Goal: Transaction & Acquisition: Purchase product/service

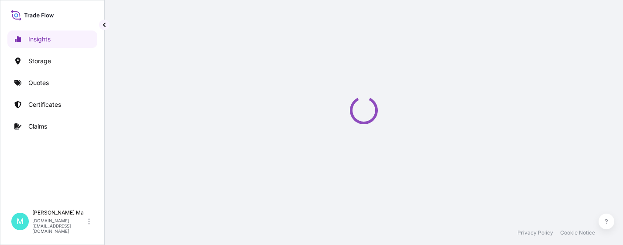
select select "2025"
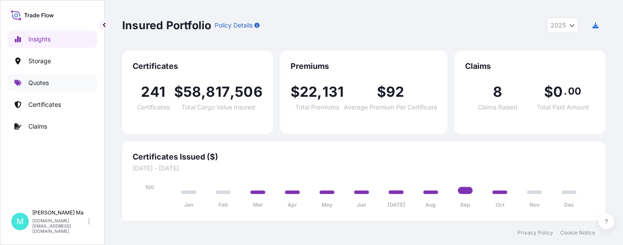
click at [72, 81] on link "Quotes" at bounding box center [52, 82] width 90 height 17
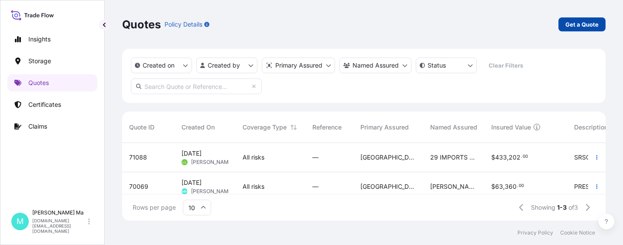
click at [585, 26] on p "Get a Quote" at bounding box center [581, 24] width 33 height 9
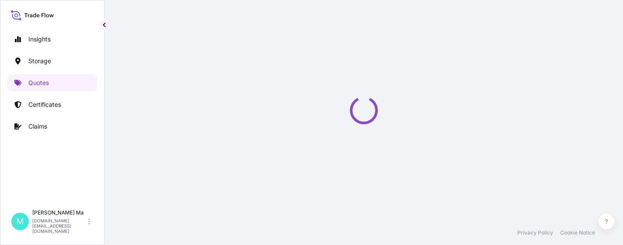
select select "Water"
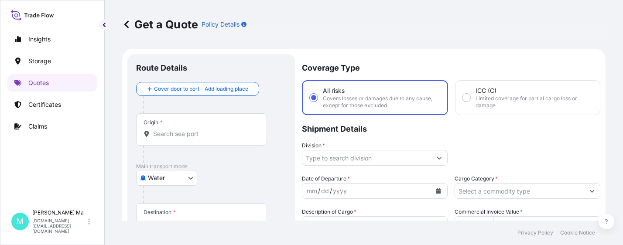
scroll to position [14, 0]
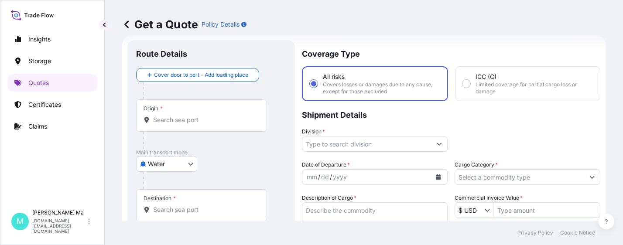
click at [205, 117] on input "Origin *" at bounding box center [204, 120] width 103 height 9
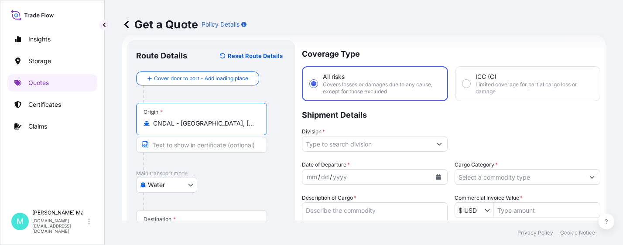
scroll to position [101, 0]
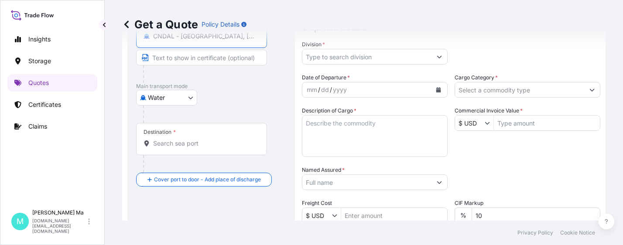
type input "CNDAL - [GEOGRAPHIC_DATA], [GEOGRAPHIC_DATA]"
click at [185, 144] on input "Destination *" at bounding box center [204, 143] width 103 height 9
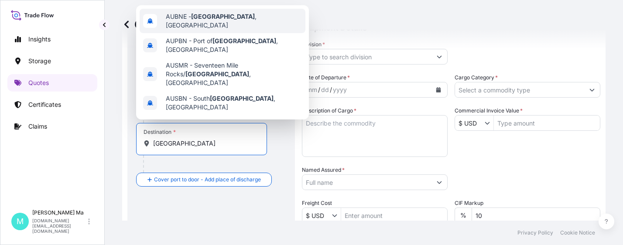
click at [241, 19] on span "AUBNE - [GEOGRAPHIC_DATA] , [GEOGRAPHIC_DATA]" at bounding box center [234, 20] width 136 height 17
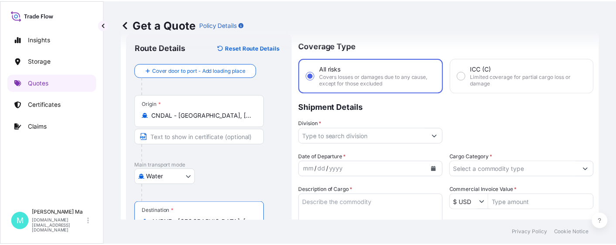
scroll to position [0, 0]
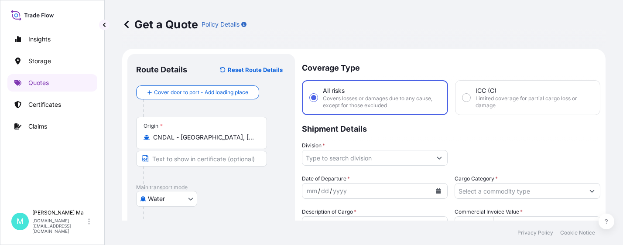
type input "AUBNE - [GEOGRAPHIC_DATA], [GEOGRAPHIC_DATA]"
click at [431, 159] on button "Show suggestions" at bounding box center [439, 158] width 16 height 16
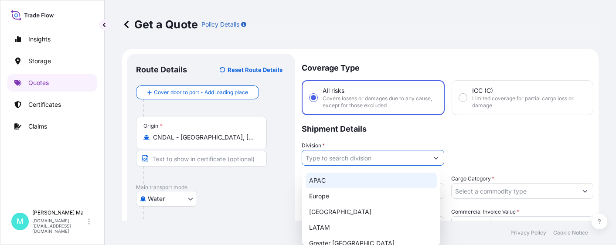
click at [331, 181] on div "APAC" at bounding box center [371, 181] width 131 height 16
type input "APAC"
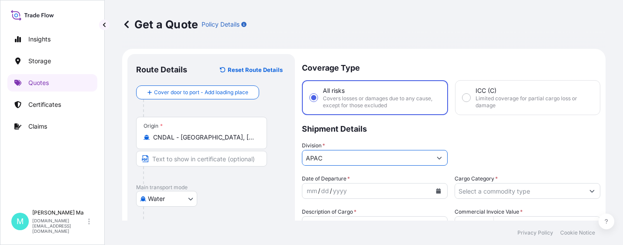
click at [507, 192] on input "Cargo Category *" at bounding box center [519, 191] width 129 height 16
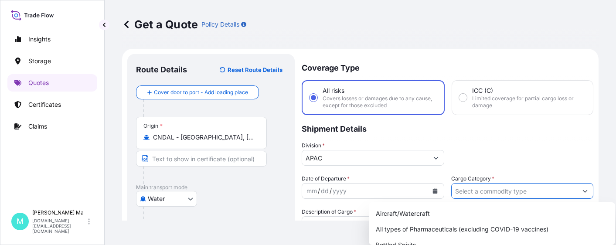
scroll to position [131, 0]
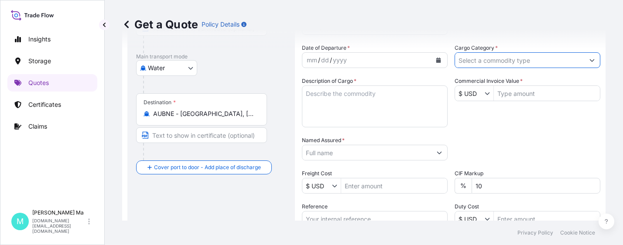
click at [548, 58] on input "Cargo Category *" at bounding box center [519, 60] width 129 height 16
click at [489, 61] on input "Cargo Category *" at bounding box center [519, 60] width 129 height 16
click at [590, 61] on icon "Show suggestions" at bounding box center [592, 60] width 5 height 3
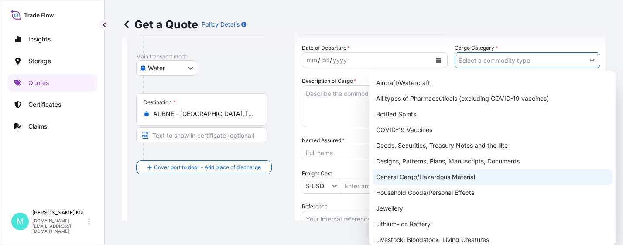
click at [441, 176] on div "General Cargo/Hazardous Material" at bounding box center [493, 177] width 240 height 16
type input "General Cargo/Hazardous Material"
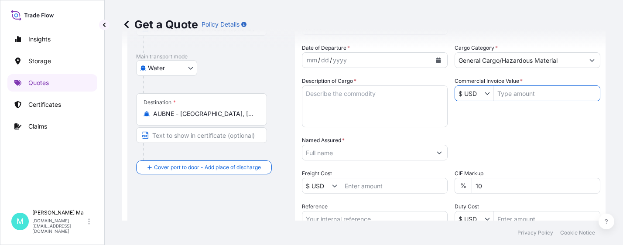
click at [520, 93] on input "Commercial Invoice Value *" at bounding box center [547, 94] width 106 height 16
type input "29,412.9"
click at [436, 153] on button "Show suggestions" at bounding box center [439, 153] width 16 height 16
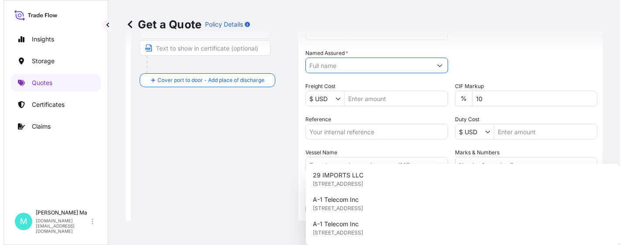
scroll to position [240, 0]
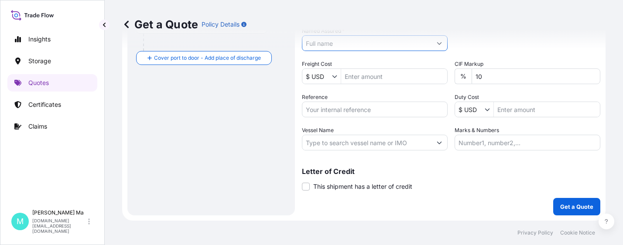
click at [434, 43] on div "Get a Quote Policy Details" at bounding box center [363, 24] width 483 height 49
click at [437, 43] on div "Get a Quote Policy Details" at bounding box center [363, 24] width 483 height 49
click at [437, 44] on div "Get a Quote Policy Details" at bounding box center [363, 24] width 483 height 49
click at [435, 43] on div "Get a Quote Policy Details" at bounding box center [363, 24] width 483 height 49
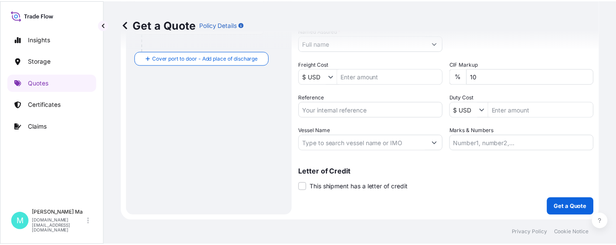
scroll to position [197, 0]
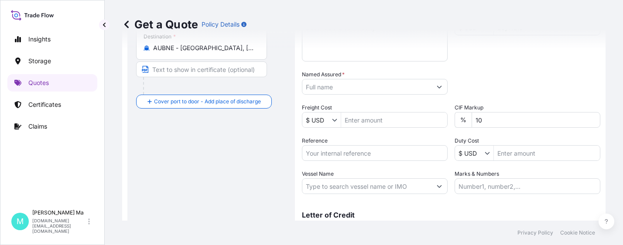
click at [436, 87] on button "Show suggestions" at bounding box center [439, 87] width 16 height 16
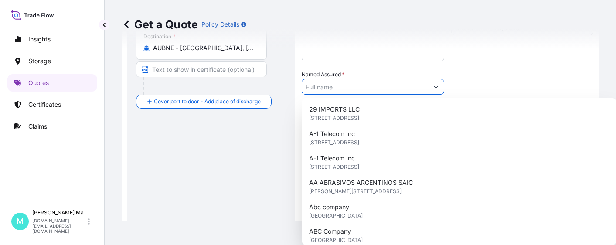
click at [472, 74] on div "Packing Category Type to search a container mode Please select a primary mode o…" at bounding box center [523, 82] width 143 height 24
click at [376, 86] on input "Named Assured *" at bounding box center [366, 87] width 129 height 16
click at [480, 76] on div "Packing Category Type to search a container mode Please select a primary mode o…" at bounding box center [523, 82] width 143 height 24
click at [383, 86] on input "Named Assured *" at bounding box center [365, 87] width 126 height 16
click at [389, 72] on div "Named Assured *" at bounding box center [375, 82] width 146 height 24
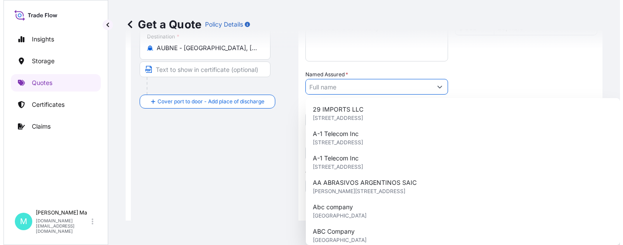
scroll to position [5, 0]
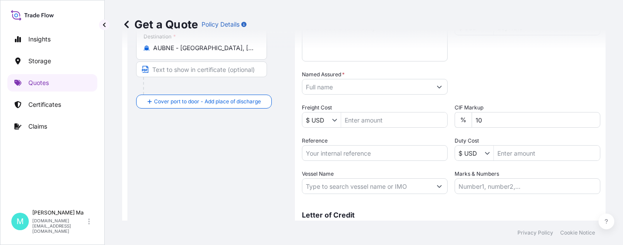
click at [477, 70] on div "Packing Category Type to search a container mode Please select a primary mode o…" at bounding box center [528, 82] width 146 height 24
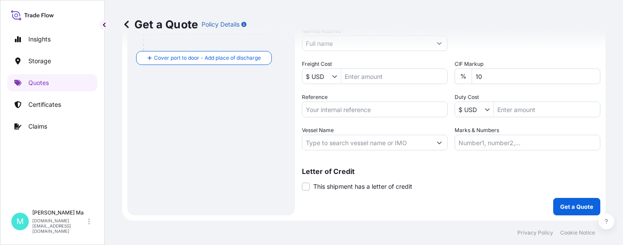
click at [437, 40] on div "Get a Quote Policy Details" at bounding box center [363, 24] width 483 height 49
click at [390, 51] on div "Date of Departure * mm / dd / yyyy Cargo Category * General Cargo/Hazardous Mat…" at bounding box center [451, 42] width 298 height 216
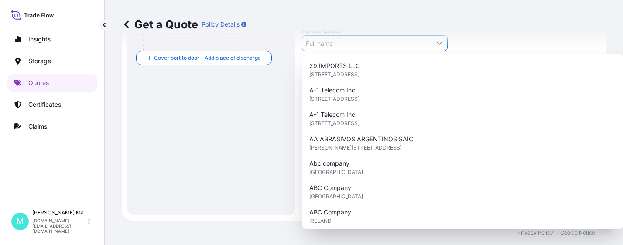
click at [390, 50] on input "Named Assured *" at bounding box center [366, 43] width 129 height 16
click at [472, 41] on div "Get a Quote Policy Details" at bounding box center [363, 24] width 483 height 49
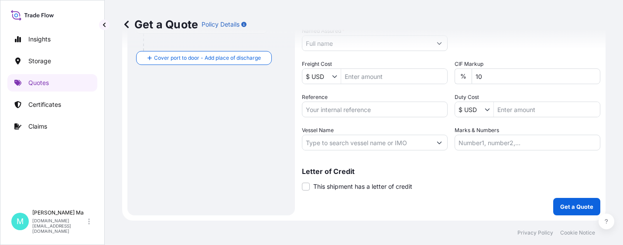
click at [359, 49] on input "Named Assured *" at bounding box center [366, 43] width 129 height 16
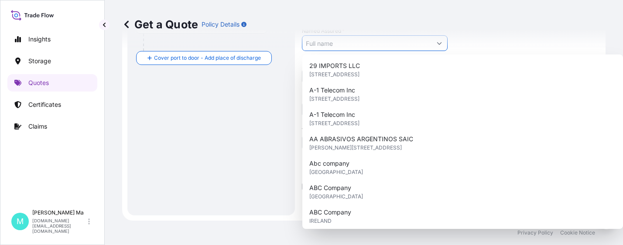
click at [473, 44] on div "Get a Quote Policy Details" at bounding box center [363, 24] width 483 height 49
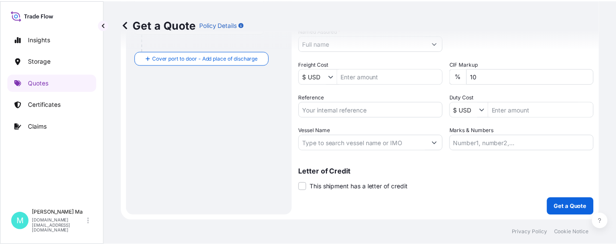
scroll to position [197, 0]
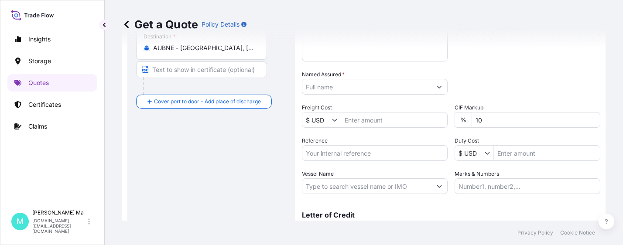
click at [377, 87] on input "Named Assured *" at bounding box center [366, 87] width 129 height 16
click at [385, 85] on input "Named Assured *" at bounding box center [366, 87] width 129 height 16
click at [370, 88] on input "Named Assured *" at bounding box center [366, 87] width 129 height 16
click at [436, 86] on button "Show suggestions" at bounding box center [439, 87] width 16 height 16
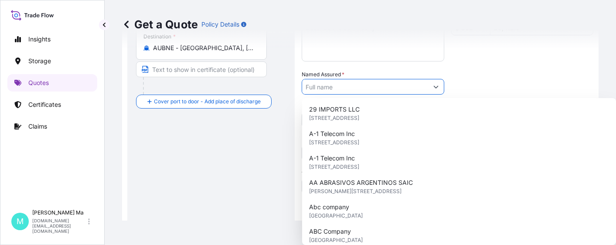
click at [435, 85] on icon "Show suggestions" at bounding box center [436, 86] width 5 height 5
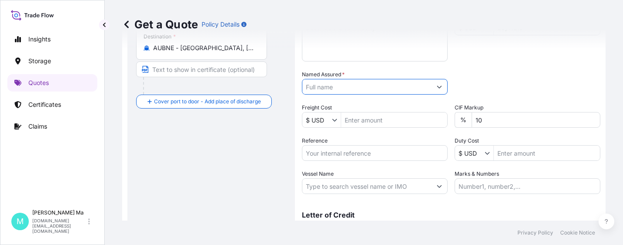
paste input "SAINT-GOBAIN [PERSON_NAME]([GEOGRAPHIC_DATA]) PIPELINES TECHNOLOGY CO.,LTD."
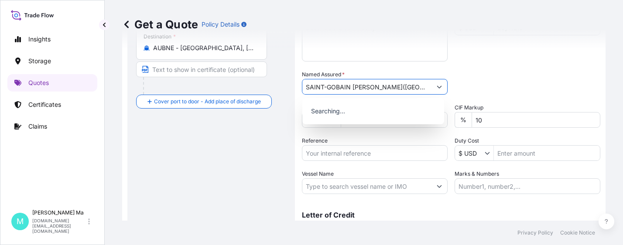
scroll to position [0, 75]
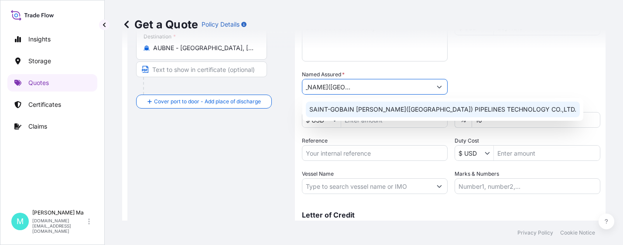
click at [419, 111] on span "SAINT-GOBAIN [PERSON_NAME]([GEOGRAPHIC_DATA]) PIPELINES TECHNOLOGY CO.,LTD." at bounding box center [442, 109] width 267 height 9
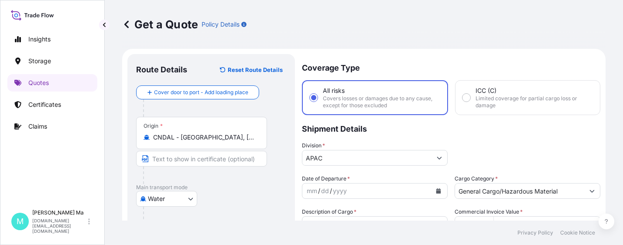
scroll to position [87, 0]
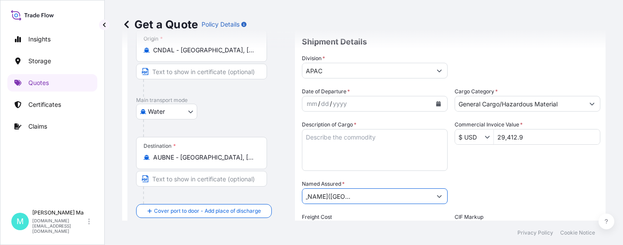
type input "SAINT-GOBAIN [PERSON_NAME]([GEOGRAPHIC_DATA]) PIPELINES TECHNOLOGY CO.,LTD."
click at [364, 106] on div "mm / dd / yyyy" at bounding box center [366, 104] width 129 height 16
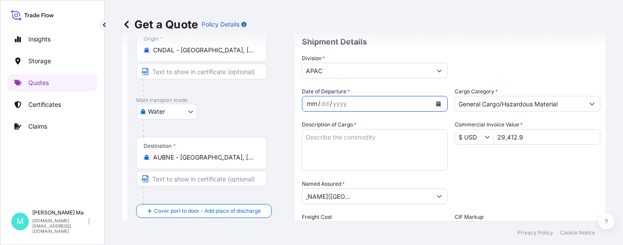
scroll to position [0, 0]
click at [436, 103] on icon "Calendar" at bounding box center [438, 103] width 5 height 5
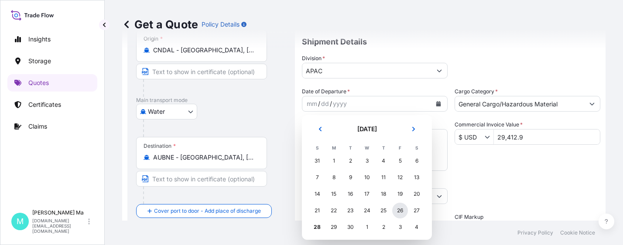
click at [399, 210] on div "26" at bounding box center [400, 211] width 16 height 16
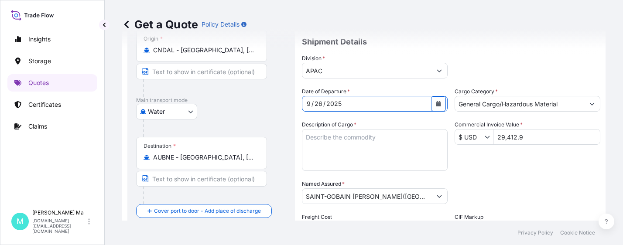
scroll to position [218, 0]
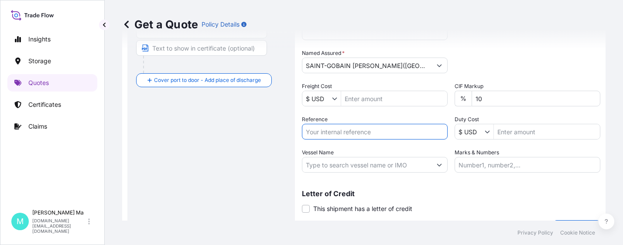
click at [380, 131] on input "Reference" at bounding box center [375, 132] width 146 height 16
paste input "IN25-AUS-PAMJS-189"
type input "IN25-AUS-PAMJS-189"
click at [501, 58] on div "Packing Category Type to search a container mode Please select a primary mode o…" at bounding box center [528, 61] width 146 height 24
click at [517, 58] on div "Packing Category Type to search a container mode Please select a primary mode o…" at bounding box center [528, 61] width 146 height 24
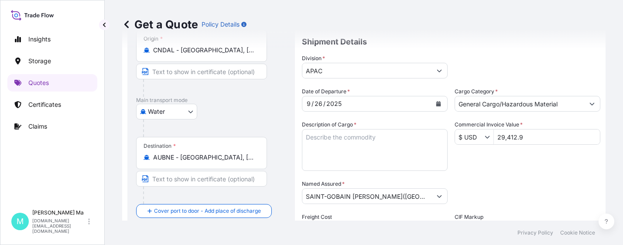
scroll to position [240, 0]
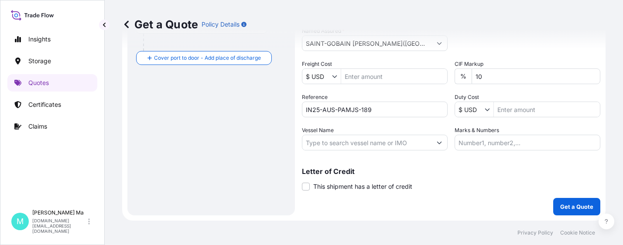
click at [353, 165] on div "Letter of Credit This shipment has a letter of credit Letter of credit * Letter…" at bounding box center [451, 174] width 298 height 34
click at [360, 165] on div "Letter of Credit This shipment has a letter of credit Letter of credit * Letter…" at bounding box center [451, 174] width 298 height 34
click at [435, 165] on div "Letter of Credit This shipment has a letter of credit Letter of credit * Letter…" at bounding box center [451, 174] width 298 height 34
click at [436, 164] on div "Letter of Credit This shipment has a letter of credit Letter of credit * Letter…" at bounding box center [451, 174] width 298 height 34
click at [435, 168] on p "Letter of Credit" at bounding box center [451, 171] width 298 height 7
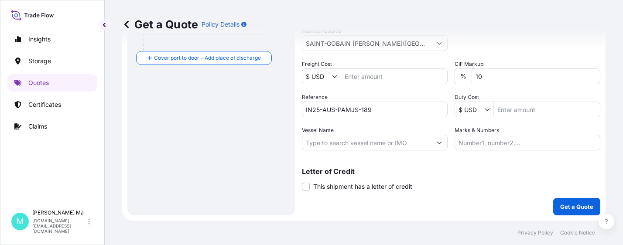
click at [346, 185] on span "This shipment has a letter of credit" at bounding box center [362, 186] width 99 height 9
click at [302, 182] on input "This shipment has a letter of credit" at bounding box center [302, 182] width 0 height 0
click at [349, 188] on span "This shipment has a letter of credit" at bounding box center [362, 186] width 99 height 9
click at [302, 182] on input "This shipment has a letter of credit" at bounding box center [302, 182] width 0 height 0
click at [377, 144] on input "Vessel Name" at bounding box center [366, 143] width 129 height 16
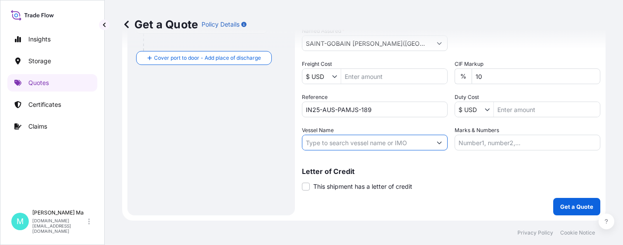
paste input "MSC JADE"
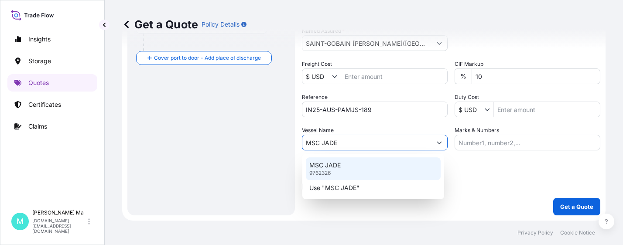
click at [352, 168] on div "MSC JADE 9762326" at bounding box center [373, 168] width 135 height 23
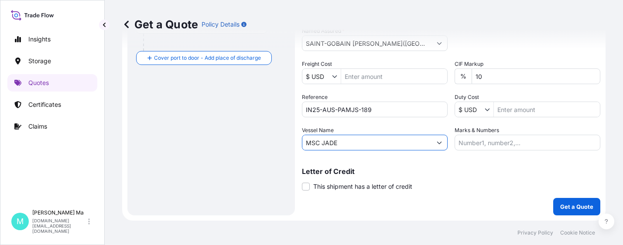
type input "MSC JADE"
click at [501, 144] on input "Marks & Numbers" at bounding box center [528, 143] width 146 height 16
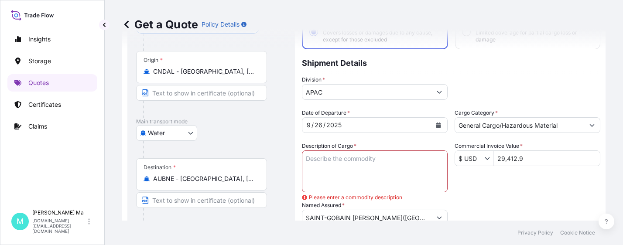
paste input "DUCTILE IRON FITTINGS"
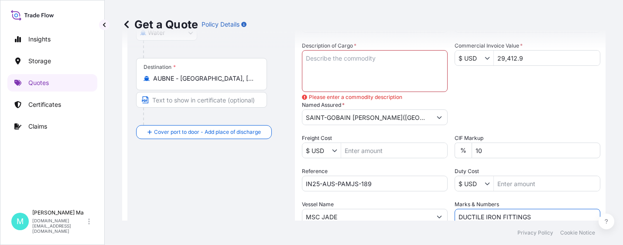
paste input "DUCTILE IRON FITTINGS"
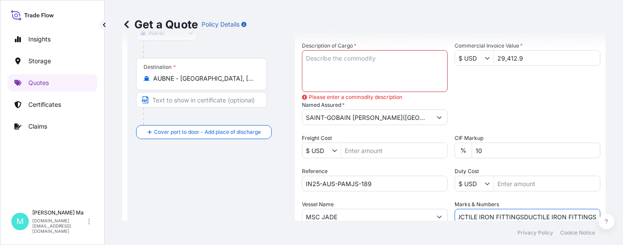
scroll to position [79, 0]
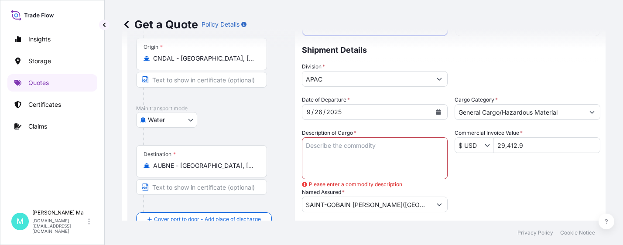
paste input "DUCTILE IRON FITTINGS"
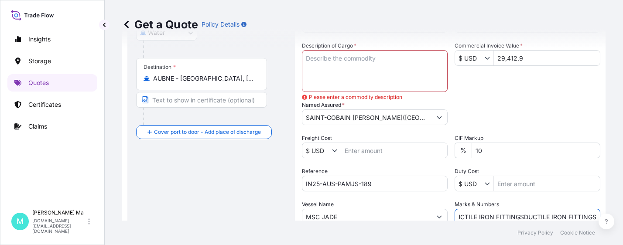
type input "DUCTILE IRON FITTINGSDUCTILE IRON FITTINGSDUCTILE IRON FITTINGSDUCTILE IRON FIT…"
click at [386, 63] on textarea "Description of Cargo *" at bounding box center [375, 71] width 146 height 42
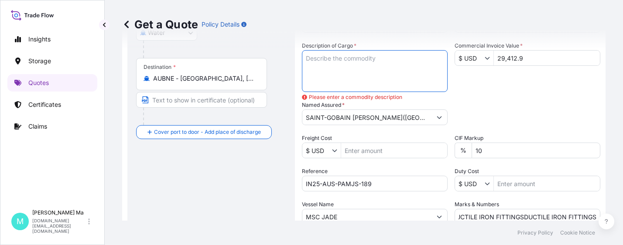
scroll to position [0, 0]
paste textarea "DUCTILE IRON FITTINGS"
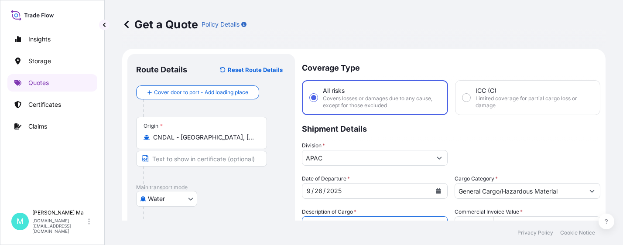
scroll to position [240, 0]
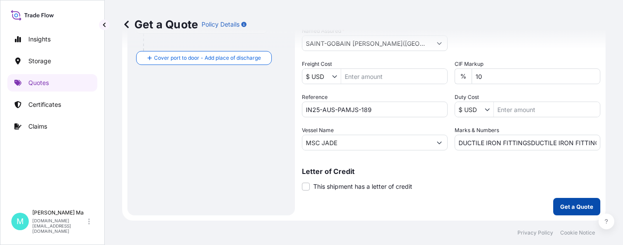
type textarea "DUCTILE IRON FITTINGS"
click at [572, 207] on p "Get a Quote" at bounding box center [576, 206] width 33 height 9
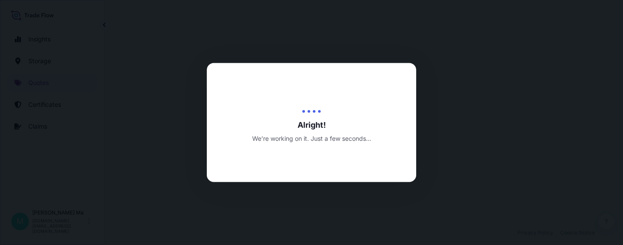
select select "Water"
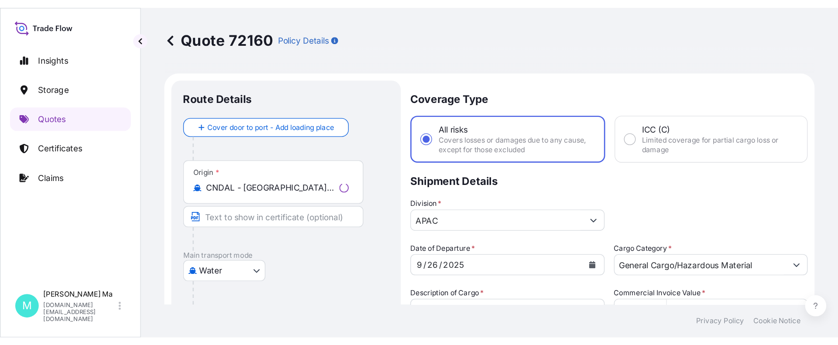
scroll to position [426, 0]
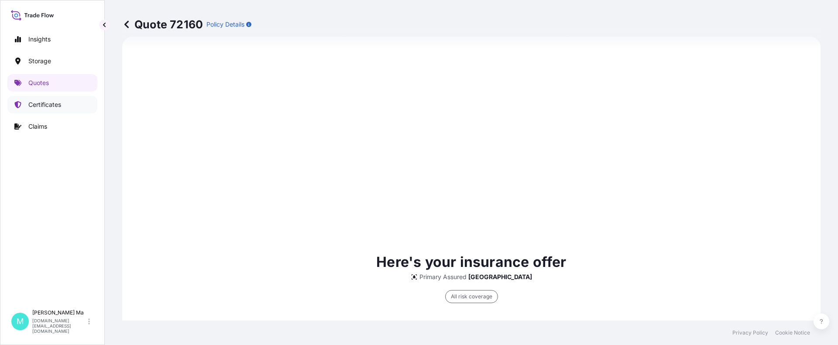
click at [51, 103] on p "Certificates" at bounding box center [44, 104] width 33 height 9
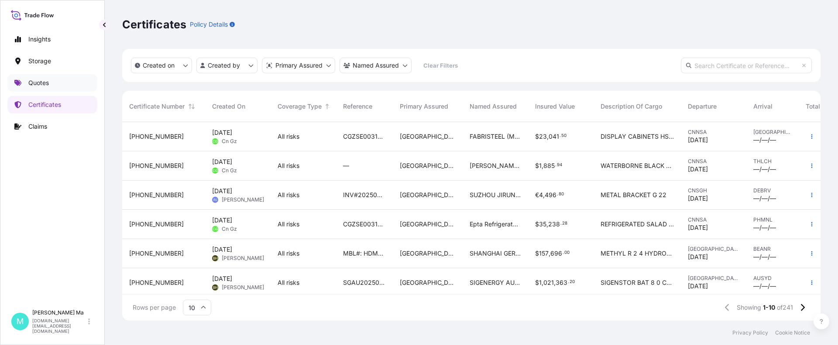
click at [48, 81] on p "Quotes" at bounding box center [38, 83] width 21 height 9
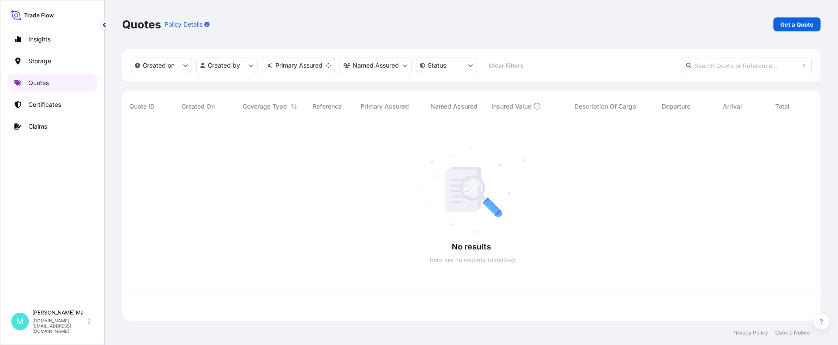
scroll to position [197, 691]
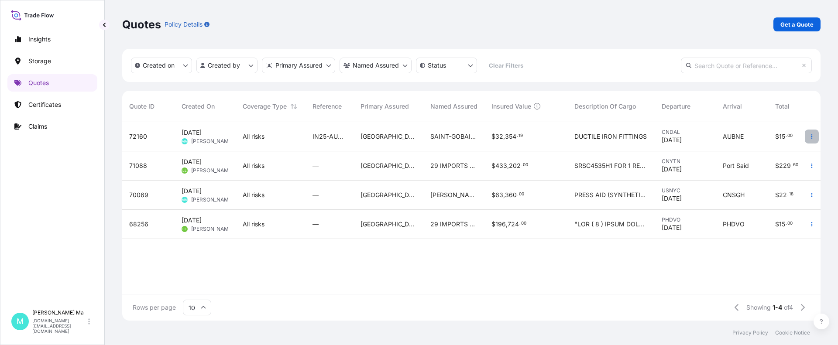
click at [623, 136] on icon "button" at bounding box center [811, 136] width 5 height 5
click at [596, 31] on div "Quotes Policy Details Get a Quote" at bounding box center [471, 24] width 698 height 14
click at [204, 138] on span "[PERSON_NAME]" at bounding box center [212, 141] width 42 height 7
select select "Water"
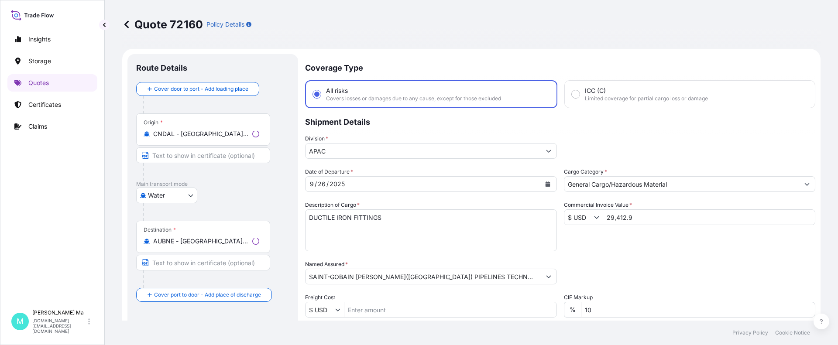
scroll to position [419, 0]
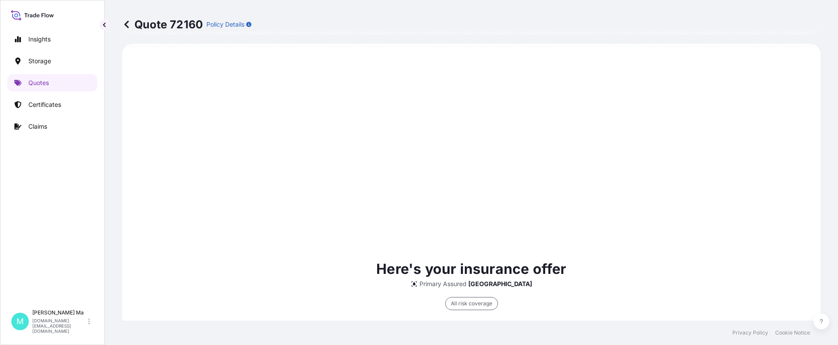
click at [237, 25] on p "Policy Details" at bounding box center [225, 24] width 38 height 9
click at [470, 245] on div "All risk coverage" at bounding box center [471, 303] width 53 height 13
click at [480, 245] on div "All risk coverage" at bounding box center [471, 303] width 53 height 13
click at [50, 38] on p "Insights" at bounding box center [39, 39] width 22 height 9
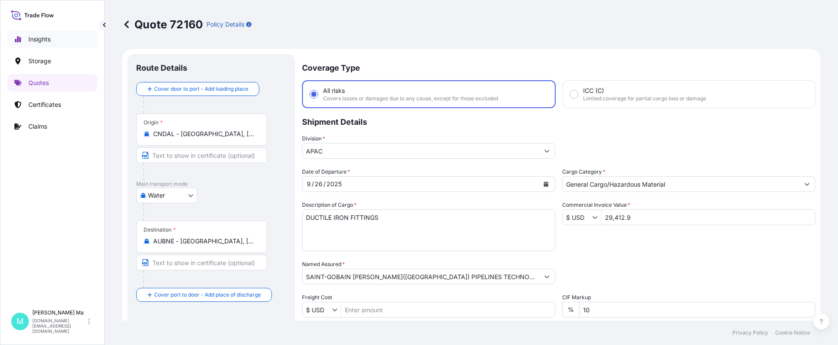
select select "2025"
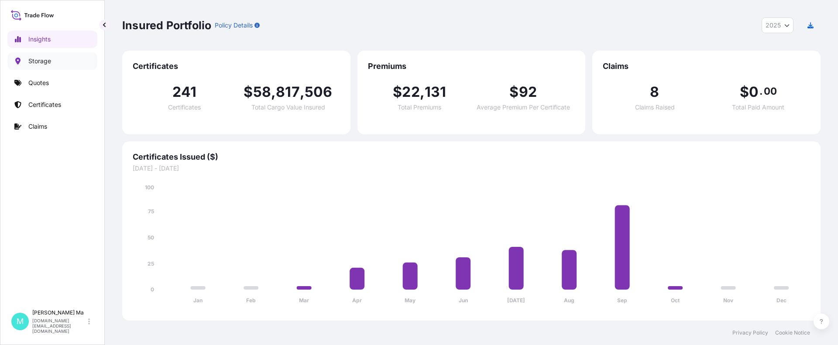
click at [48, 64] on p "Storage" at bounding box center [39, 61] width 23 height 9
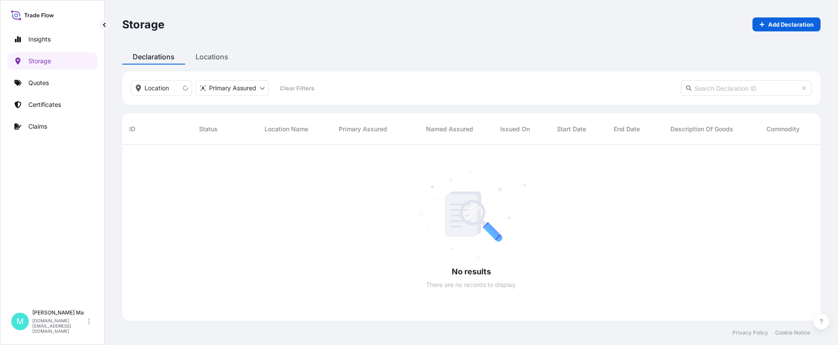
scroll to position [201, 691]
click at [215, 60] on div "Storage Add Declaration Declarations Locations Location Primary Assured Clear F…" at bounding box center [471, 160] width 733 height 321
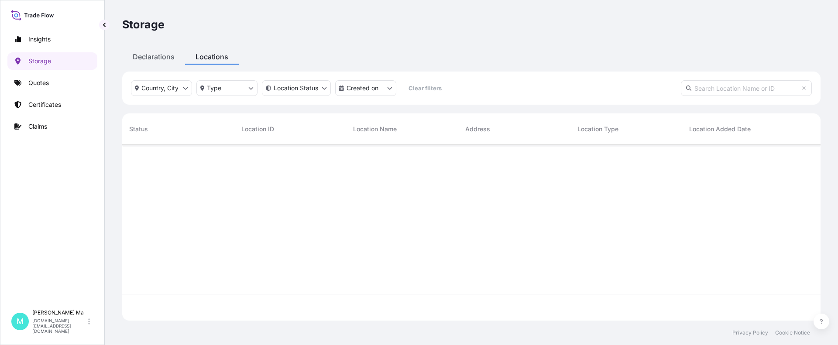
scroll to position [174, 691]
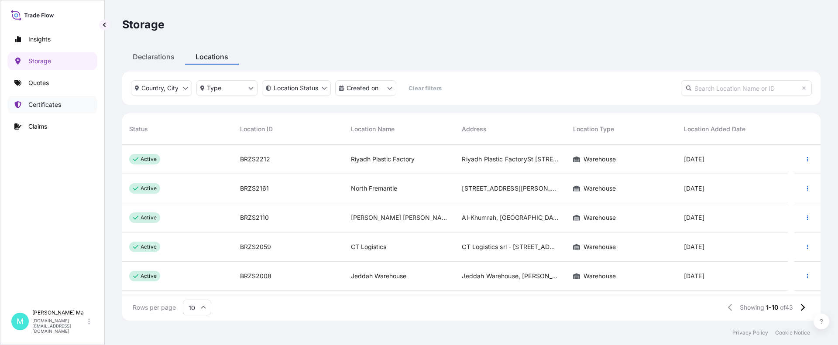
click at [58, 106] on p "Certificates" at bounding box center [44, 104] width 33 height 9
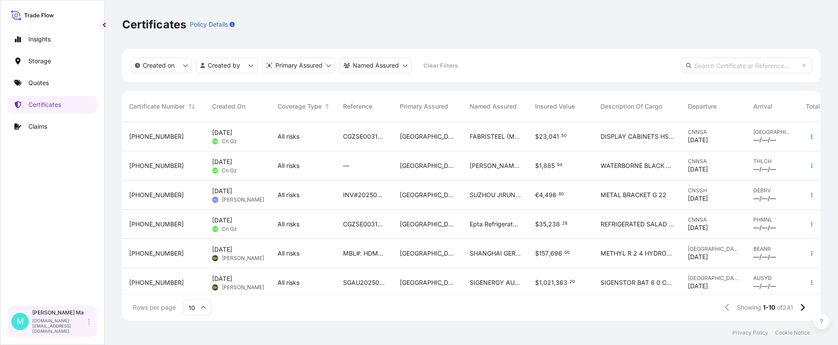
click at [46, 245] on p "[PERSON_NAME]" at bounding box center [59, 312] width 54 height 7
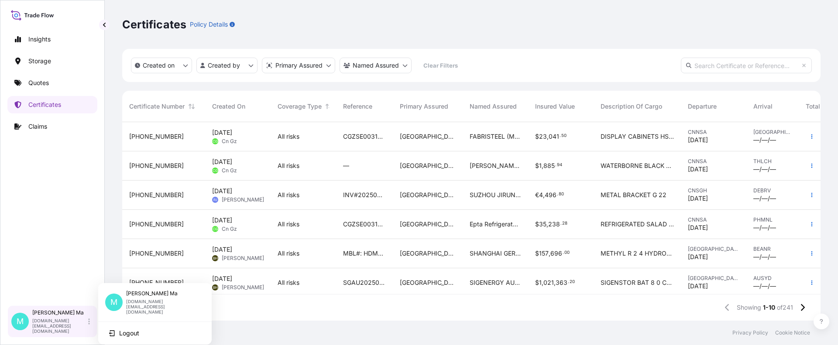
click at [49, 245] on p "[PERSON_NAME]" at bounding box center [59, 312] width 54 height 7
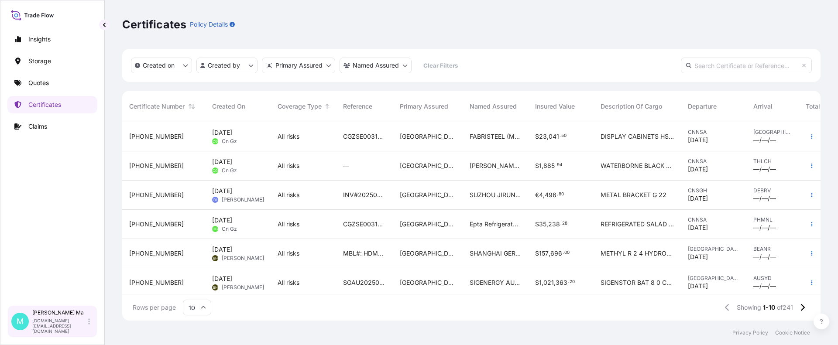
click at [42, 245] on p "[PERSON_NAME]" at bounding box center [59, 312] width 54 height 7
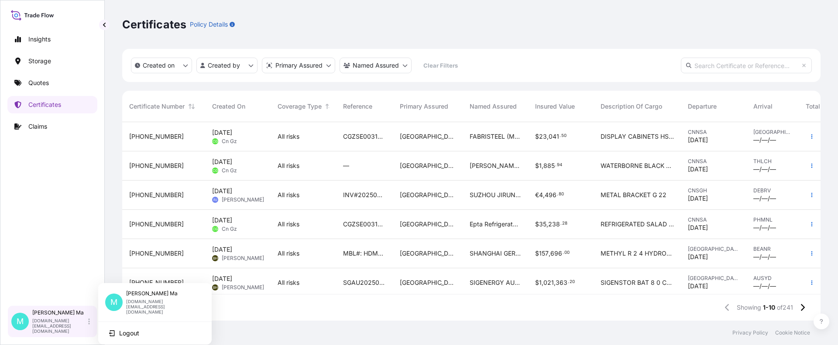
click at [25, 245] on div "M" at bounding box center [19, 321] width 17 height 17
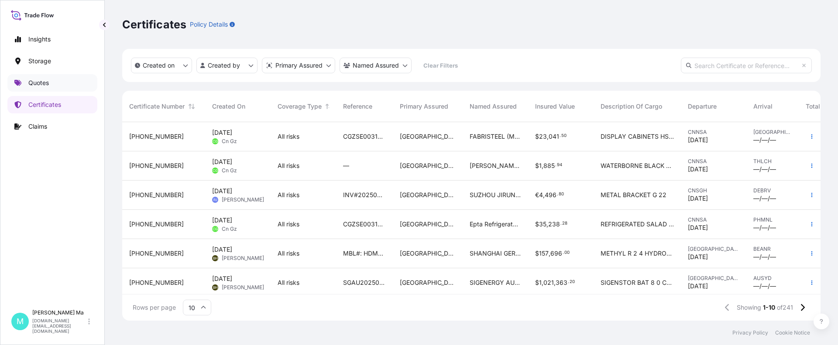
click at [55, 85] on link "Quotes" at bounding box center [52, 82] width 90 height 17
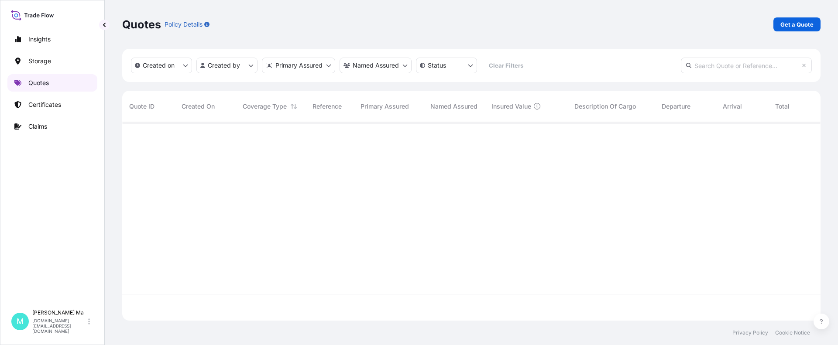
scroll to position [197, 691]
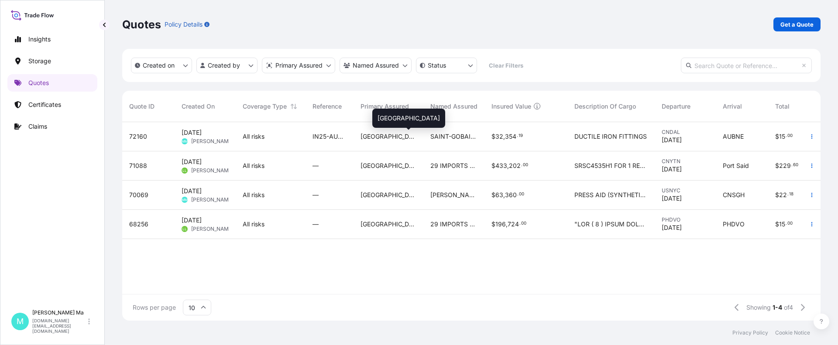
drag, startPoint x: 399, startPoint y: 136, endPoint x: 497, endPoint y: 27, distance: 146.1
click at [497, 27] on div "Quotes Policy Details Get a Quote" at bounding box center [471, 24] width 698 height 14
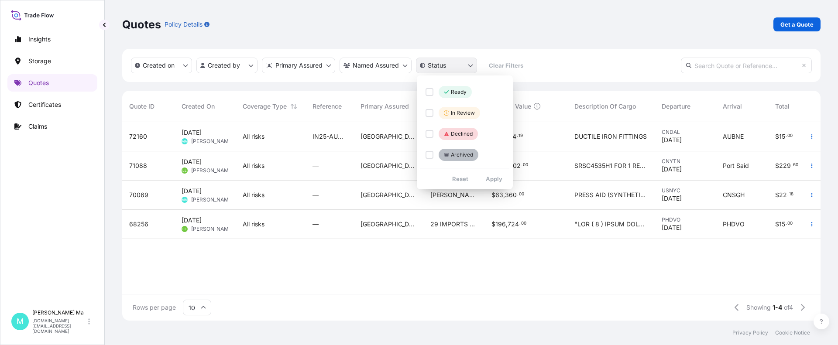
click at [451, 67] on html "Insights Storage Quotes Certificates Claims M [PERSON_NAME] [DOMAIN_NAME][EMAIL…" at bounding box center [419, 172] width 838 height 345
click at [482, 39] on html "Insights Storage Quotes Certificates Claims M [PERSON_NAME] [DOMAIN_NAME][EMAIL…" at bounding box center [419, 172] width 838 height 345
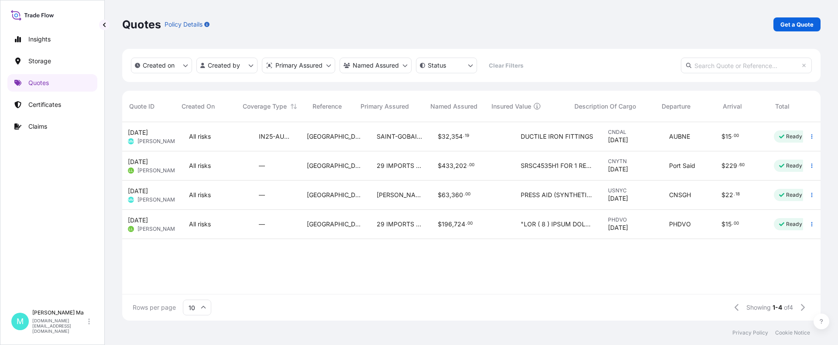
scroll to position [0, 0]
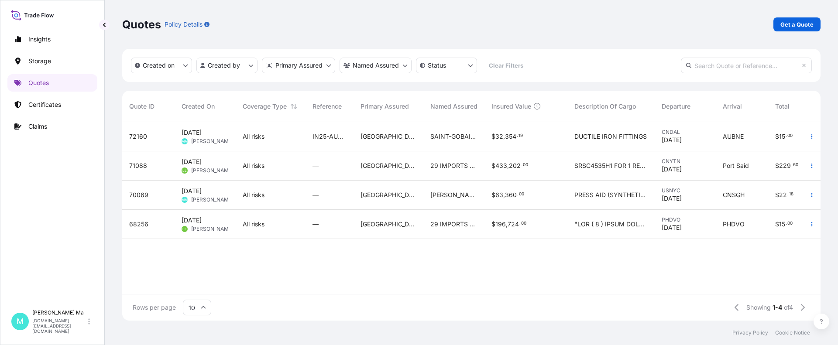
click at [623, 133] on div "AUBNE" at bounding box center [741, 136] width 38 height 9
select select "Water"
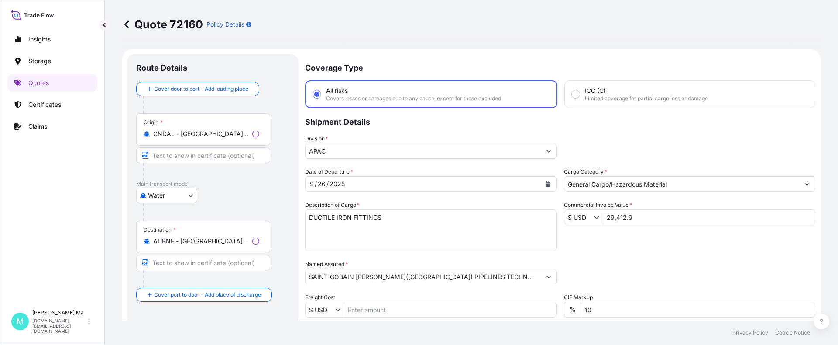
scroll to position [419, 0]
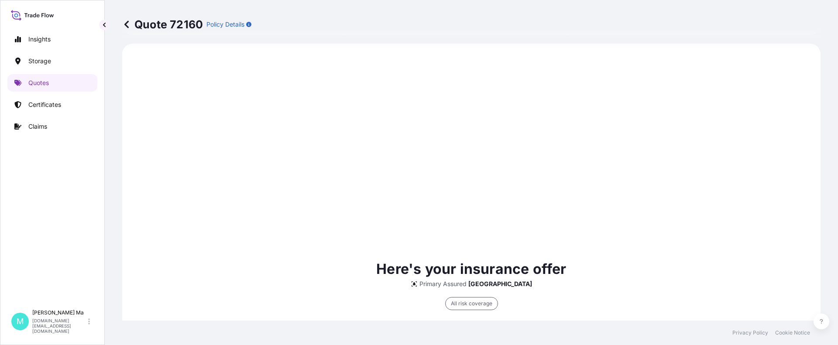
click at [417, 245] on icon at bounding box center [413, 283] width 5 height 5
click at [497, 245] on p "[GEOGRAPHIC_DATA]" at bounding box center [500, 284] width 64 height 9
click at [498, 245] on p "Here's your insurance offer" at bounding box center [471, 269] width 190 height 21
click at [469, 245] on div "All risk coverage" at bounding box center [471, 303] width 53 height 13
click at [479, 245] on div "All risk coverage" at bounding box center [471, 303] width 53 height 13
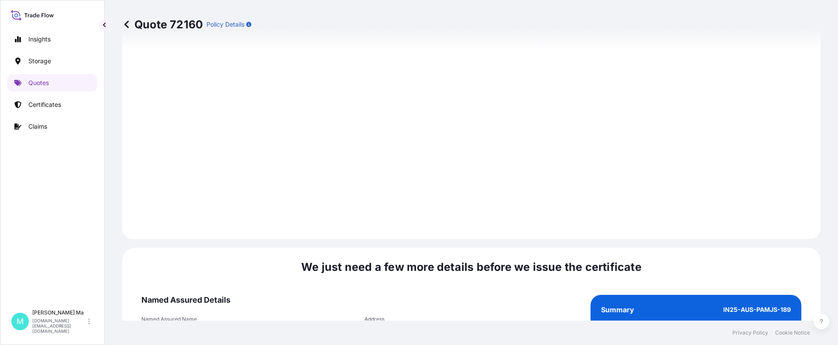
scroll to position [1300, 0]
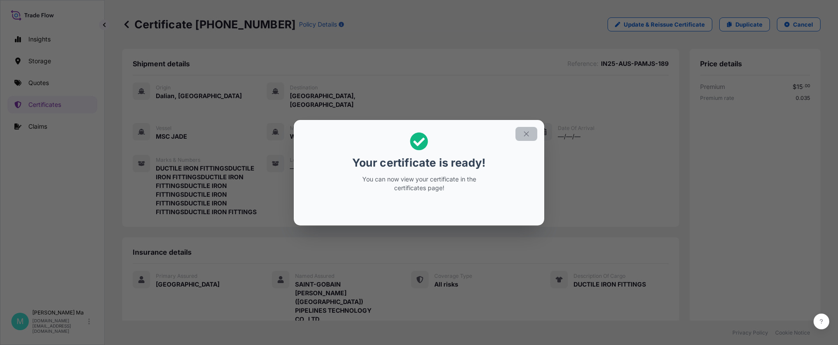
click at [524, 133] on icon "button" at bounding box center [526, 134] width 8 height 8
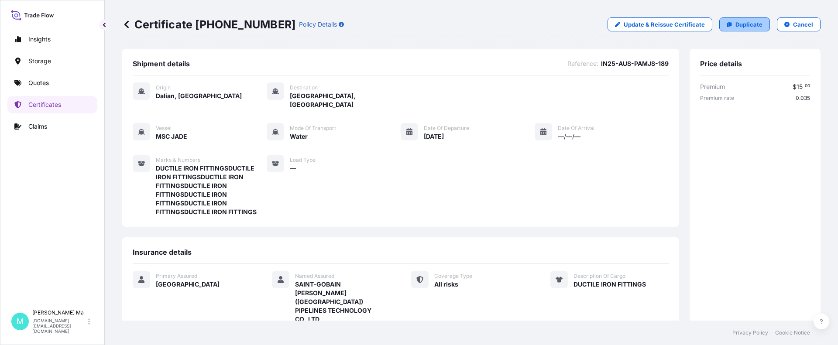
click at [623, 24] on p "Duplicate" at bounding box center [748, 24] width 27 height 9
select select "Water"
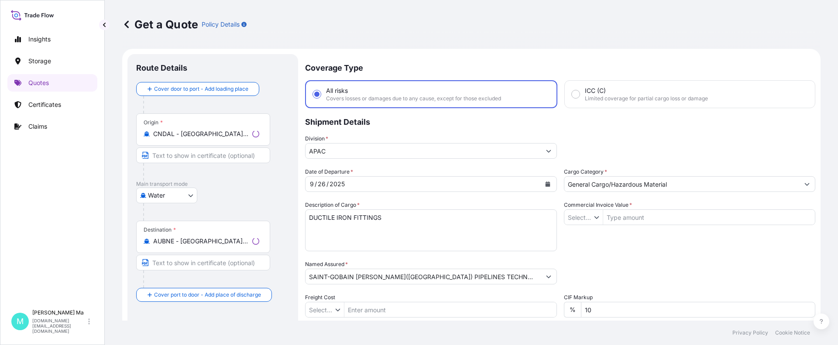
type input "$ USD"
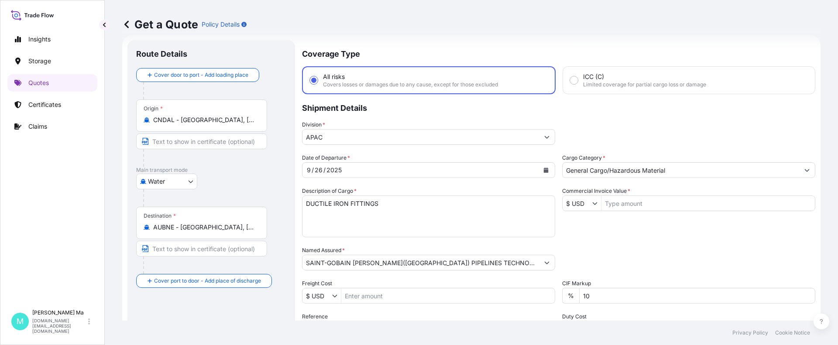
click at [126, 25] on icon at bounding box center [126, 24] width 4 height 7
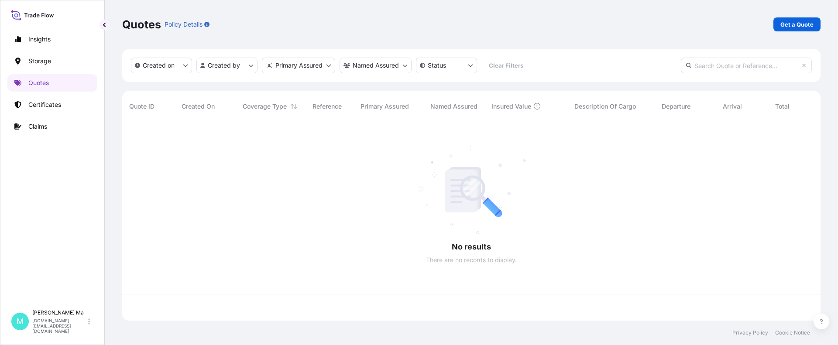
scroll to position [197, 691]
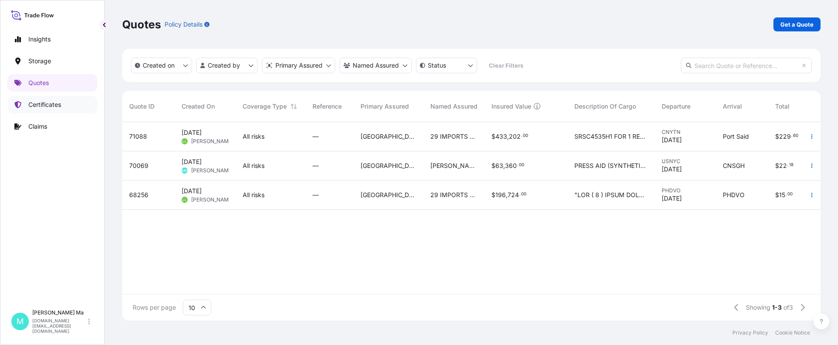
click at [48, 108] on p "Certificates" at bounding box center [44, 104] width 33 height 9
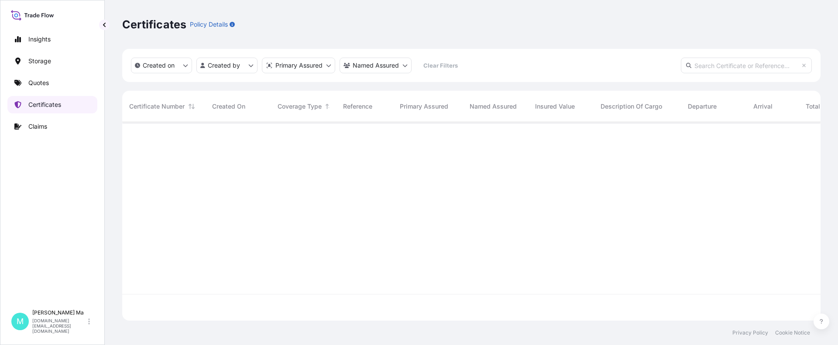
scroll to position [197, 691]
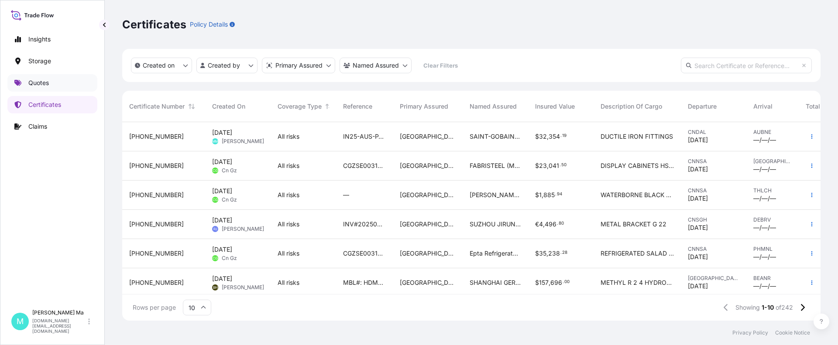
click at [48, 82] on p "Quotes" at bounding box center [38, 83] width 21 height 9
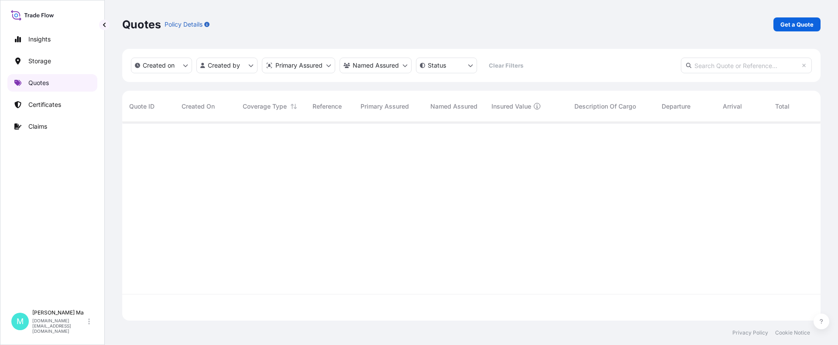
scroll to position [197, 691]
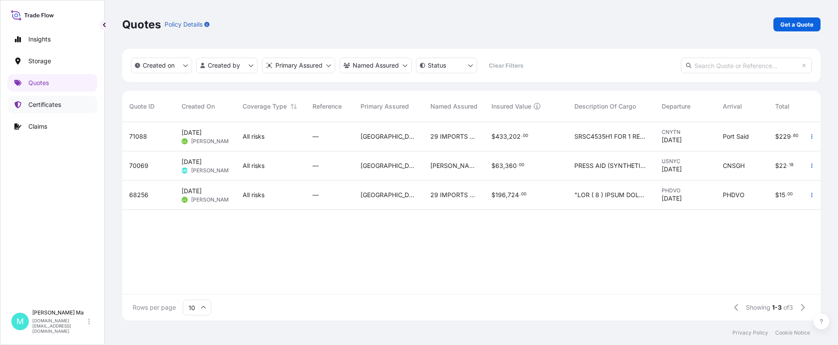
click at [61, 106] on p "Certificates" at bounding box center [44, 104] width 33 height 9
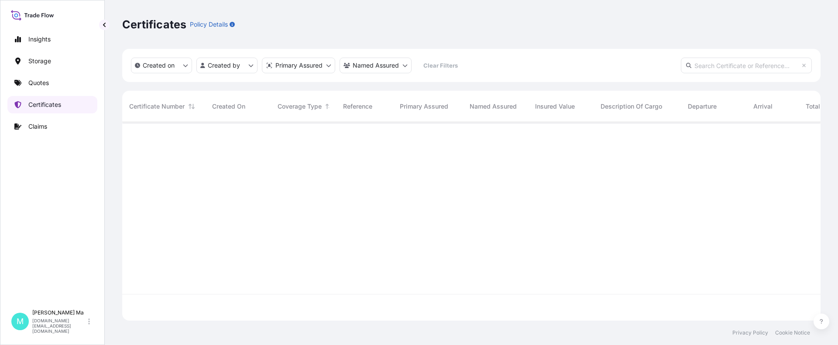
scroll to position [197, 691]
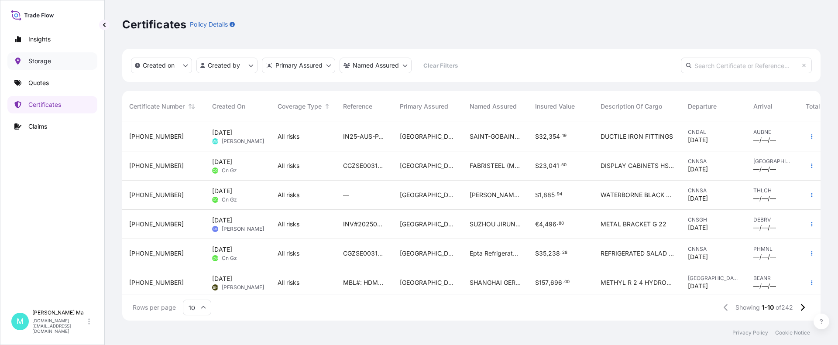
click at [72, 61] on link "Storage" at bounding box center [52, 60] width 90 height 17
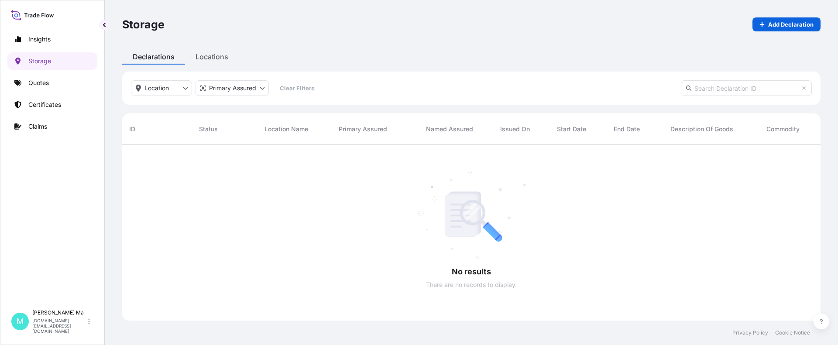
scroll to position [201, 691]
click at [54, 124] on link "Claims" at bounding box center [52, 126] width 90 height 17
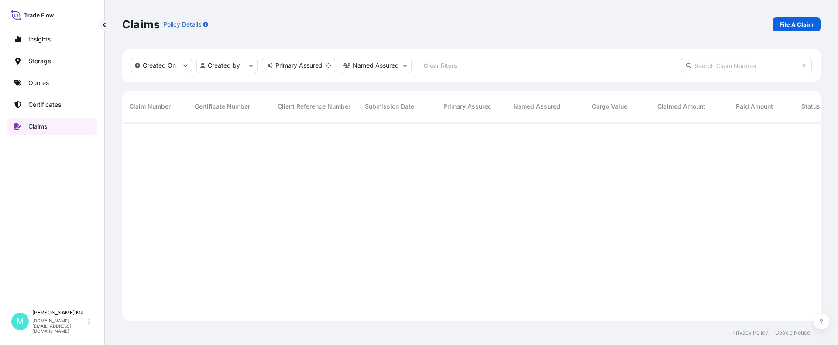
scroll to position [197, 691]
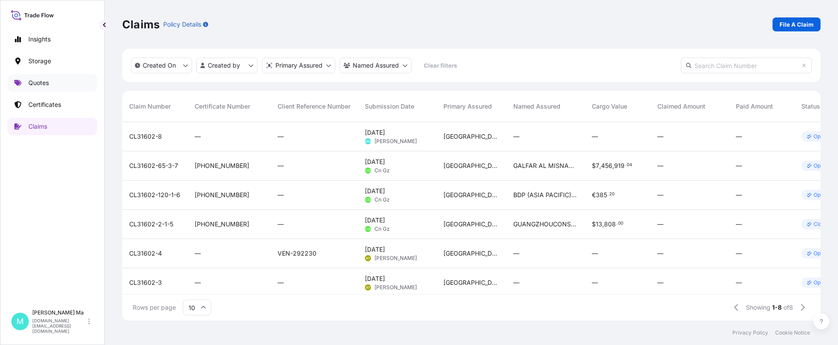
click at [68, 82] on link "Quotes" at bounding box center [52, 82] width 90 height 17
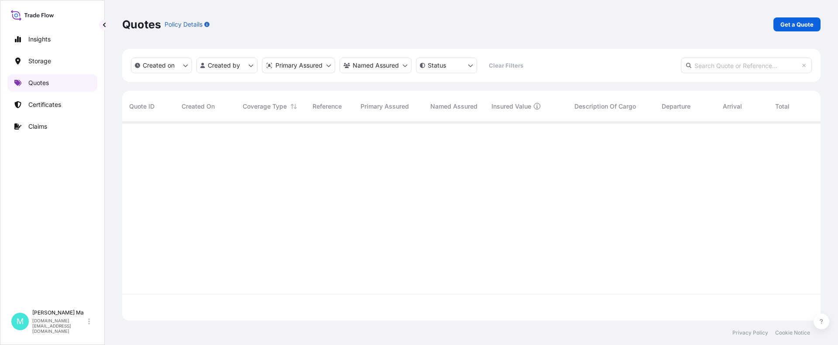
scroll to position [197, 691]
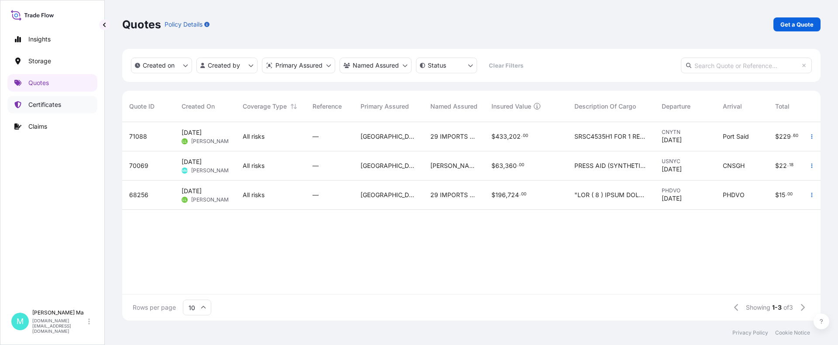
click at [57, 105] on p "Certificates" at bounding box center [44, 104] width 33 height 9
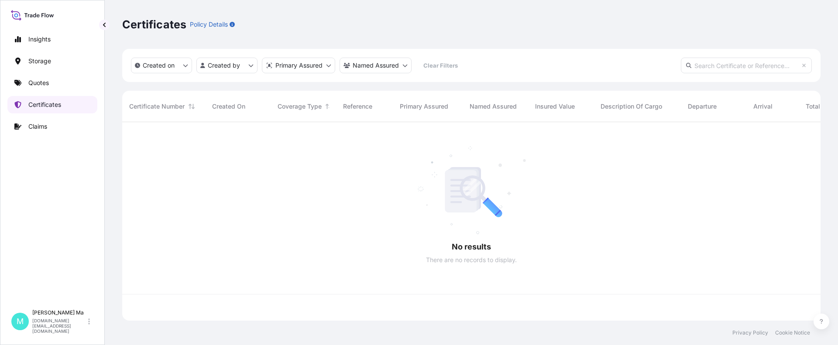
scroll to position [197, 691]
click at [58, 85] on link "Quotes" at bounding box center [52, 82] width 90 height 17
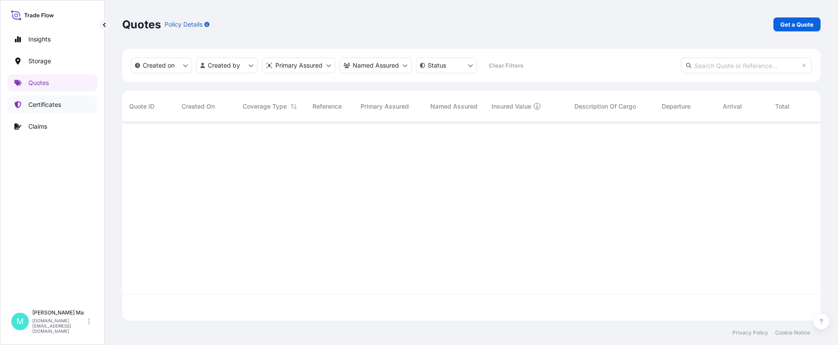
scroll to position [197, 691]
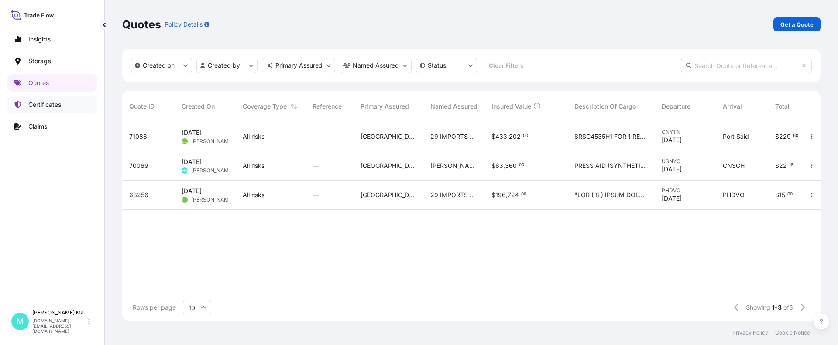
click at [63, 101] on link "Certificates" at bounding box center [52, 104] width 90 height 17
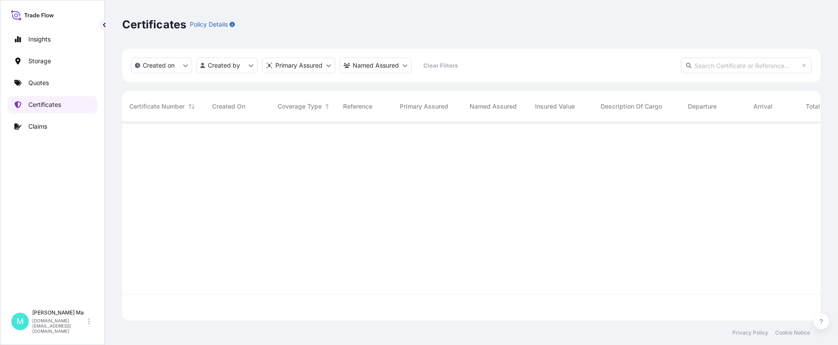
scroll to position [197, 691]
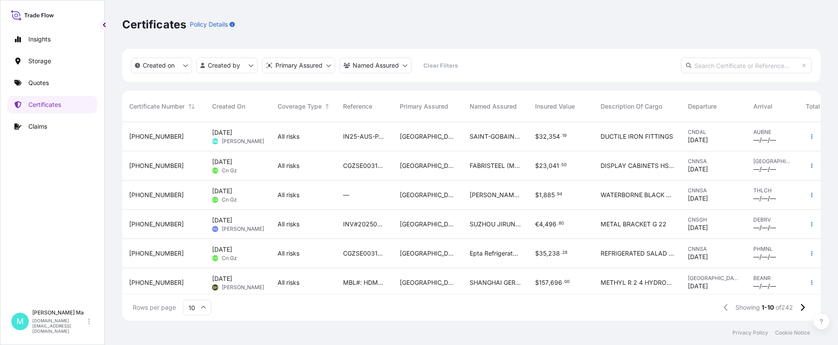
click at [623, 134] on span "DUCTILE IRON FITTINGS" at bounding box center [636, 136] width 72 height 9
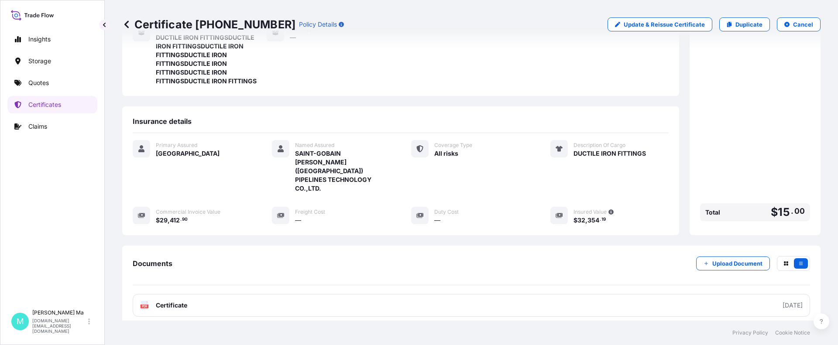
scroll to position [166, 0]
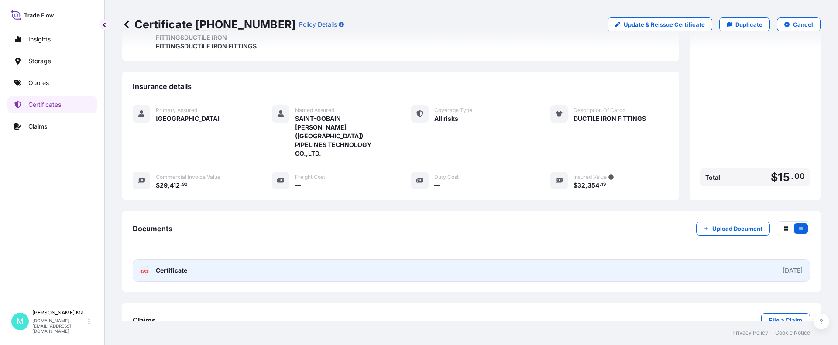
click at [327, 245] on link "PDF Certificate [DATE]" at bounding box center [471, 270] width 677 height 23
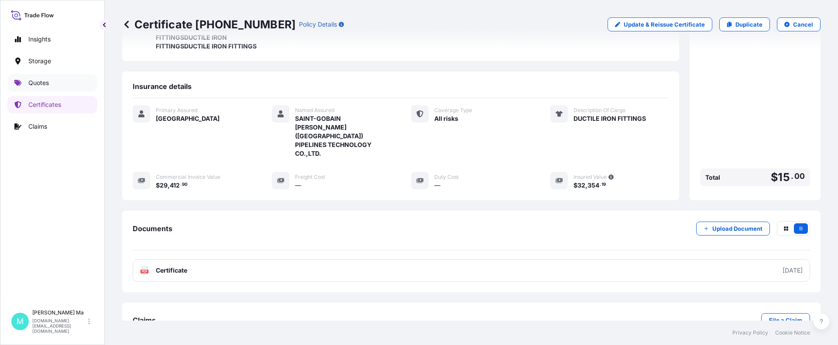
click at [62, 80] on link "Quotes" at bounding box center [52, 82] width 90 height 17
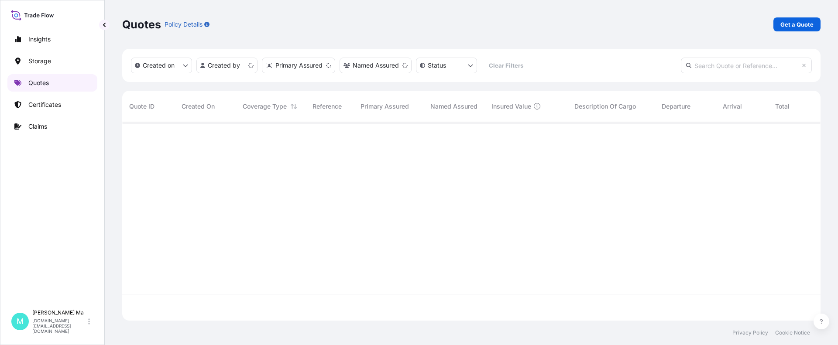
scroll to position [197, 691]
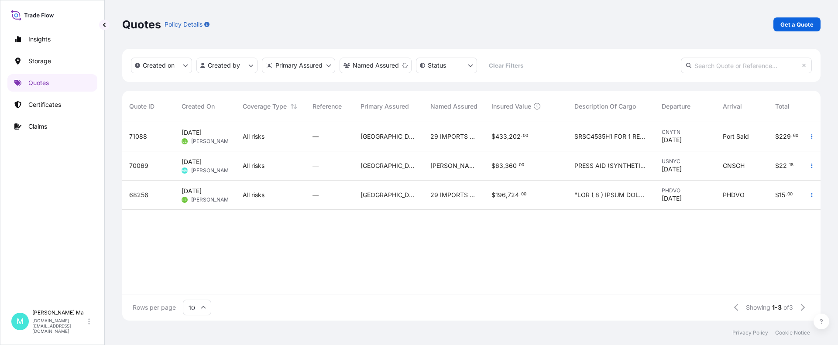
click at [35, 245] on div "Insights Storage Quotes Certificates Claims" at bounding box center [52, 164] width 90 height 283
click at [33, 245] on div "Insights Storage Quotes Certificates Claims" at bounding box center [52, 164] width 90 height 283
click at [28, 245] on div "Insights Storage Quotes Certificates Claims" at bounding box center [52, 164] width 90 height 283
click at [623, 24] on p "Get a Quote" at bounding box center [796, 24] width 33 height 9
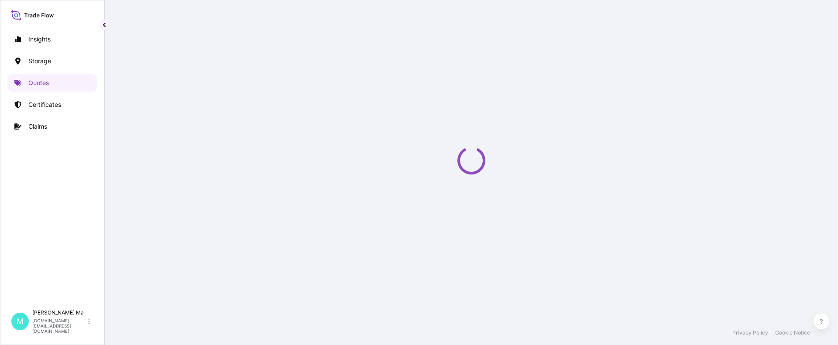
scroll to position [14, 0]
select select "Water"
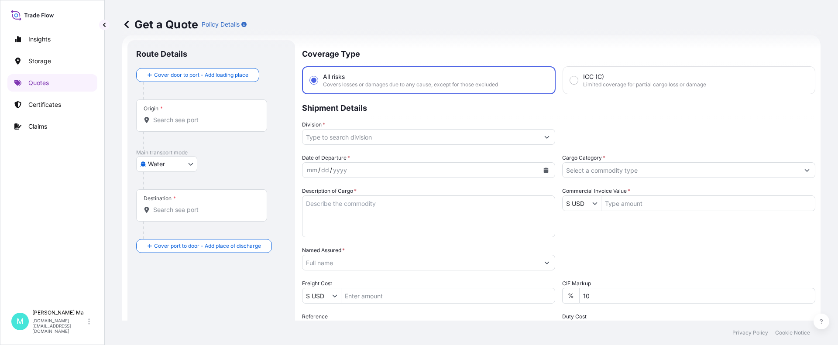
click at [209, 126] on div "Origin *" at bounding box center [201, 115] width 131 height 32
click at [209, 124] on input "Origin *" at bounding box center [204, 120] width 103 height 9
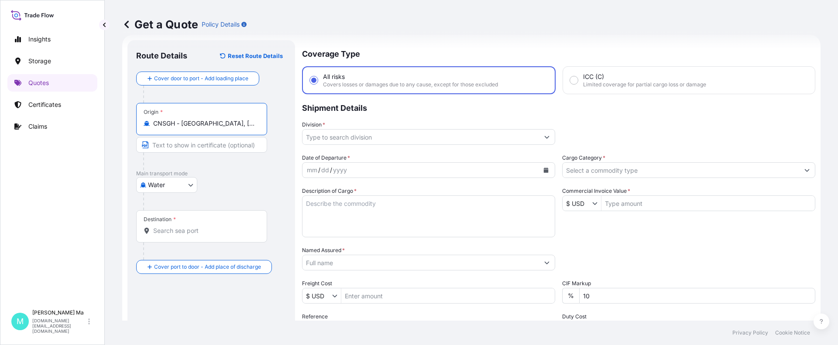
type input "CNSGH - [GEOGRAPHIC_DATA], [GEOGRAPHIC_DATA]"
click at [216, 231] on input "Destination *" at bounding box center [204, 230] width 103 height 9
click at [170, 233] on input "A" at bounding box center [204, 230] width 103 height 9
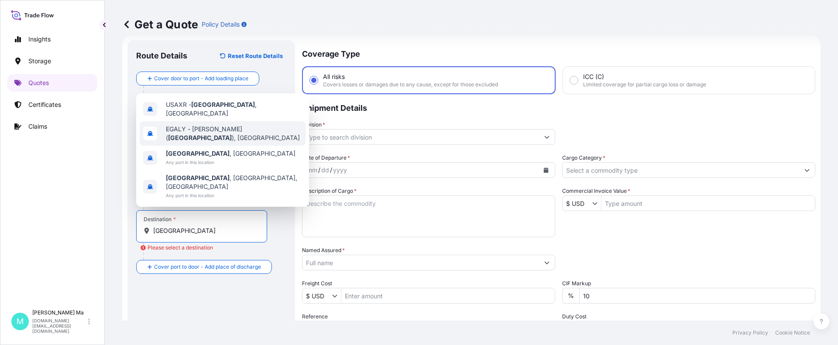
click at [217, 142] on span "[PERSON_NAME] ( [GEOGRAPHIC_DATA] ), [GEOGRAPHIC_DATA]" at bounding box center [234, 133] width 136 height 17
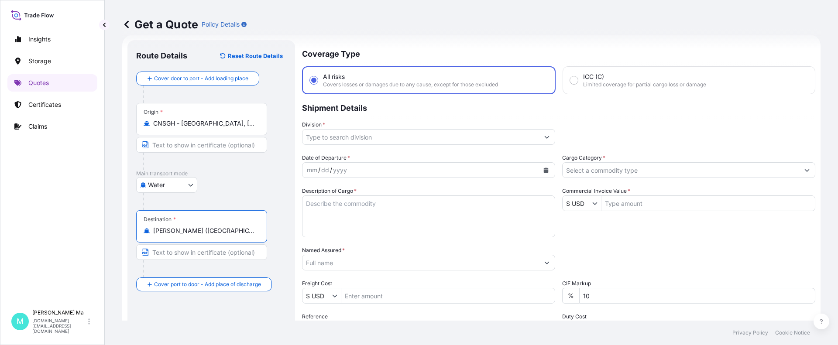
type input "[PERSON_NAME] ([GEOGRAPHIC_DATA]), [GEOGRAPHIC_DATA]"
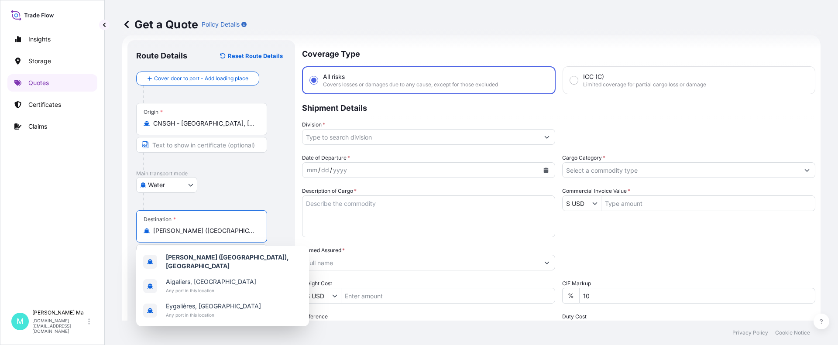
scroll to position [133, 0]
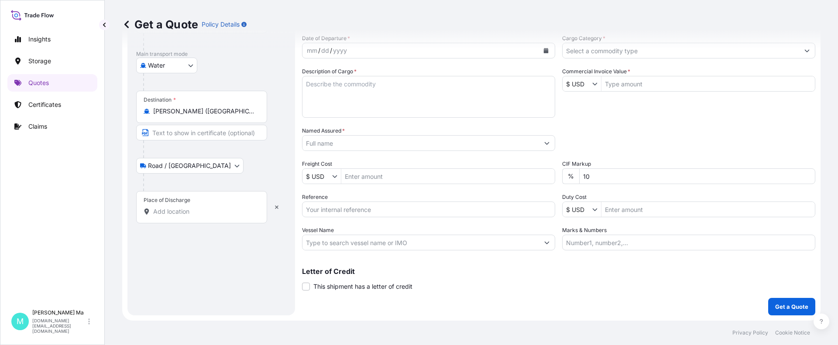
click at [204, 210] on input "Place of Discharge" at bounding box center [204, 211] width 103 height 9
paste input "Industrial Zone 10th of [GEOGRAPHIC_DATA], [GEOGRAPHIC_DATA]"
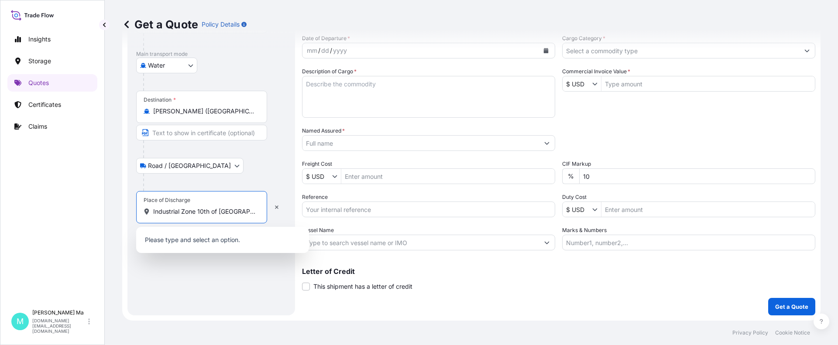
scroll to position [0, 10]
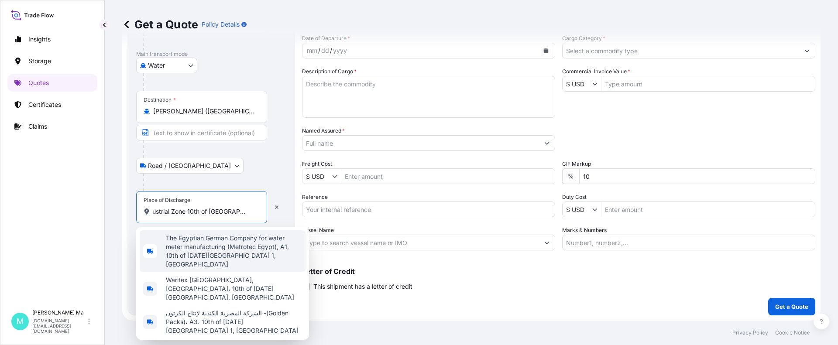
click at [224, 245] on span "The Egyptian German Company for water meter manufacturing (Metrotec Egypt), A1,…" at bounding box center [234, 251] width 136 height 35
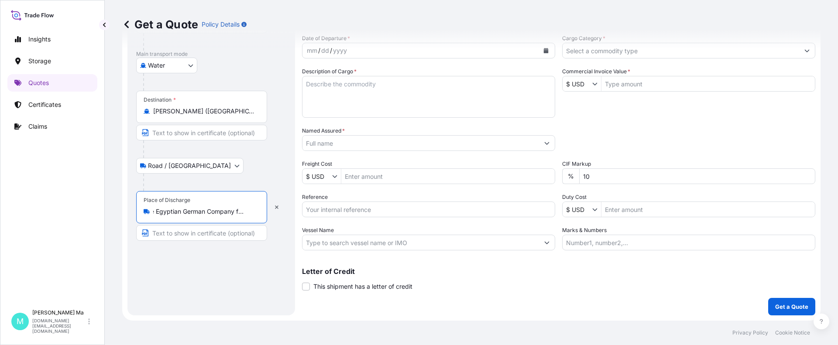
type input "The Egyptian German Company for water meter manufacturing (Metrotec Egypt), A1,…"
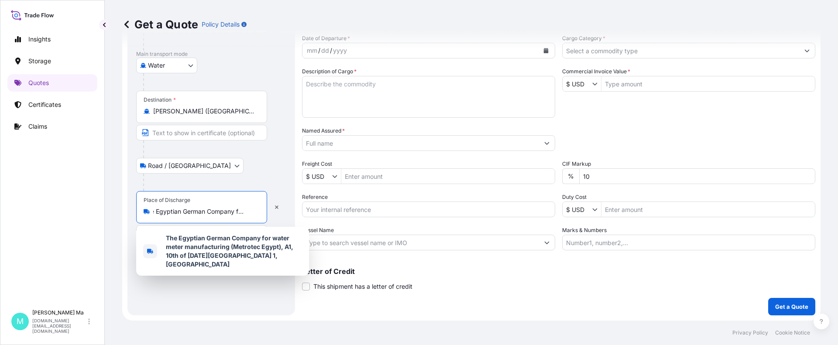
scroll to position [0, 0]
click at [582, 81] on input "$ USD" at bounding box center [577, 84] width 30 height 16
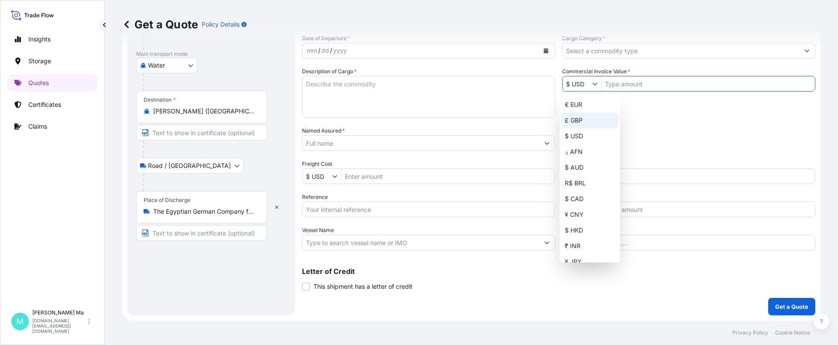
click at [582, 121] on div "£ GBP" at bounding box center [589, 121] width 57 height 16
type input "£ GBP"
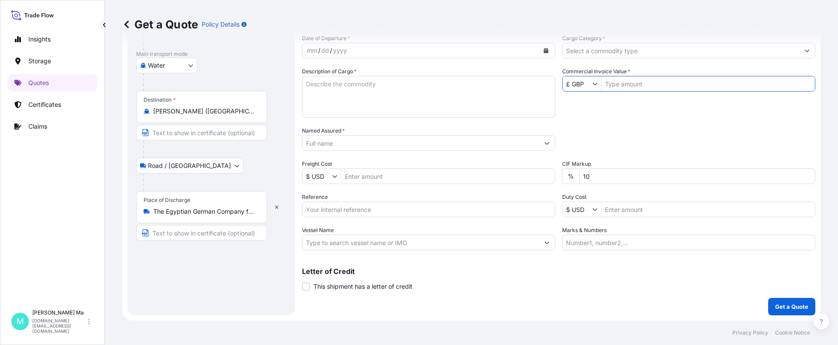
click at [623, 82] on input "Commercial Invoice Value *" at bounding box center [707, 84] width 213 height 16
paste input "11550.27"
type input "11,550.27"
drag, startPoint x: 644, startPoint y: 83, endPoint x: 589, endPoint y: 80, distance: 54.6
click at [589, 80] on div "£ GBP 11,550.27" at bounding box center [688, 84] width 253 height 16
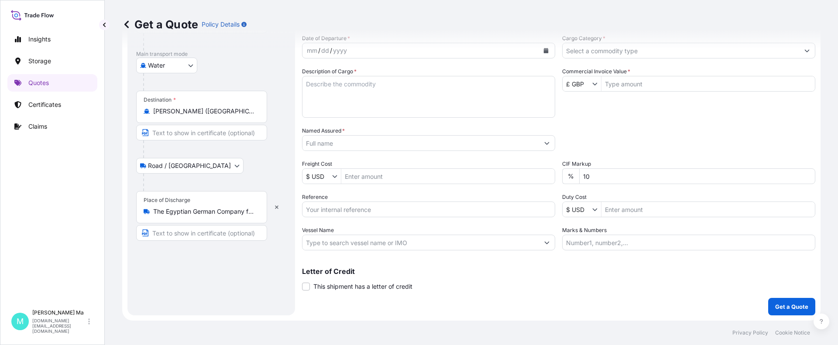
click at [623, 114] on div "Date of Departure * mm / dd / yyyy Cargo Category * Description of Cargo * Comm…" at bounding box center [558, 142] width 513 height 216
click at [623, 86] on input "Commercial Invoice Value *" at bounding box center [707, 84] width 213 height 16
paste input "11550.27"
type input "11,550.27"
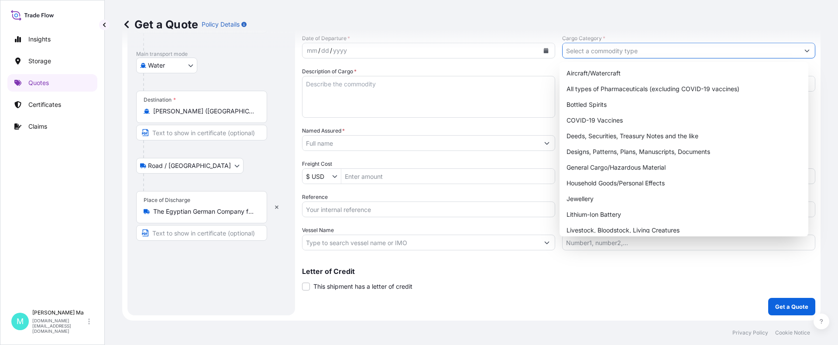
click at [623, 50] on input "Cargo Category *" at bounding box center [680, 51] width 236 height 16
click at [617, 168] on div "General Cargo/Hazardous Material" at bounding box center [684, 168] width 242 height 16
type input "General Cargo/Hazardous Material"
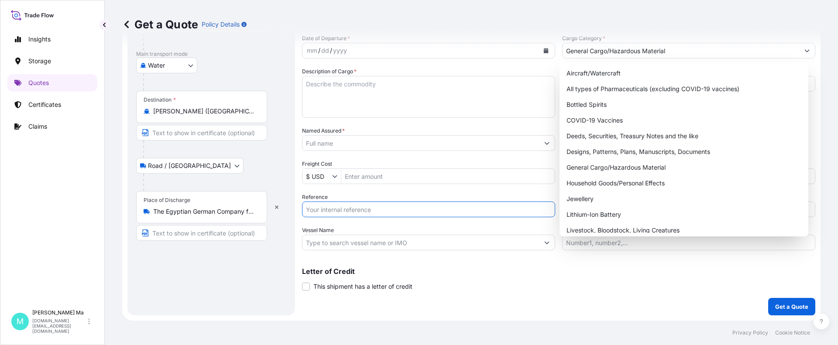
click at [350, 212] on input "Reference" at bounding box center [428, 210] width 253 height 16
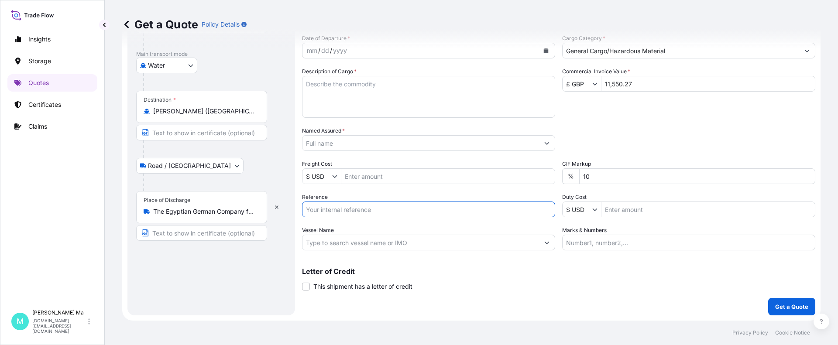
paste input "Invoice No.: CIN1711 PO-1157"
drag, startPoint x: 342, startPoint y: 211, endPoint x: 304, endPoint y: 205, distance: 38.4
click at [298, 208] on form "Route Details Reset Route Details Cover door to port - Add loading place Place …" at bounding box center [471, 117] width 698 height 405
type input "CIN1711 PO-1157"
click at [544, 49] on icon "Calendar" at bounding box center [546, 50] width 5 height 5
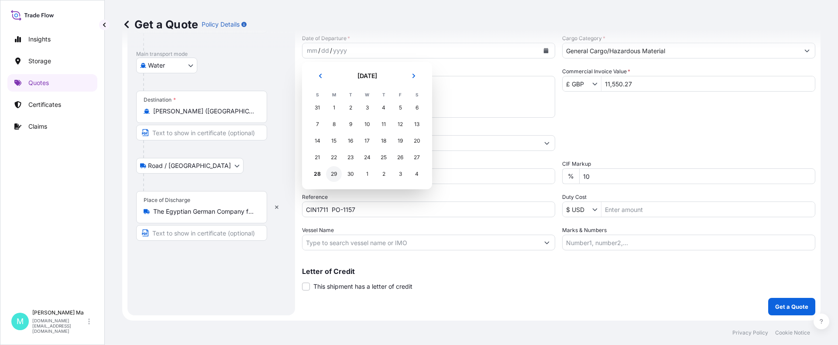
click at [336, 173] on div "29" at bounding box center [334, 174] width 16 height 16
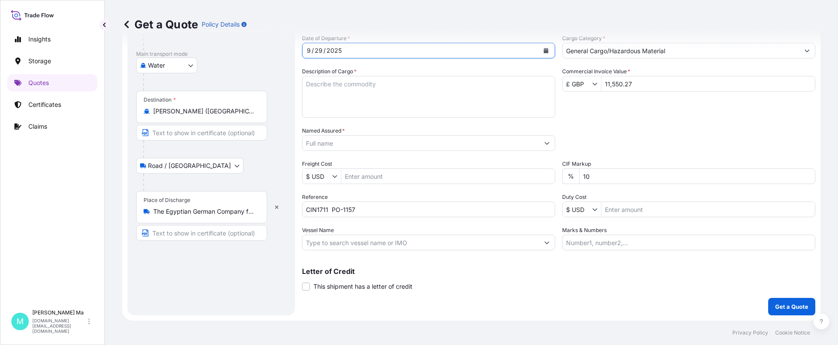
click at [384, 144] on input "Named Assured *" at bounding box center [420, 143] width 236 height 16
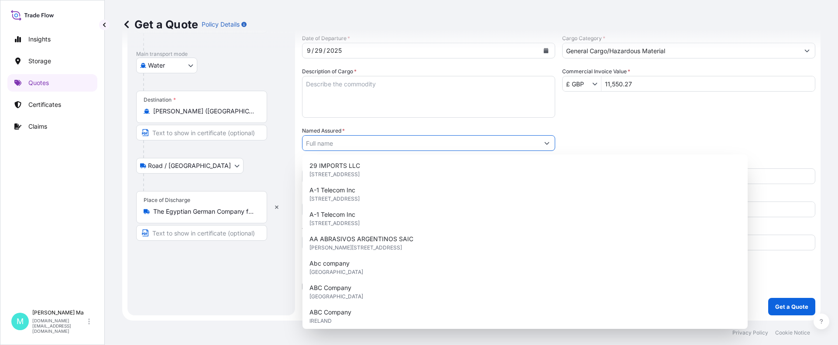
paste input "AVK SYNTEC(ANHUI) CO.,LTD"
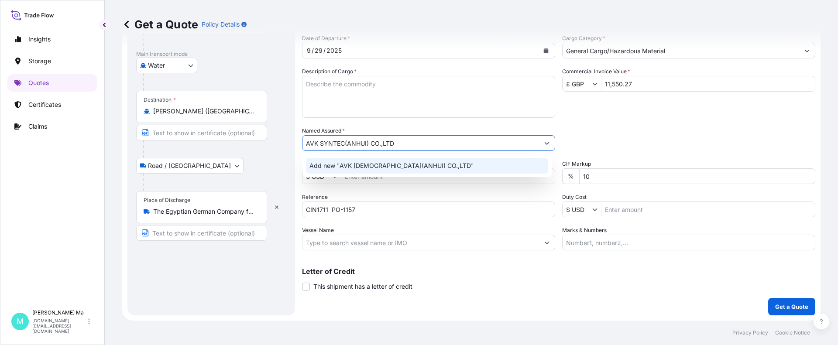
click at [455, 164] on div "Add new "AVK [DEMOGRAPHIC_DATA](ANHUI) CO.,LTD"" at bounding box center [427, 166] width 242 height 16
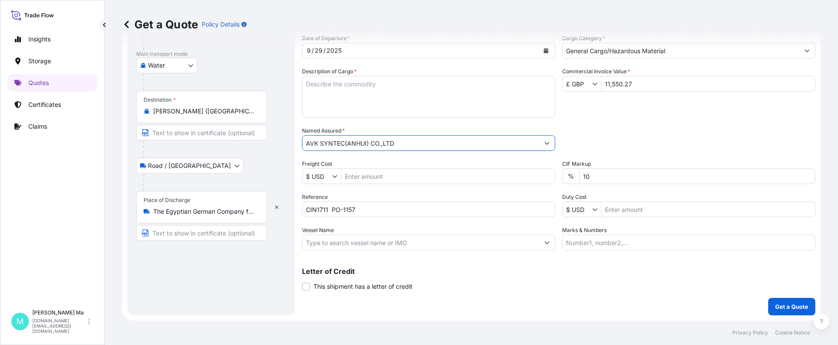
type input "AVK SYNTEC(ANHUI) CO.,LTD"
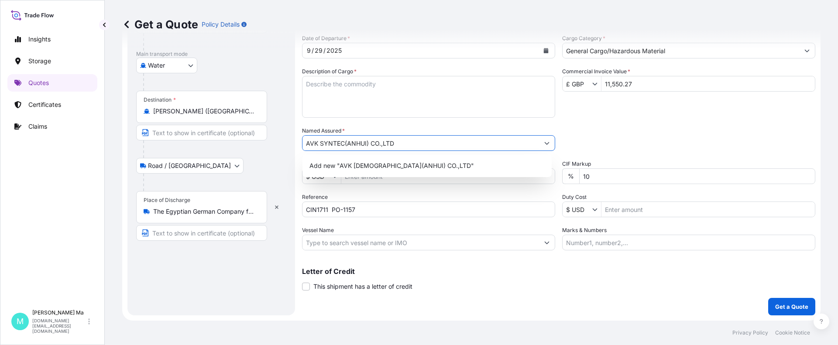
click at [438, 90] on textarea "Description of Cargo *" at bounding box center [428, 97] width 253 height 42
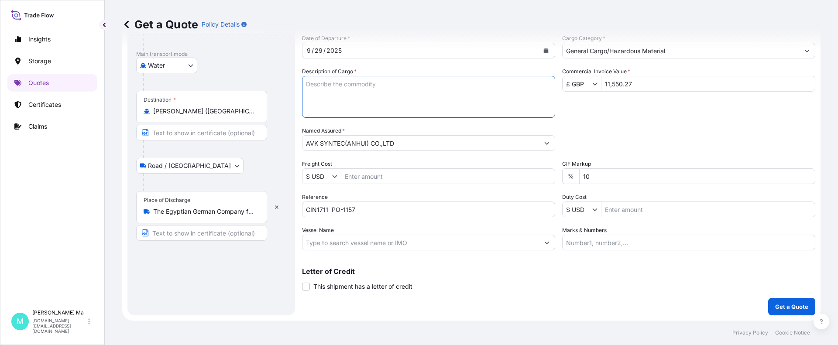
paste textarea "FITTING"
type textarea "FITTING"
click at [434, 243] on input "Vessel Name" at bounding box center [420, 243] width 236 height 16
paste input "CMA CGM COBALT"
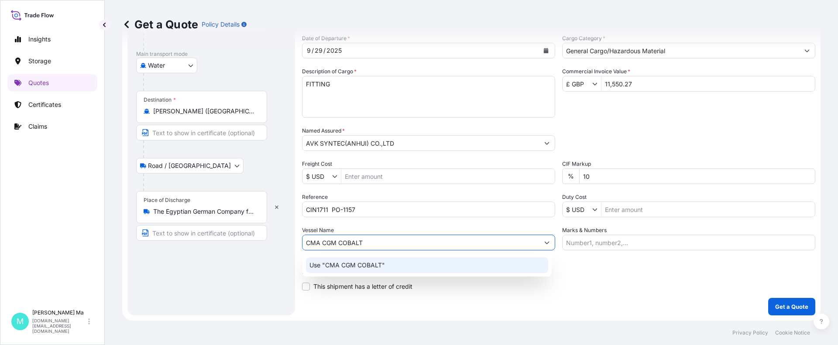
click at [400, 245] on div "Use "CMA CGM COBALT"" at bounding box center [427, 265] width 242 height 16
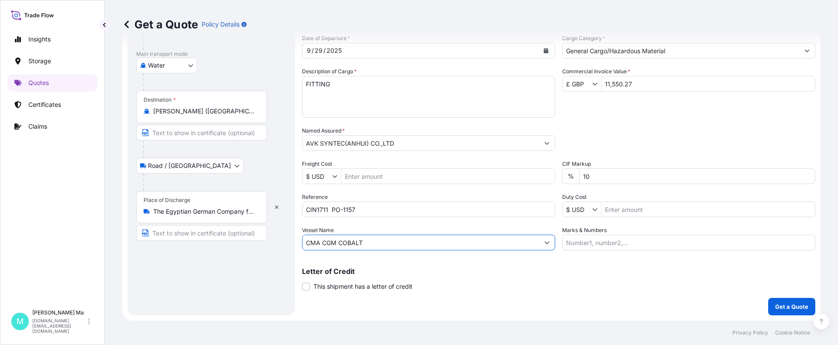
scroll to position [3, 0]
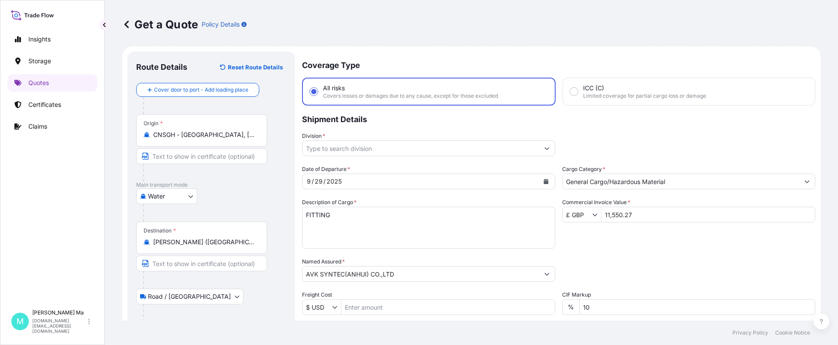
type input "CMA CGM COBALT"
click at [497, 150] on input "Division *" at bounding box center [420, 148] width 236 height 16
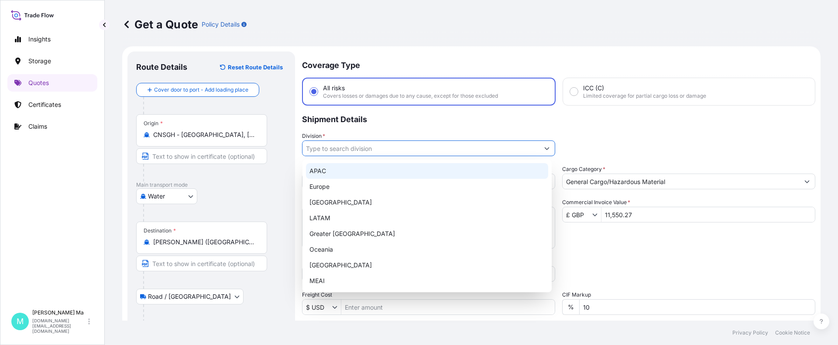
click at [413, 173] on div "APAC" at bounding box center [427, 171] width 242 height 16
type input "APAC"
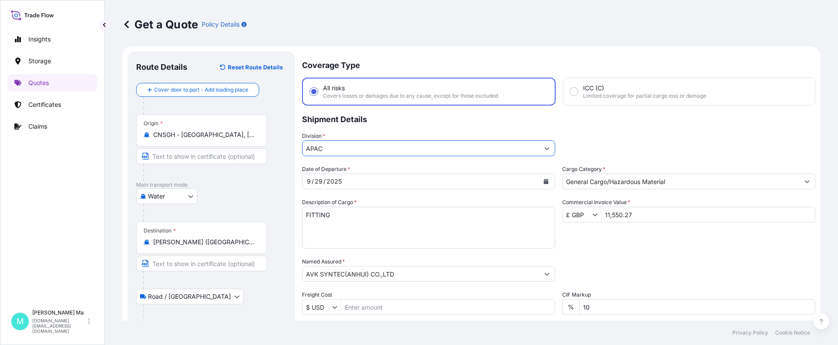
scroll to position [133, 0]
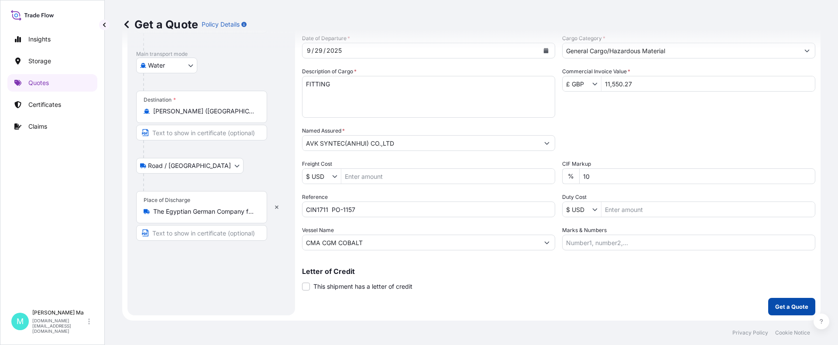
click at [623, 245] on p "Get a Quote" at bounding box center [791, 306] width 33 height 9
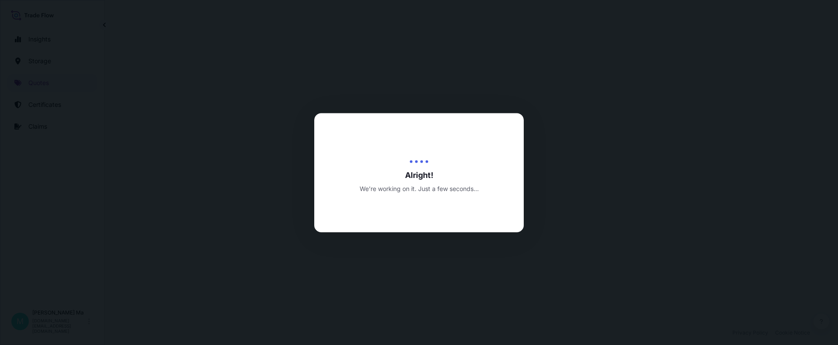
select select "Water"
select select "Road / [GEOGRAPHIC_DATA]"
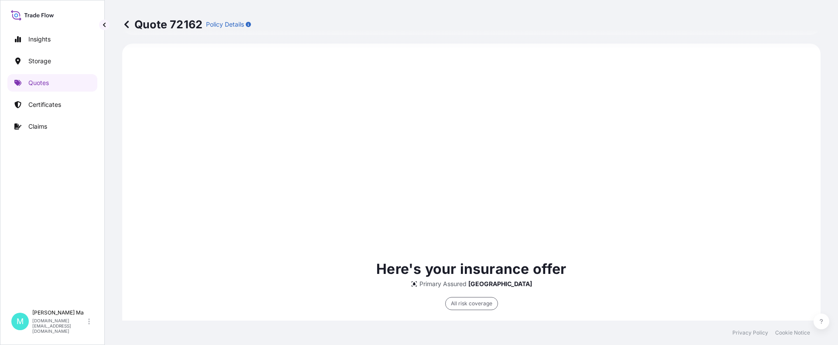
scroll to position [681, 0]
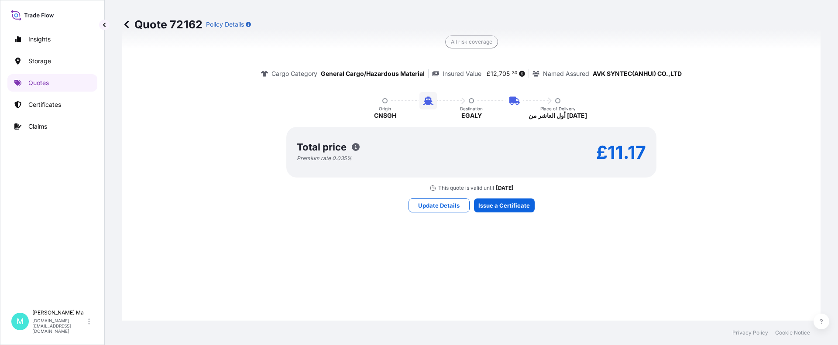
click at [507, 245] on div "Here's your insurance offer Primary Assured China All risk coverage Cargo Categ…" at bounding box center [471, 104] width 674 height 621
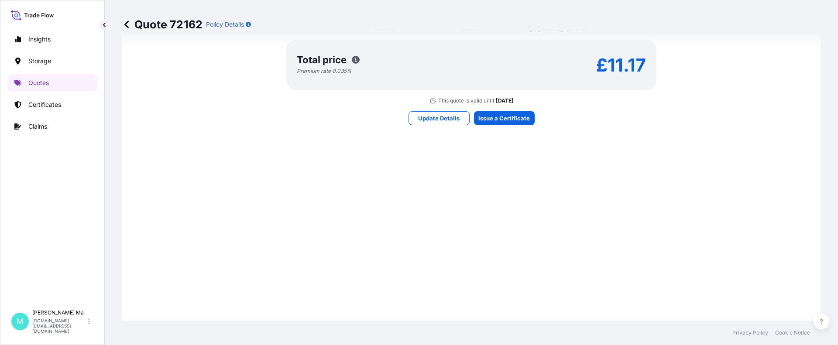
scroll to position [550, 0]
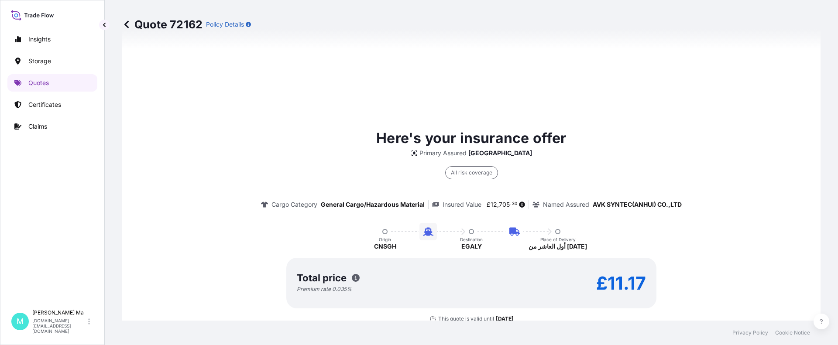
click at [501, 245] on div "Total price Premium rate 0.035 % £11.17" at bounding box center [471, 283] width 370 height 51
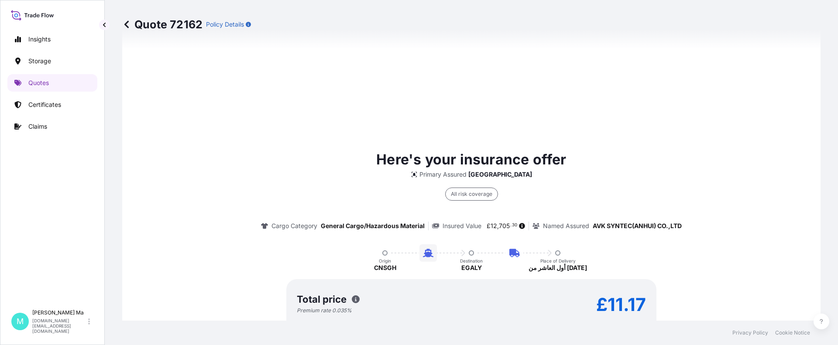
scroll to position [1378, 0]
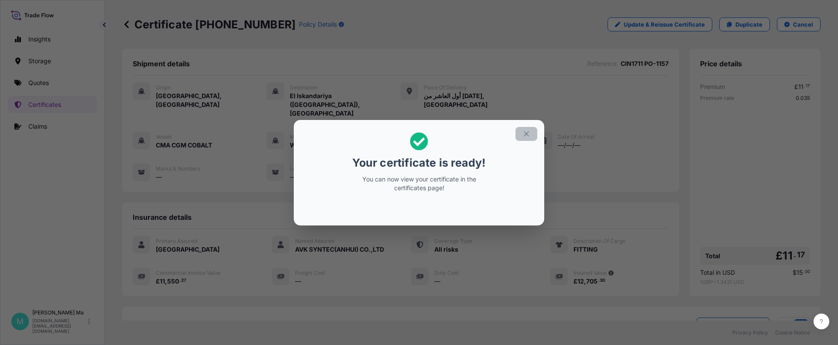
click at [525, 135] on icon "button" at bounding box center [526, 133] width 5 height 5
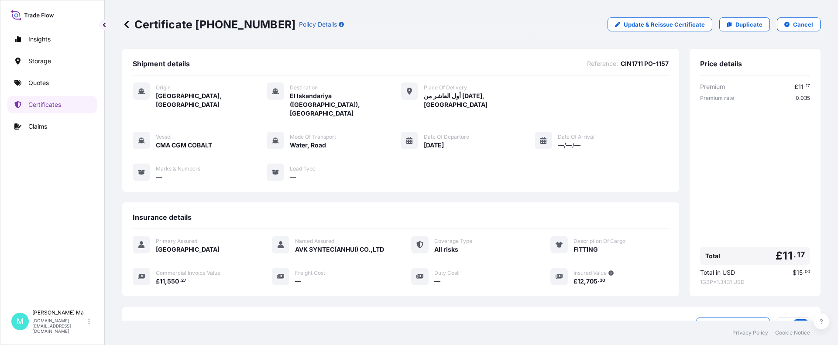
scroll to position [105, 0]
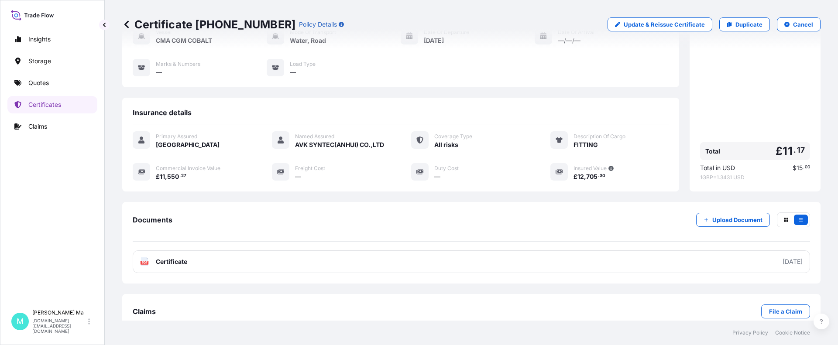
click at [243, 245] on link "PDF Certificate [DATE]" at bounding box center [471, 261] width 677 height 23
click at [63, 84] on link "Quotes" at bounding box center [52, 82] width 90 height 17
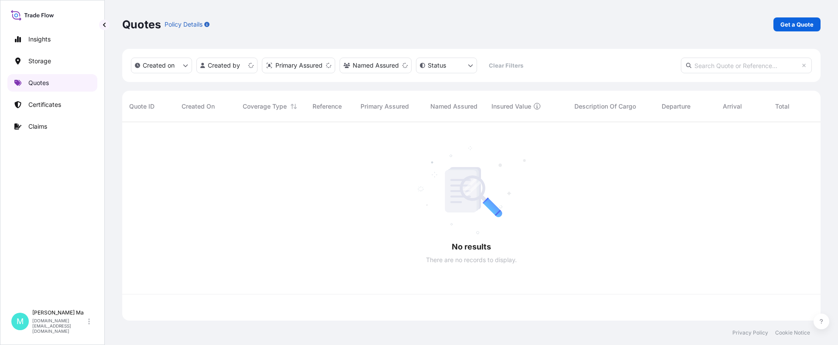
scroll to position [197, 691]
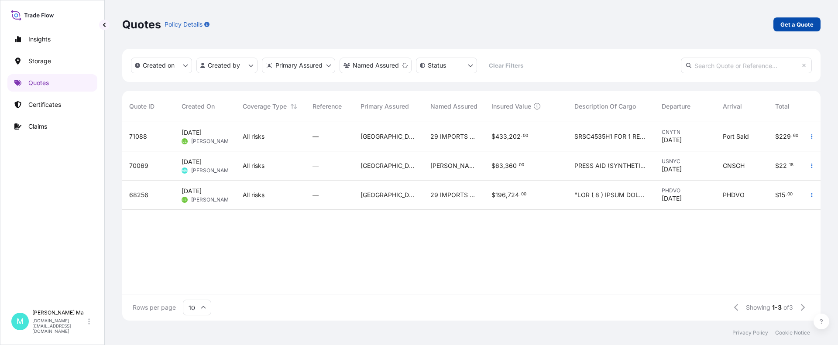
click at [623, 22] on p "Get a Quote" at bounding box center [796, 24] width 33 height 9
select select "Water"
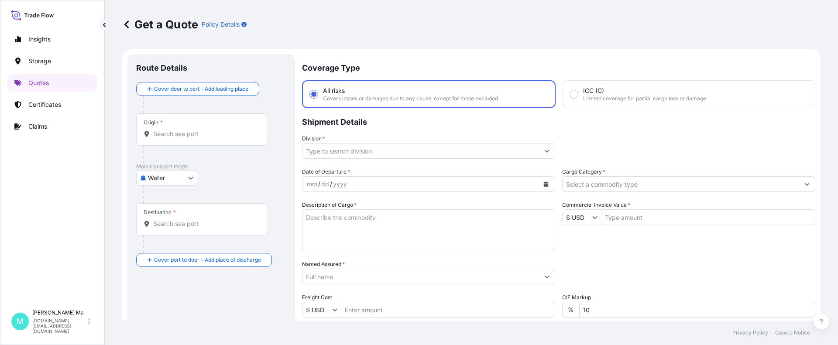
scroll to position [14, 0]
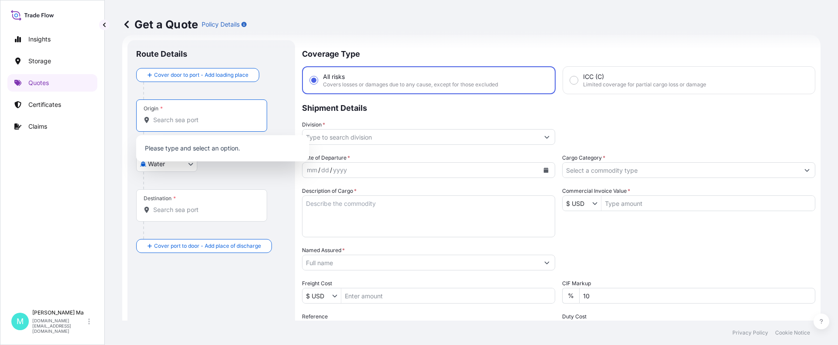
click at [182, 121] on input "Origin *" at bounding box center [204, 120] width 103 height 9
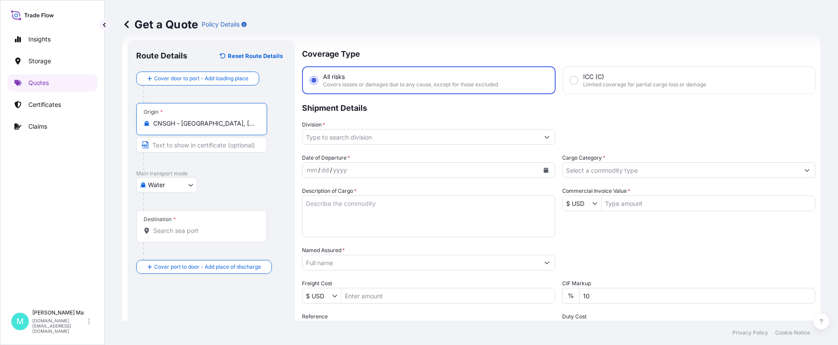
type input "CNSGH - [GEOGRAPHIC_DATA], [GEOGRAPHIC_DATA]"
click at [219, 222] on div "Destination *" at bounding box center [201, 226] width 131 height 32
click at [219, 226] on input "Destination *" at bounding box center [204, 230] width 103 height 9
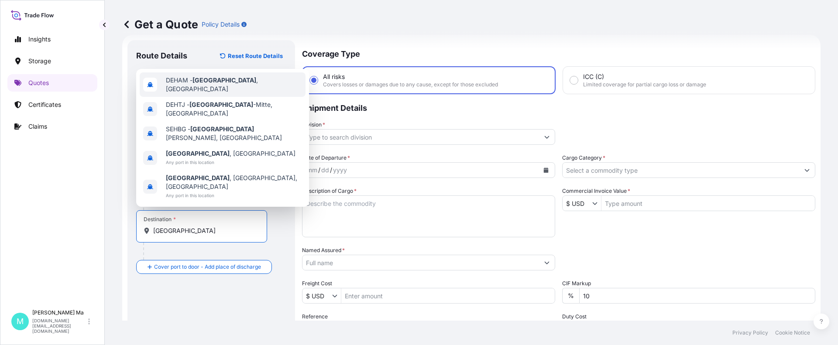
click at [228, 93] on span "DEHAM - [GEOGRAPHIC_DATA] , [GEOGRAPHIC_DATA]" at bounding box center [234, 84] width 136 height 17
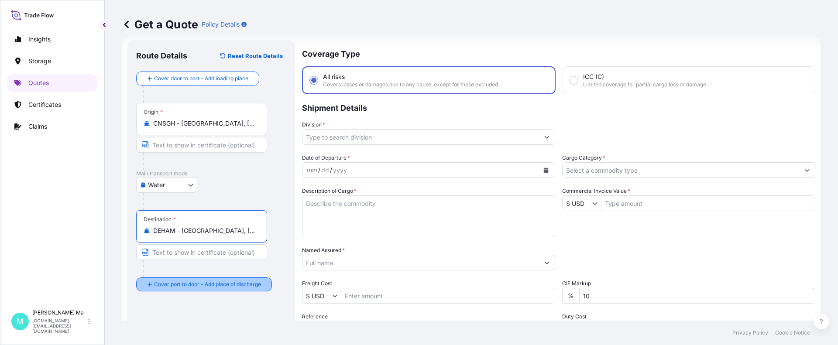
type input "DEHAM - [GEOGRAPHIC_DATA], [GEOGRAPHIC_DATA]"
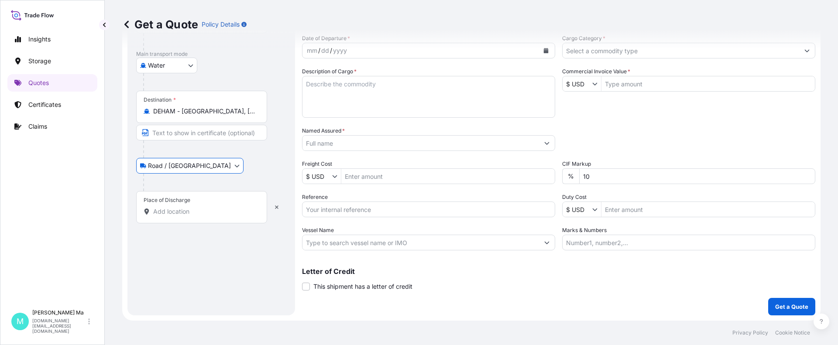
click at [205, 209] on input "Place of Discharge" at bounding box center [204, 211] width 103 height 9
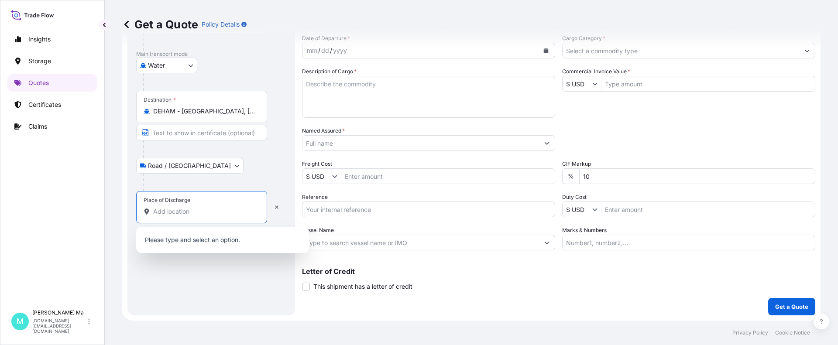
paste input "Kojetinská 3438147,75002 Pierov, [GEOGRAPHIC_DATA]"
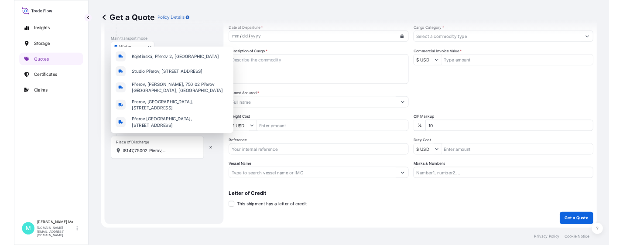
scroll to position [0, 0]
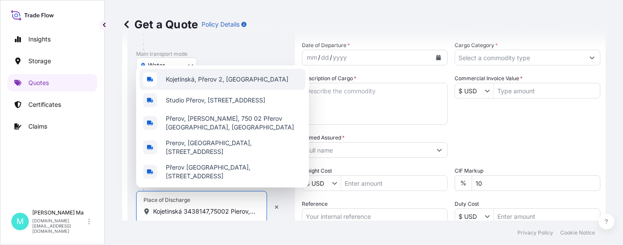
click at [219, 76] on span "Kojetínská, Přerov 2, [GEOGRAPHIC_DATA]" at bounding box center [227, 79] width 123 height 9
type input "Kojetínská, Přerov 2, [GEOGRAPHIC_DATA]"
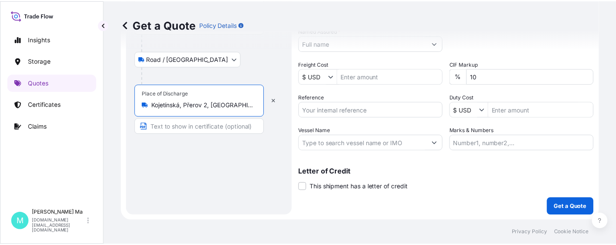
scroll to position [153, 0]
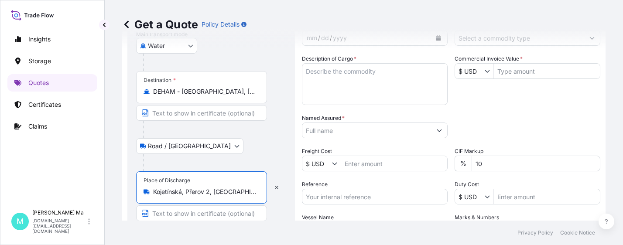
click at [520, 69] on input "Commercial Invoice Value *" at bounding box center [547, 71] width 106 height 16
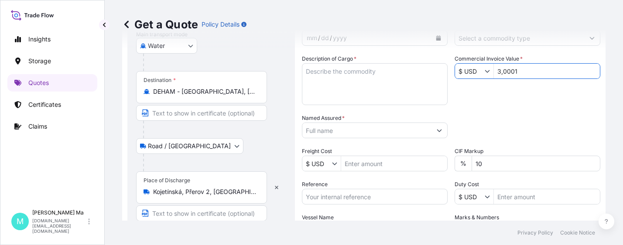
type input "3,000"
click at [346, 199] on input "Reference" at bounding box center [375, 197] width 146 height 16
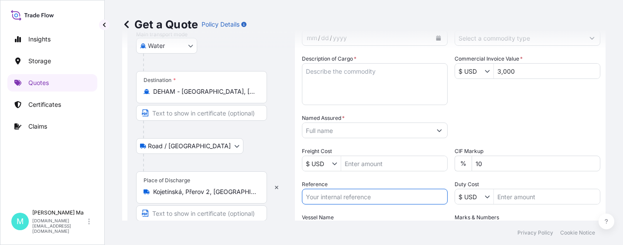
paste input "202500908"
type input "202500908"
click at [339, 130] on input "Named Assured *" at bounding box center [366, 131] width 129 height 16
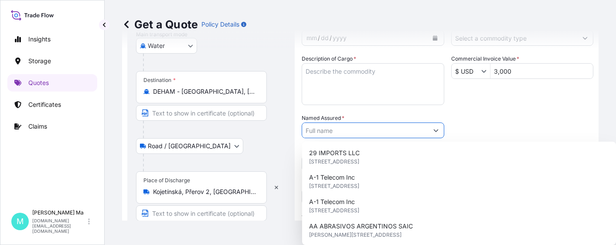
paste input "SHANDONG LINK-SHINE ADVANCED MATERIALS CO., LTD"
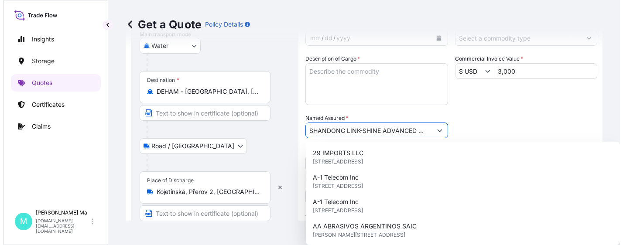
scroll to position [0, 51]
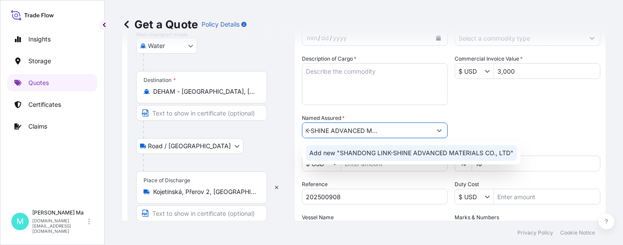
click at [382, 152] on span "Add new "SHANDONG LINK-SHINE ADVANCED MATERIALS CO., LTD"" at bounding box center [411, 153] width 204 height 9
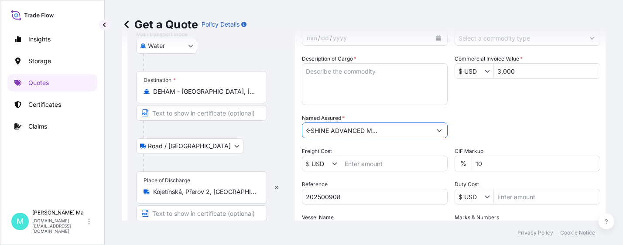
type input "SHANDONG LINK-SHINE ADVANCED MATERIALS CO., LTD"
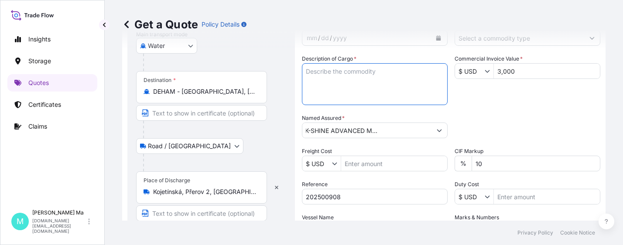
click at [356, 73] on textarea "Description of Cargo *" at bounding box center [375, 84] width 146 height 42
paste textarea "SILANE MODIFIED POLYETHER"
type textarea "SILANE MODIFIED POLYETHER"
click at [435, 38] on div "Get a Quote Policy Details" at bounding box center [363, 24] width 483 height 49
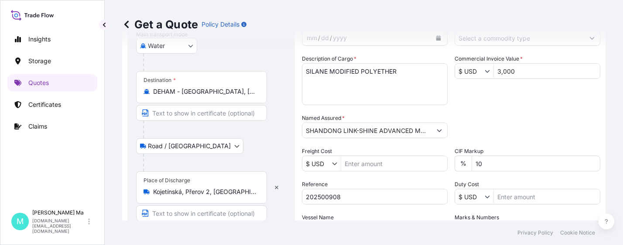
click at [436, 41] on div "Get a Quote Policy Details" at bounding box center [363, 24] width 483 height 49
click at [436, 42] on div "Get a Quote Policy Details" at bounding box center [363, 24] width 483 height 49
click at [435, 43] on div "Get a Quote Policy Details" at bounding box center [363, 24] width 483 height 49
click at [435, 47] on div "Get a Quote Policy Details" at bounding box center [363, 24] width 483 height 49
click at [435, 44] on div "Get a Quote Policy Details" at bounding box center [363, 24] width 483 height 49
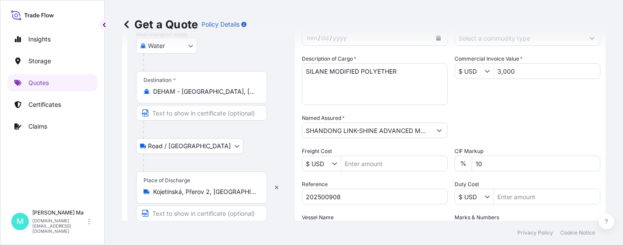
click at [435, 44] on div "Get a Quote Policy Details" at bounding box center [363, 24] width 483 height 49
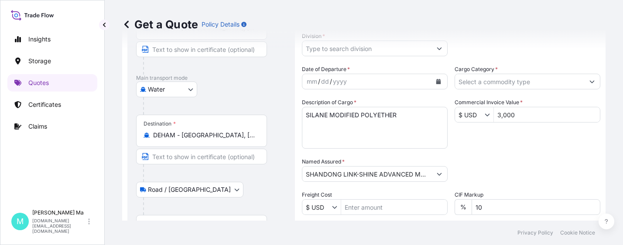
scroll to position [66, 0]
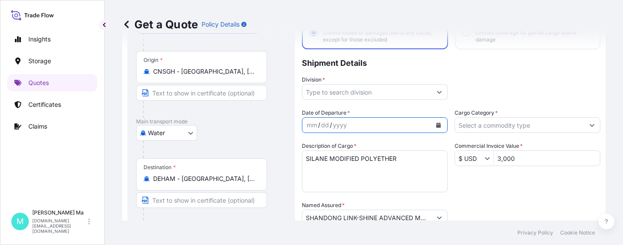
click at [437, 124] on icon "Calendar" at bounding box center [438, 125] width 5 height 5
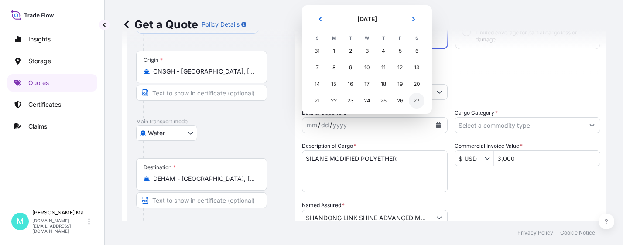
click at [418, 102] on div "27" at bounding box center [417, 101] width 16 height 16
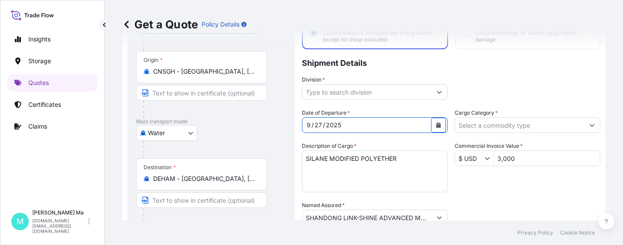
scroll to position [240, 0]
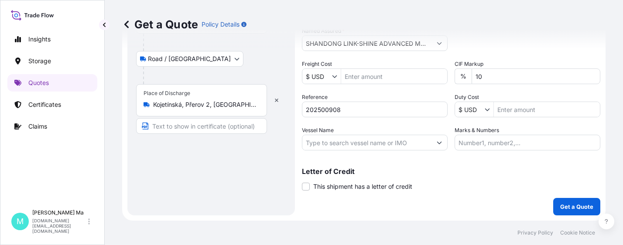
click at [359, 142] on input "Vessel Name" at bounding box center [366, 143] width 129 height 16
paste input "MSC [PERSON_NAME]"
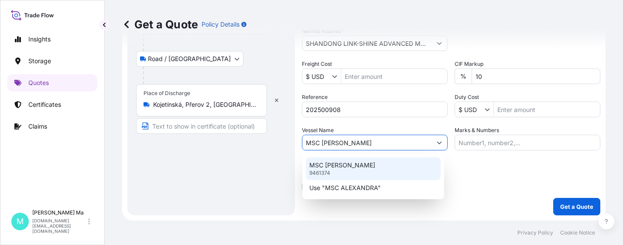
click at [412, 169] on div "MSC [PERSON_NAME] 9461374" at bounding box center [373, 168] width 135 height 23
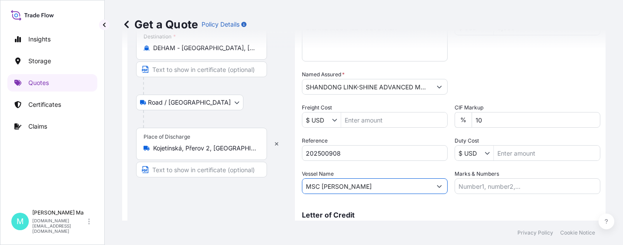
scroll to position [66, 0]
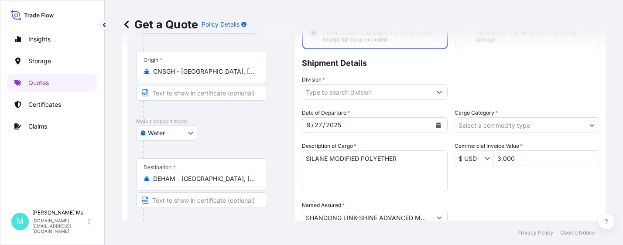
type input "MSC [PERSON_NAME]"
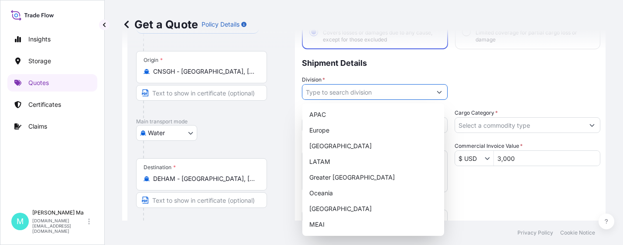
click at [432, 92] on button "Show suggestions" at bounding box center [439, 92] width 16 height 16
click at [364, 112] on div "APAC" at bounding box center [373, 115] width 135 height 16
type input "APAC"
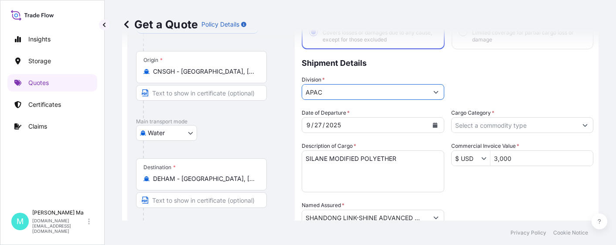
click at [516, 127] on input "Cargo Category *" at bounding box center [515, 125] width 126 height 16
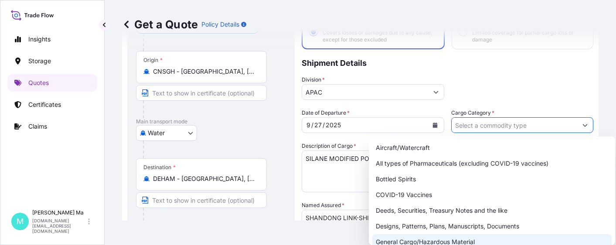
click at [394, 238] on div "General Cargo/Hazardous Material" at bounding box center [493, 242] width 240 height 16
type input "General Cargo/Hazardous Material"
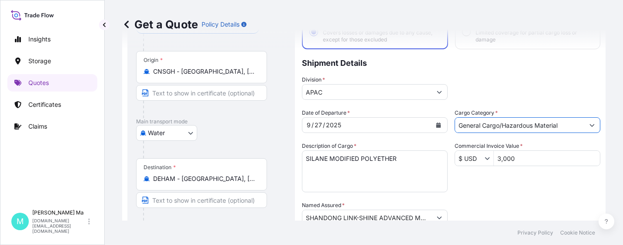
scroll to position [240, 0]
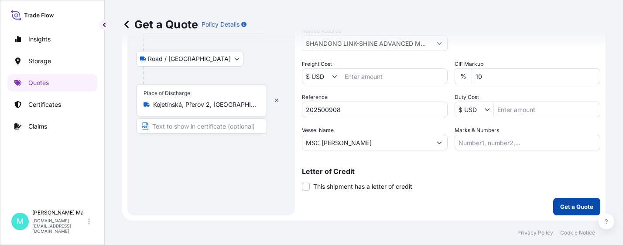
click at [564, 205] on p "Get a Quote" at bounding box center [576, 206] width 33 height 9
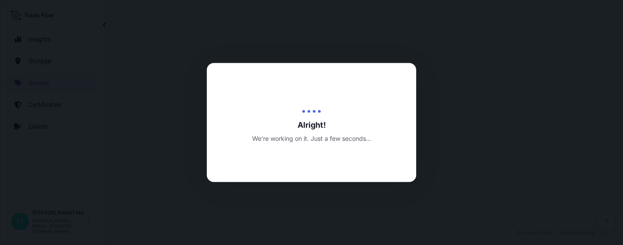
scroll to position [426, 0]
select select "Water"
select select "Road / [GEOGRAPHIC_DATA]"
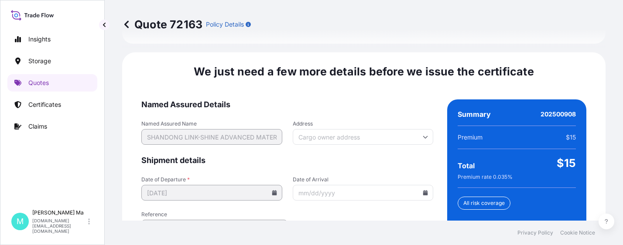
scroll to position [1461, 0]
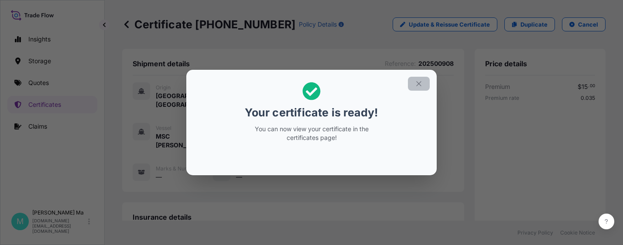
click at [418, 83] on icon "button" at bounding box center [419, 84] width 8 height 8
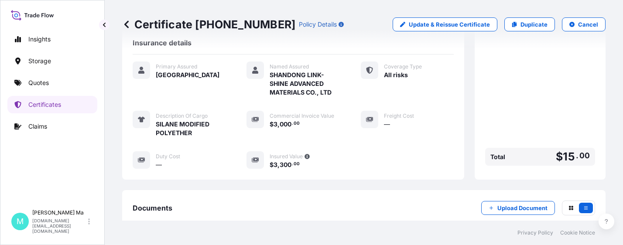
scroll to position [271, 0]
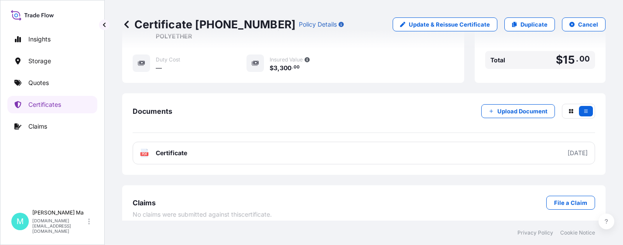
click at [232, 144] on link "PDF Certificate [DATE]" at bounding box center [364, 153] width 462 height 23
click at [57, 80] on link "Quotes" at bounding box center [52, 82] width 90 height 17
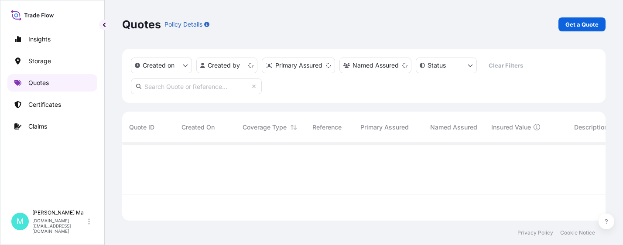
scroll to position [76, 477]
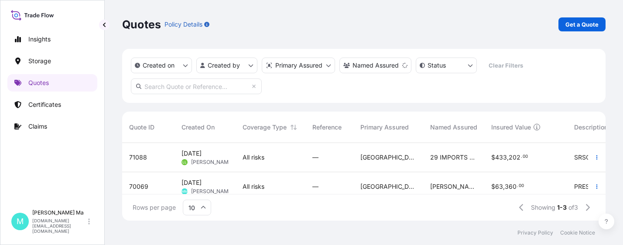
click at [48, 106] on p "Certificates" at bounding box center [44, 104] width 33 height 9
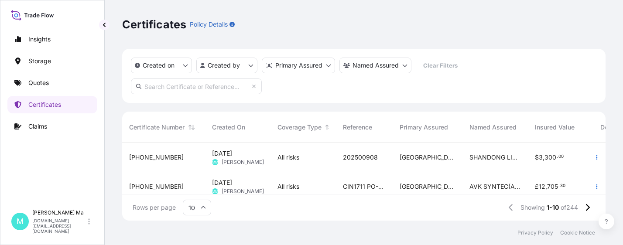
click at [189, 155] on div "[PHONE_NUMBER]" at bounding box center [163, 157] width 69 height 9
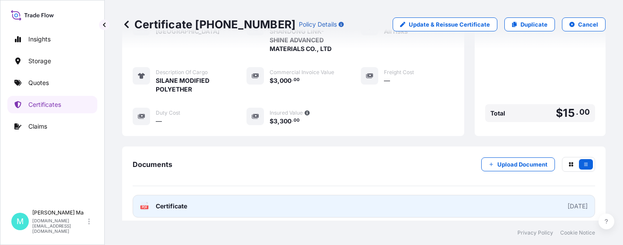
scroll to position [262, 0]
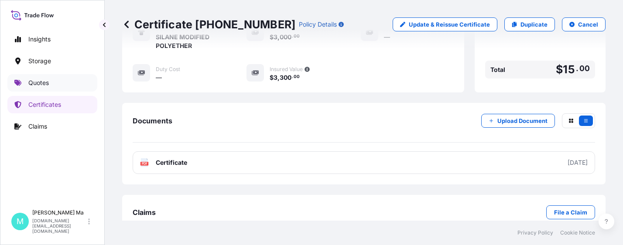
click at [58, 82] on link "Quotes" at bounding box center [52, 82] width 90 height 17
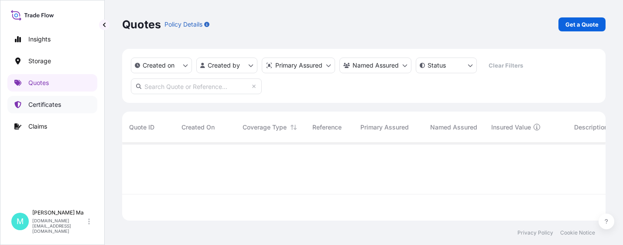
scroll to position [76, 477]
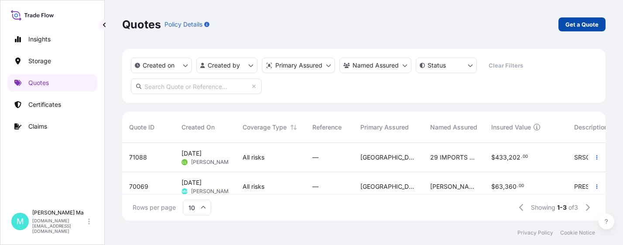
click at [575, 24] on p "Get a Quote" at bounding box center [581, 24] width 33 height 9
select select "Water"
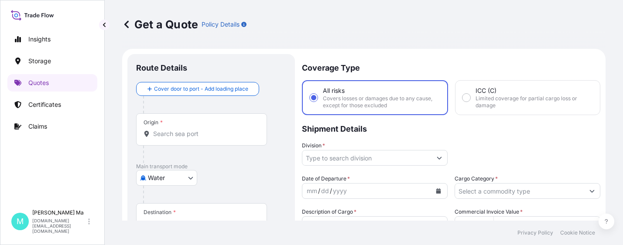
scroll to position [14, 0]
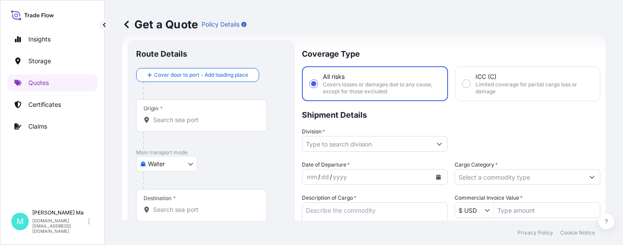
click at [127, 23] on icon at bounding box center [126, 24] width 4 height 7
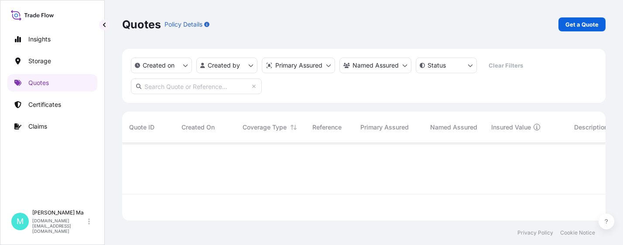
scroll to position [76, 477]
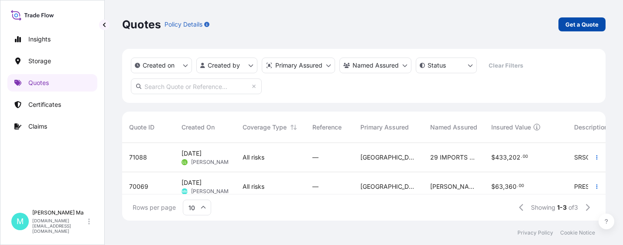
click at [581, 24] on p "Get a Quote" at bounding box center [581, 24] width 33 height 9
select select "Water"
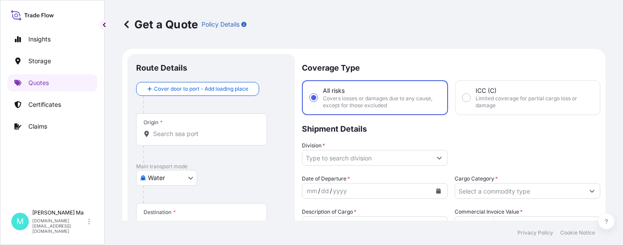
scroll to position [14, 0]
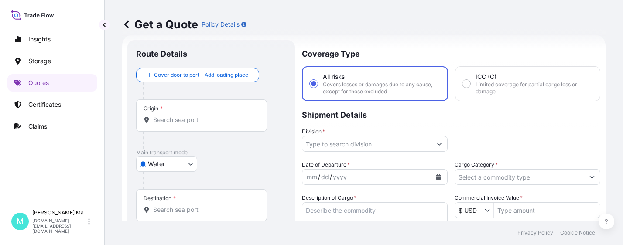
click at [188, 120] on input "Origin *" at bounding box center [204, 120] width 103 height 9
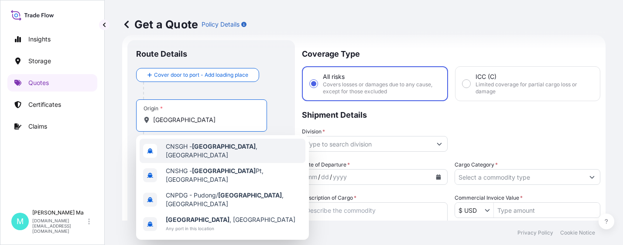
click at [211, 154] on div "CNSGH - [GEOGRAPHIC_DATA] , [GEOGRAPHIC_DATA]" at bounding box center [223, 151] width 166 height 24
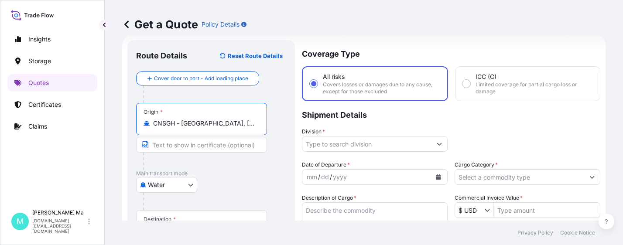
scroll to position [101, 0]
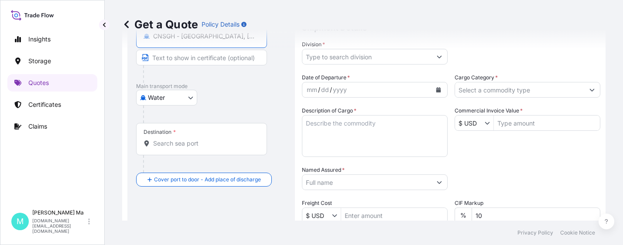
type input "CNSGH - [GEOGRAPHIC_DATA], [GEOGRAPHIC_DATA]"
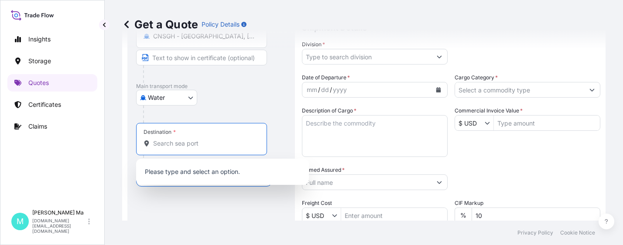
click at [193, 146] on input "Destination *" at bounding box center [204, 143] width 103 height 9
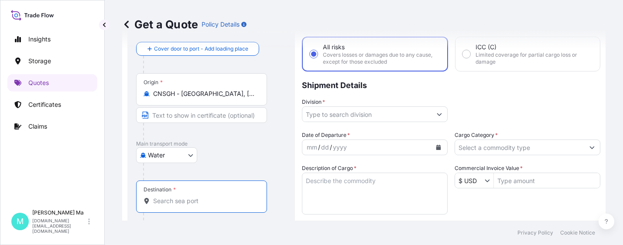
scroll to position [0, 0]
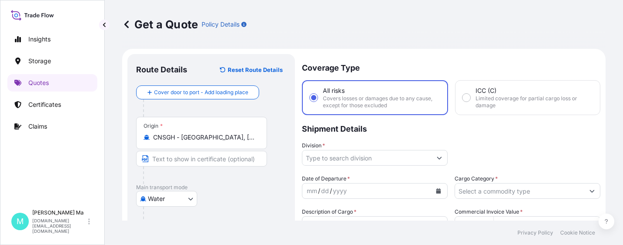
click at [125, 22] on icon at bounding box center [126, 24] width 9 height 9
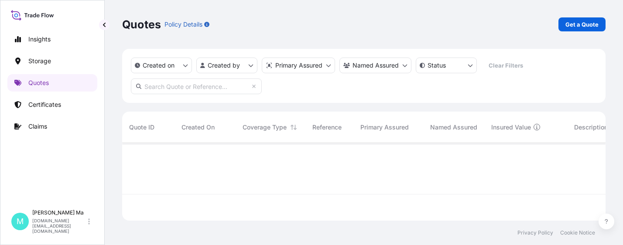
scroll to position [76, 477]
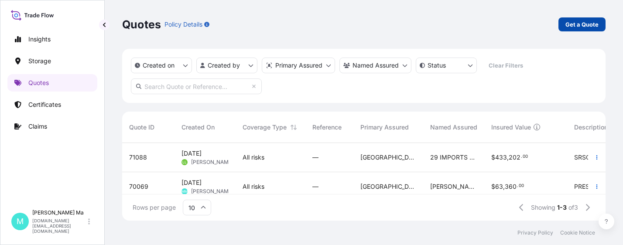
click at [585, 23] on p "Get a Quote" at bounding box center [581, 24] width 33 height 9
select select "Water"
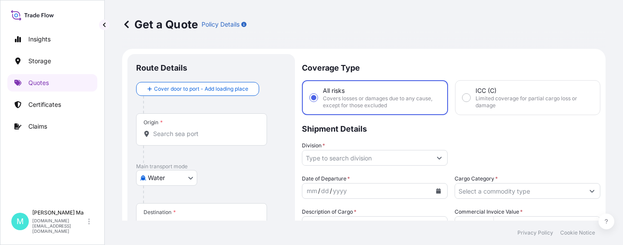
click at [218, 212] on div "Destination *" at bounding box center [201, 219] width 131 height 32
click at [218, 219] on input "Destination *" at bounding box center [204, 223] width 103 height 9
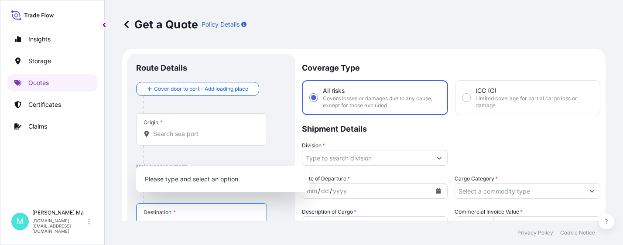
scroll to position [7, 0]
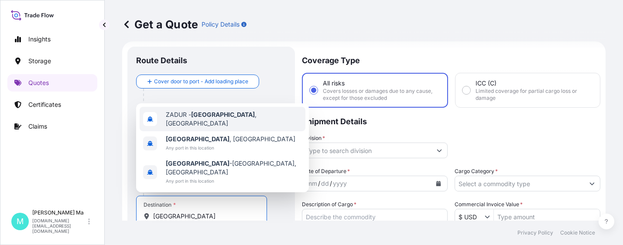
click at [226, 128] on span "ZADUR - [GEOGRAPHIC_DATA] , [GEOGRAPHIC_DATA]" at bounding box center [234, 118] width 136 height 17
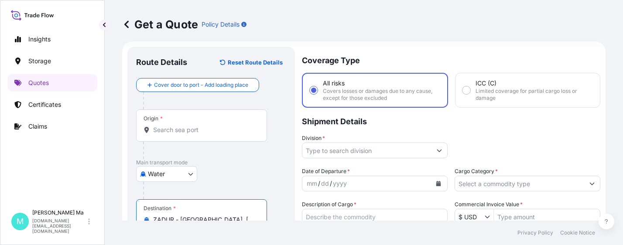
scroll to position [0, 0]
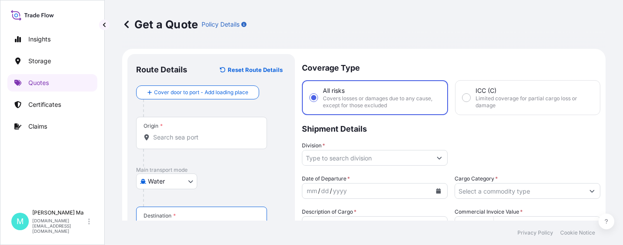
click at [239, 218] on div "Destination * ZADUR - [GEOGRAPHIC_DATA], [GEOGRAPHIC_DATA]" at bounding box center [201, 223] width 131 height 32
click at [239, 223] on input "ZADUR - [GEOGRAPHIC_DATA], [GEOGRAPHIC_DATA]" at bounding box center [204, 227] width 103 height 9
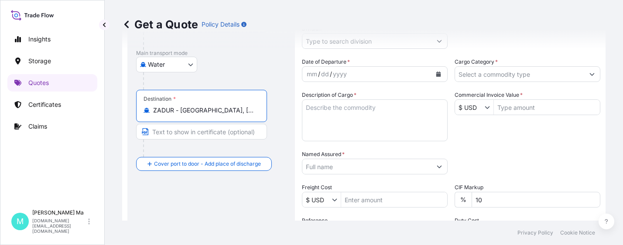
click at [246, 110] on input "ZADUR - [GEOGRAPHIC_DATA], [GEOGRAPHIC_DATA]" at bounding box center [204, 110] width 103 height 9
click at [243, 110] on input "ZADUR - [GEOGRAPHIC_DATA], [GEOGRAPHIC_DATA]" at bounding box center [204, 110] width 103 height 9
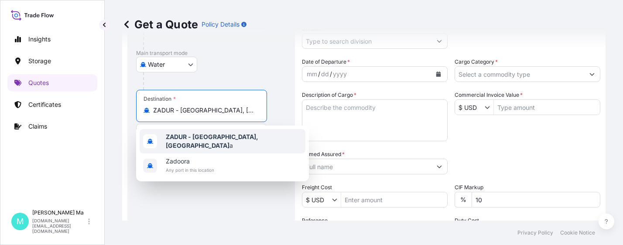
click at [235, 142] on b "ZADUR - [GEOGRAPHIC_DATA], [GEOGRAPHIC_DATA]" at bounding box center [212, 141] width 92 height 16
type input "ZADUR - [GEOGRAPHIC_DATA], [GEOGRAPHIC_DATA]"
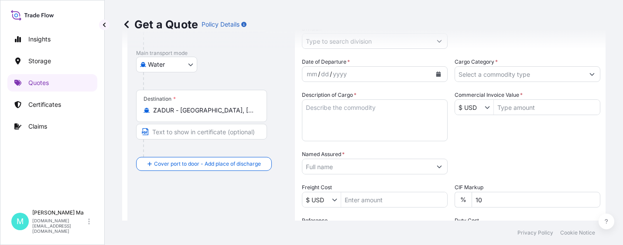
click at [128, 24] on icon at bounding box center [126, 24] width 9 height 9
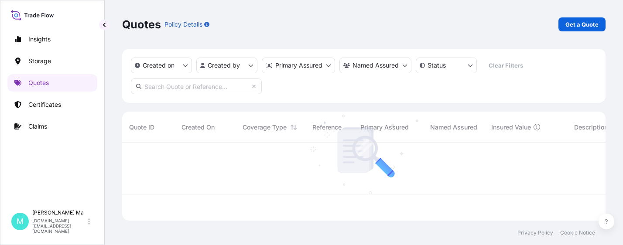
scroll to position [76, 477]
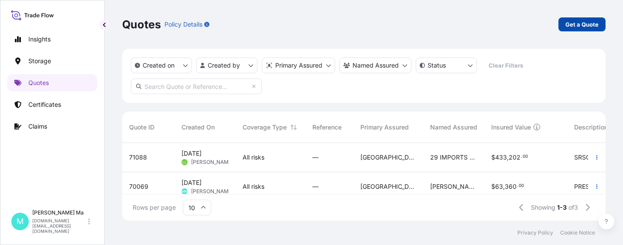
click at [569, 24] on p "Get a Quote" at bounding box center [581, 24] width 33 height 9
select select "Water"
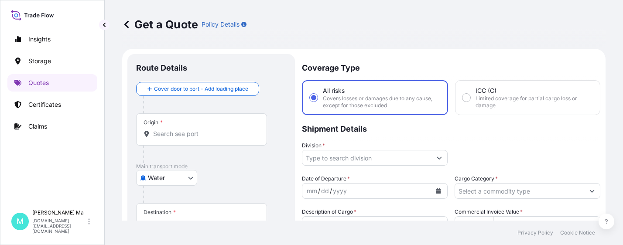
scroll to position [44, 0]
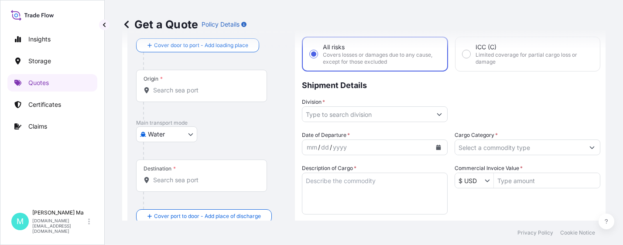
drag, startPoint x: 117, startPoint y: 23, endPoint x: 130, endPoint y: 25, distance: 12.4
click at [117, 22] on div "Get a Quote Policy Details Route Details Cover door to port - Add loading place…" at bounding box center [364, 110] width 518 height 221
click at [125, 24] on icon at bounding box center [126, 24] width 4 height 7
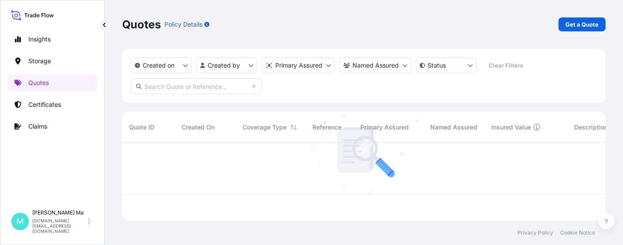
scroll to position [76, 477]
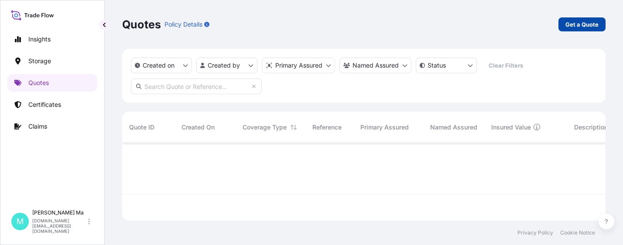
click at [578, 25] on p "Get a Quote" at bounding box center [581, 24] width 33 height 9
select select "Water"
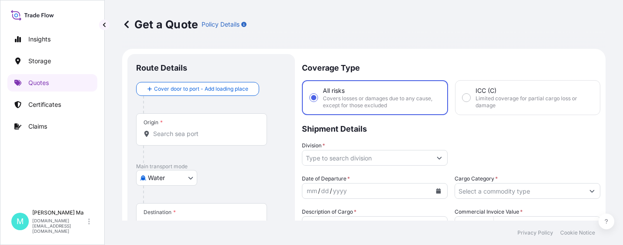
scroll to position [14, 0]
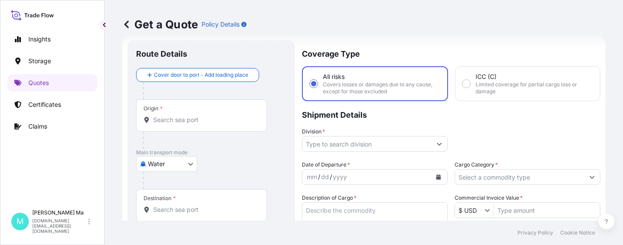
click at [249, 115] on div "Origin *" at bounding box center [201, 115] width 131 height 32
click at [249, 116] on input "Origin *" at bounding box center [204, 120] width 103 height 9
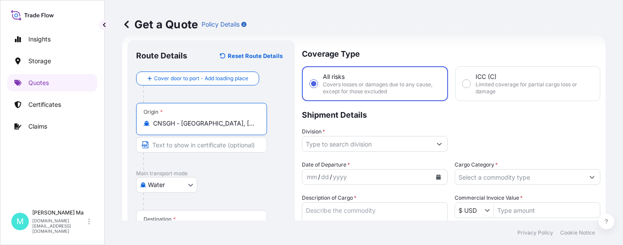
type input "CNSGH - [GEOGRAPHIC_DATA], [GEOGRAPHIC_DATA]"
click at [211, 218] on div "Destination *" at bounding box center [201, 226] width 131 height 32
click at [211, 226] on input "Destination *" at bounding box center [204, 230] width 103 height 9
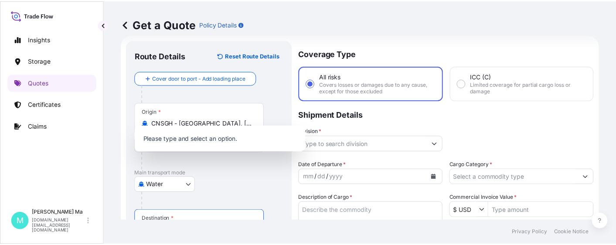
scroll to position [134, 0]
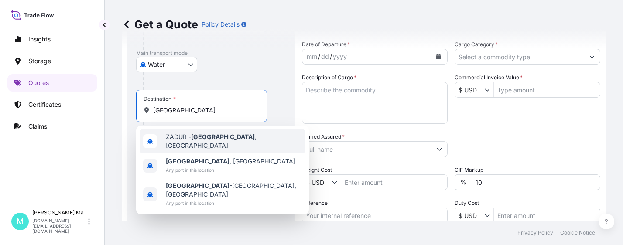
click at [217, 143] on span "ZADUR - [GEOGRAPHIC_DATA] , [GEOGRAPHIC_DATA]" at bounding box center [234, 141] width 136 height 17
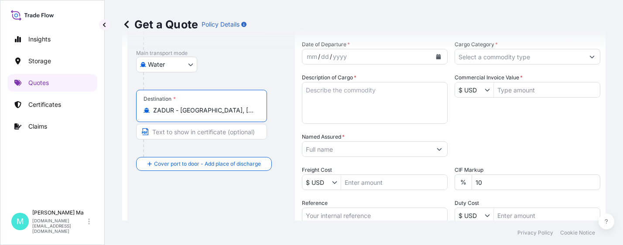
type input "ZADUR - [GEOGRAPHIC_DATA], [GEOGRAPHIC_DATA]"
click at [526, 90] on input "Commercial Invoice Value *" at bounding box center [547, 90] width 106 height 16
paste input "6160.5"
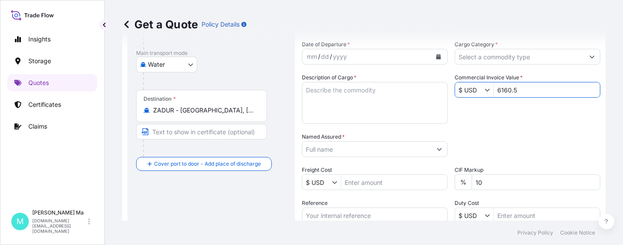
type input "6,160.5"
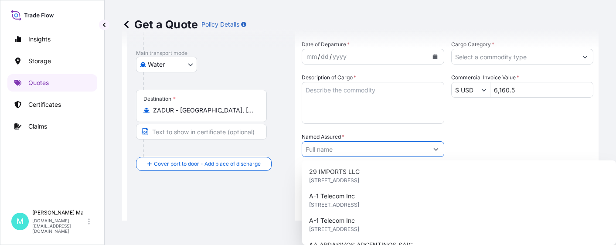
click at [351, 150] on input "Named Assured *" at bounding box center [365, 149] width 126 height 16
paste input "SHANDONG LINK-SHINE ADVANCED MATERIALS CO., LTD"
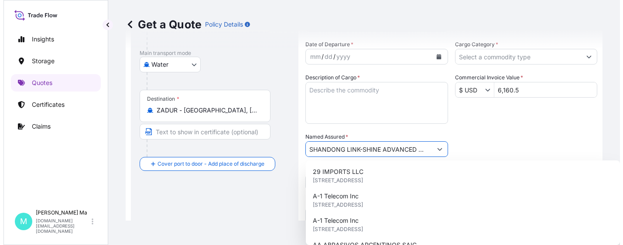
scroll to position [0, 51]
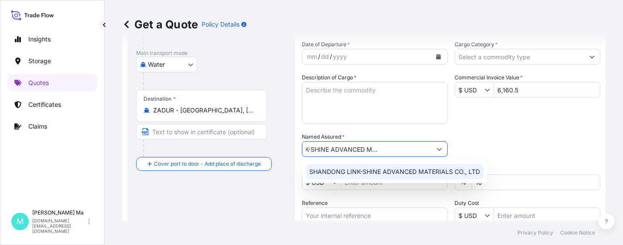
click at [400, 172] on span "SHANDONG LINK-SHINE ADVANCED MATERIALS CO., LTD" at bounding box center [394, 172] width 171 height 9
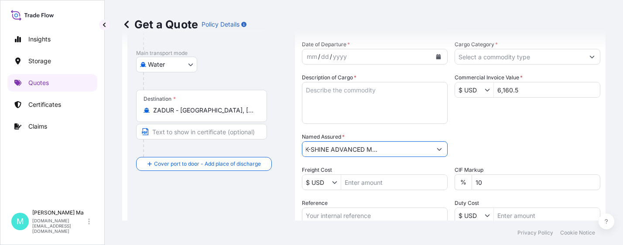
type input "SHANDONG LINK-SHINE ADVANCED MATERIALS CO., LTD"
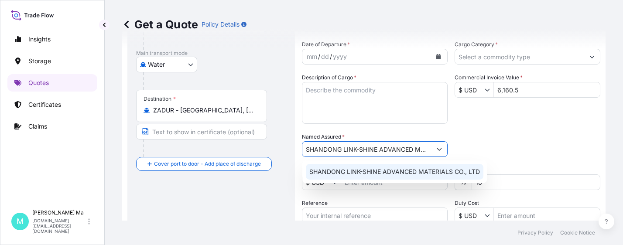
click at [331, 213] on input "Reference" at bounding box center [375, 216] width 146 height 16
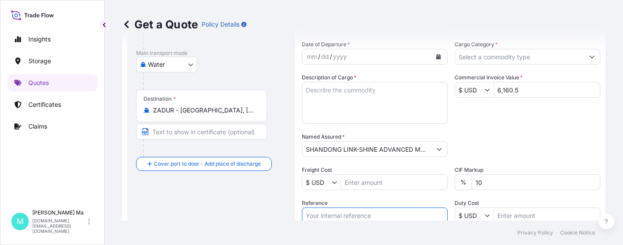
paste input "202500908"
type input "202500908"
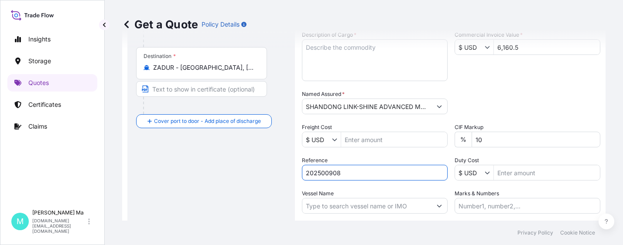
scroll to position [189, 0]
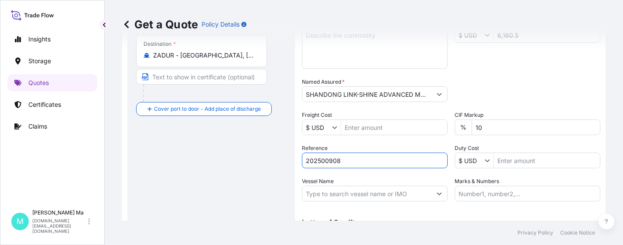
drag, startPoint x: 355, startPoint y: 215, endPoint x: 272, endPoint y: 210, distance: 83.4
click at [272, 210] on form "Route Details Reset Route Details Cover door to port - Add loading place Place …" at bounding box center [363, 66] width 483 height 412
click at [356, 161] on input "Reference" at bounding box center [375, 161] width 146 height 16
paste input "202500908"
type input "202500908"
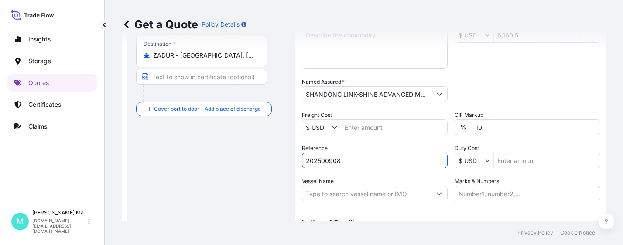
drag, startPoint x: 354, startPoint y: 162, endPoint x: 254, endPoint y: 163, distance: 100.3
click at [254, 163] on form "Route Details Reset Route Details Cover door to port - Add loading place Place …" at bounding box center [363, 66] width 483 height 412
click at [328, 159] on input "Reference" at bounding box center [375, 161] width 146 height 16
click at [342, 163] on input "Reference" at bounding box center [375, 161] width 146 height 16
paste input "202500908"
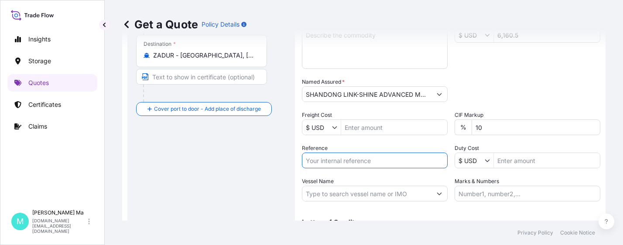
type input "202500908"
drag, startPoint x: 342, startPoint y: 159, endPoint x: 270, endPoint y: 161, distance: 71.6
click at [272, 161] on form "Route Details Reset Route Details Cover door to port - Add loading place Place …" at bounding box center [363, 66] width 483 height 412
paste input "HK250723"
type input "HK250723"
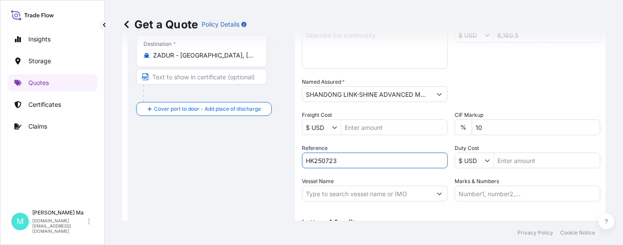
drag, startPoint x: 360, startPoint y: 160, endPoint x: 237, endPoint y: 168, distance: 123.3
click at [237, 168] on form "Route Details Reset Route Details Cover door to port - Add loading place Place …" at bounding box center [363, 66] width 483 height 412
click at [346, 157] on input "Reference" at bounding box center [375, 161] width 146 height 16
paste input "HK250723"
type input "HK250723"
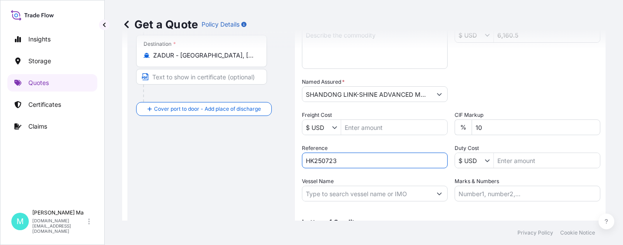
drag, startPoint x: 347, startPoint y: 159, endPoint x: 277, endPoint y: 157, distance: 69.4
click at [277, 157] on form "Route Details Reset Route Details Cover door to port - Add loading place Place …" at bounding box center [363, 66] width 483 height 412
paste input "HK250723"
type input "HK250723"
drag, startPoint x: 339, startPoint y: 162, endPoint x: 255, endPoint y: 162, distance: 84.2
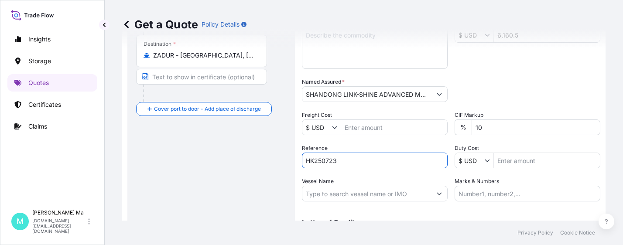
click at [255, 162] on form "Route Details Reset Route Details Cover door to port - Add loading place Place …" at bounding box center [363, 66] width 483 height 412
paste input "HK250723"
type input "HK250723"
click at [335, 36] on div "Get a Quote Policy Details" at bounding box center [363, 24] width 483 height 49
click at [330, 46] on div "Get a Quote Policy Details" at bounding box center [363, 24] width 483 height 49
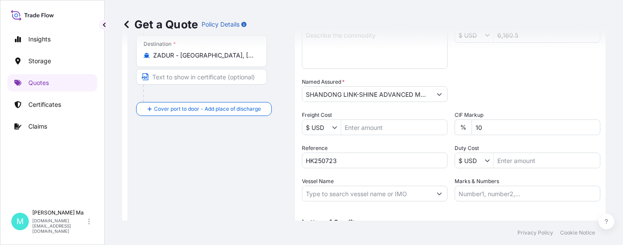
click at [332, 44] on div "Get a Quote Policy Details" at bounding box center [363, 24] width 483 height 49
click at [332, 46] on div "Get a Quote Policy Details" at bounding box center [363, 24] width 483 height 49
click at [328, 59] on textarea "Description of Cargo *" at bounding box center [375, 48] width 146 height 42
paste textarea "UNSATURATED POLYESTER RESIN DURASET 2318 UNSATURATED POLYESTER RESIN DURASET 62…"
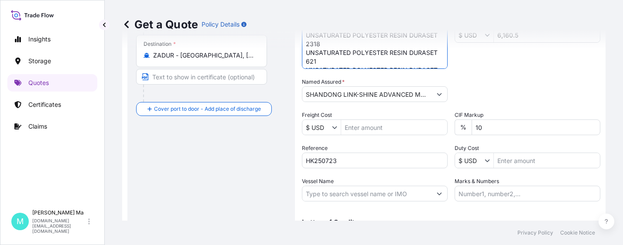
scroll to position [66, 0]
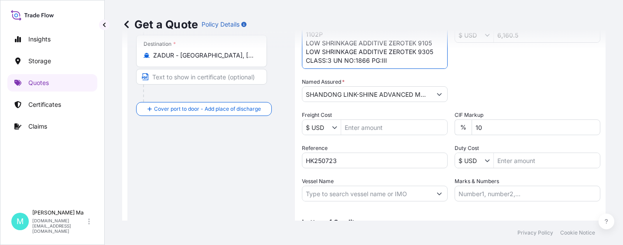
type textarea "UNSATURATED POLYESTER RESIN DURASET 2318 UNSATURATED POLYESTER RESIN DURASET 62…"
click at [333, 196] on input "Vessel Name" at bounding box center [366, 194] width 129 height 16
paste input "[PERSON_NAME]"
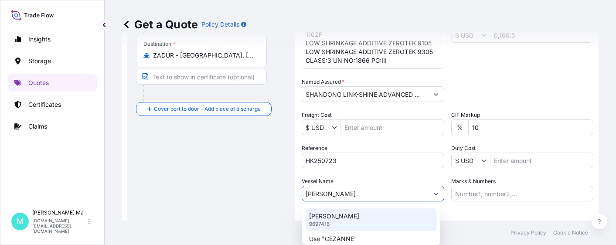
click at [367, 222] on div "CEZANNE 9697416" at bounding box center [371, 220] width 131 height 23
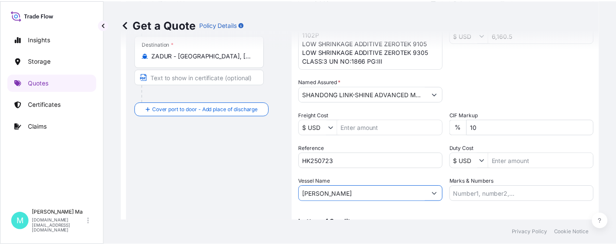
scroll to position [15, 0]
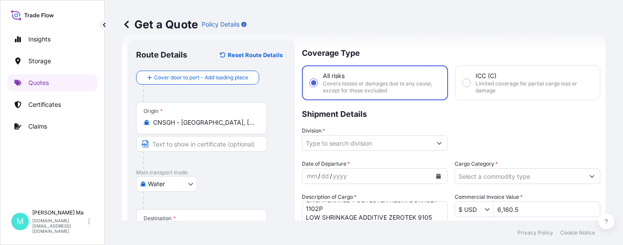
type input "[PERSON_NAME]"
click at [513, 174] on input "Cargo Category *" at bounding box center [519, 176] width 129 height 16
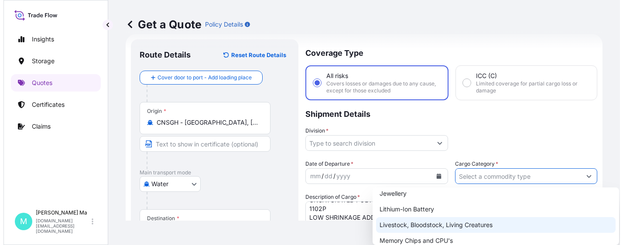
scroll to position [87, 0]
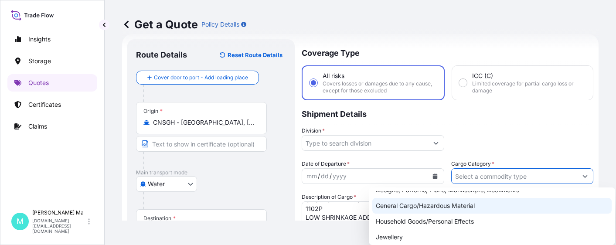
click at [421, 205] on div "General Cargo/Hazardous Material" at bounding box center [493, 206] width 240 height 16
type input "General Cargo/Hazardous Material"
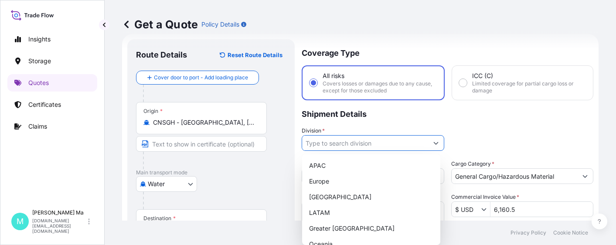
click at [438, 143] on button "Show suggestions" at bounding box center [436, 143] width 16 height 16
click at [343, 162] on div "APAC" at bounding box center [371, 166] width 131 height 16
type input "APAC"
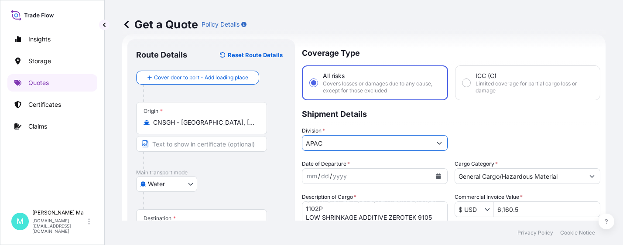
click at [392, 175] on div "mm / dd / yyyy" at bounding box center [366, 176] width 129 height 16
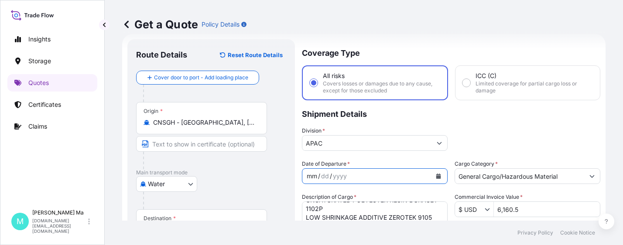
click at [436, 174] on icon "Calendar" at bounding box center [438, 176] width 5 height 5
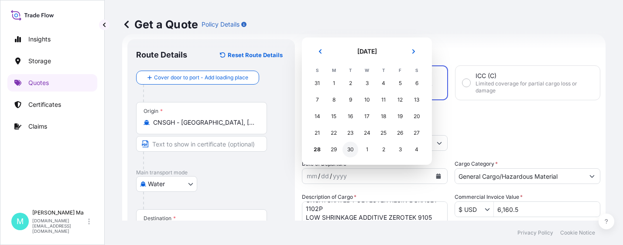
click at [349, 148] on div "30" at bounding box center [350, 150] width 16 height 16
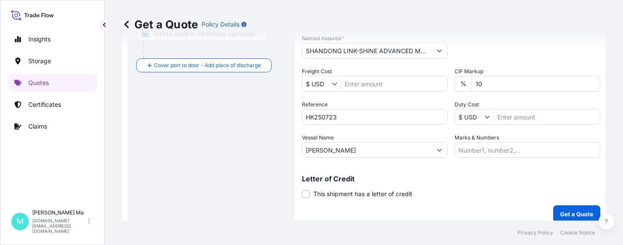
scroll to position [240, 0]
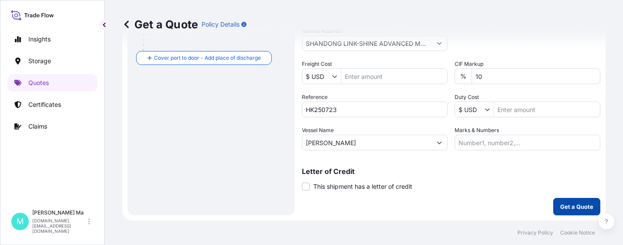
click at [565, 206] on p "Get a Quote" at bounding box center [576, 206] width 33 height 9
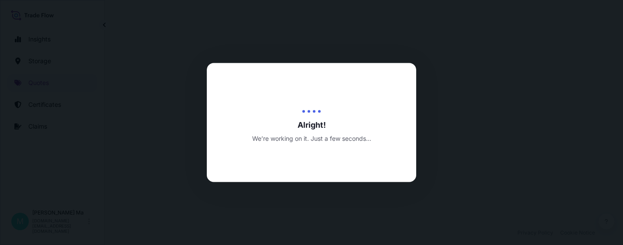
scroll to position [426, 0]
select select "Water"
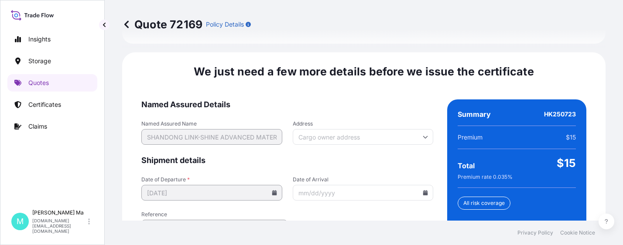
scroll to position [1426, 0]
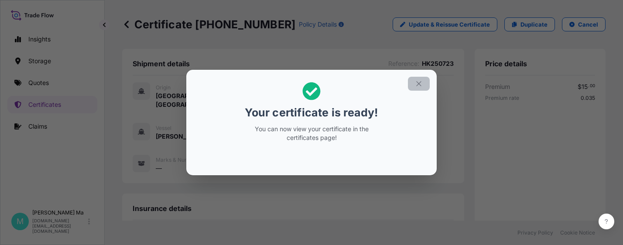
click at [418, 82] on icon "button" at bounding box center [419, 84] width 8 height 8
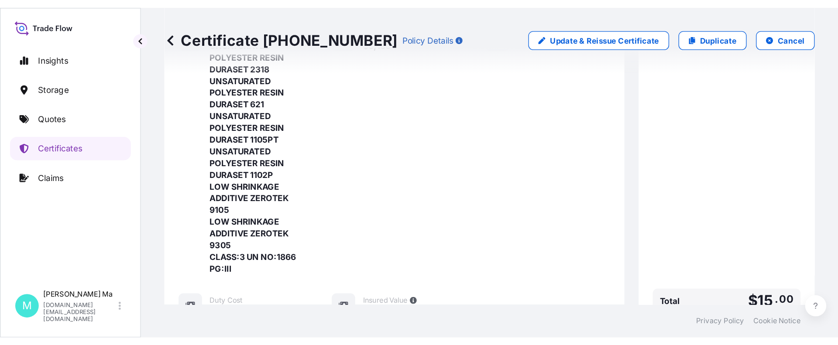
scroll to position [428, 0]
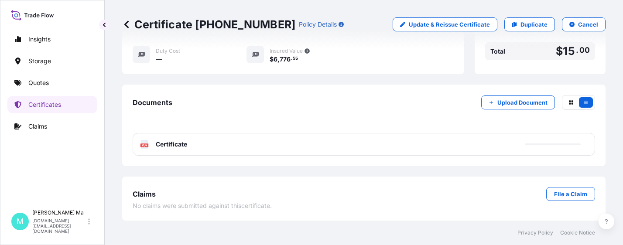
click at [275, 146] on div "PDF Certificate" at bounding box center [364, 144] width 462 height 23
click at [236, 144] on link "PDF Certificate [DATE]" at bounding box center [364, 144] width 462 height 23
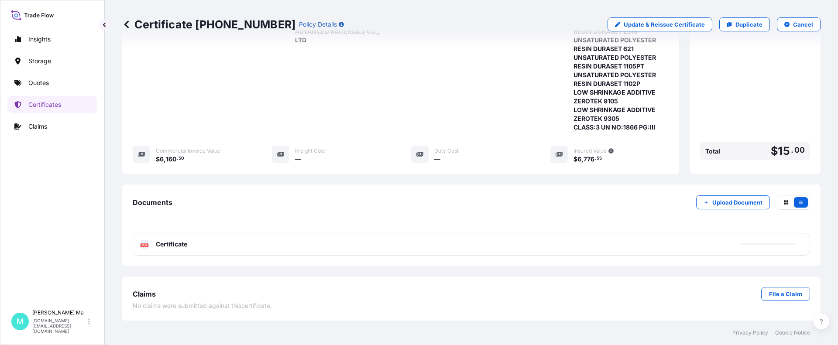
scroll to position [209, 0]
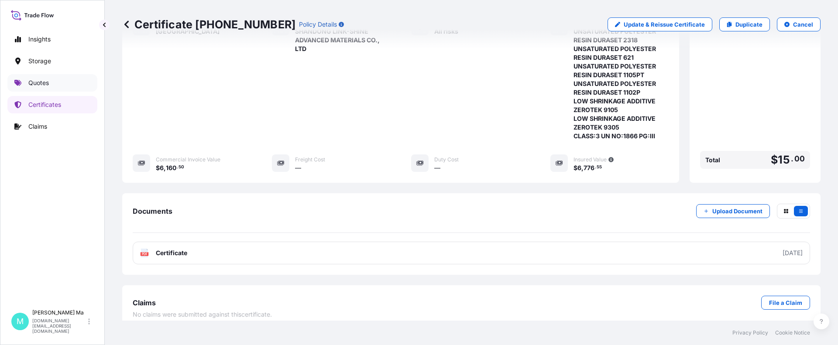
click at [56, 83] on link "Quotes" at bounding box center [52, 82] width 90 height 17
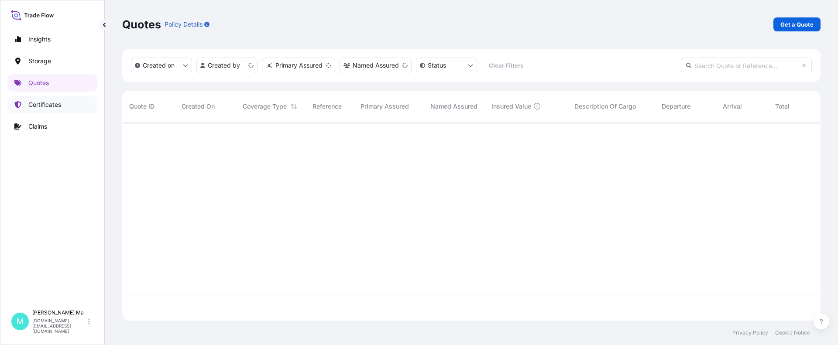
scroll to position [197, 691]
click at [623, 31] on link "Get a Quote" at bounding box center [796, 24] width 47 height 14
select select "Water"
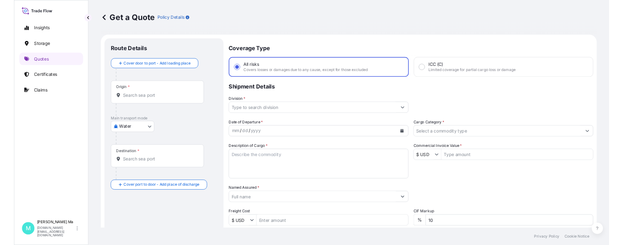
scroll to position [14, 0]
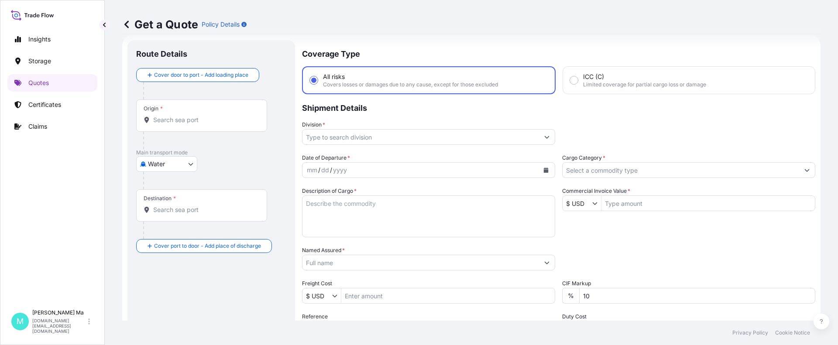
click at [229, 120] on input "Origin *" at bounding box center [204, 120] width 103 height 9
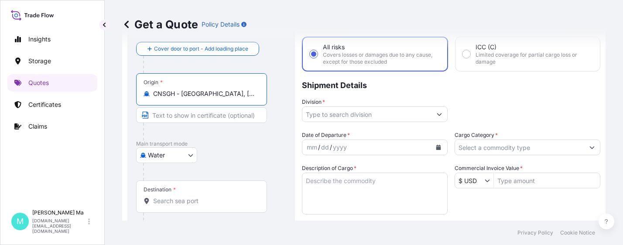
scroll to position [0, 0]
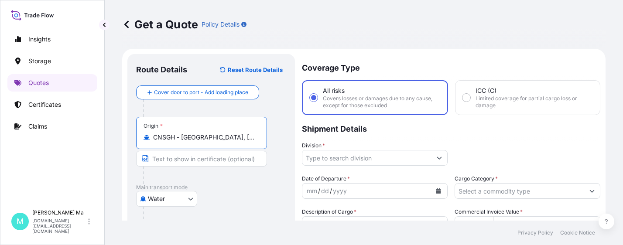
type input "CNSGH - [GEOGRAPHIC_DATA], [GEOGRAPHIC_DATA]"
click at [125, 25] on icon at bounding box center [126, 24] width 4 height 7
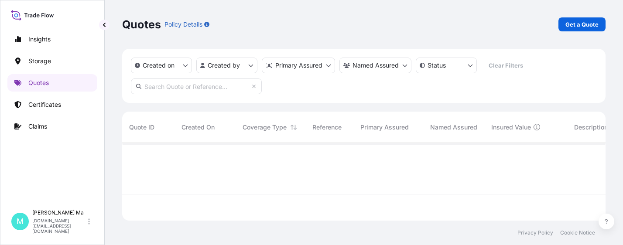
scroll to position [76, 477]
click at [580, 21] on p "Get a Quote" at bounding box center [581, 24] width 33 height 9
select select "Water"
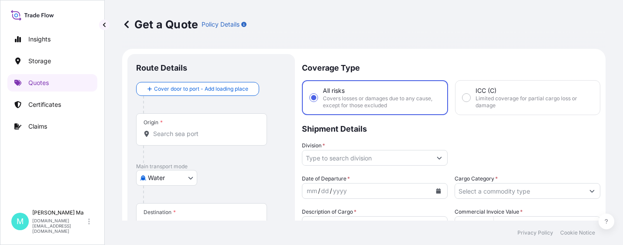
scroll to position [14, 0]
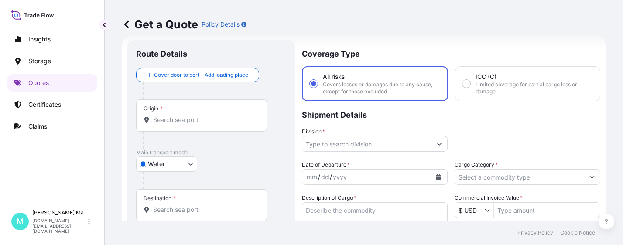
click at [230, 115] on div "Origin *" at bounding box center [201, 115] width 131 height 32
click at [230, 116] on input "Origin *" at bounding box center [204, 120] width 103 height 9
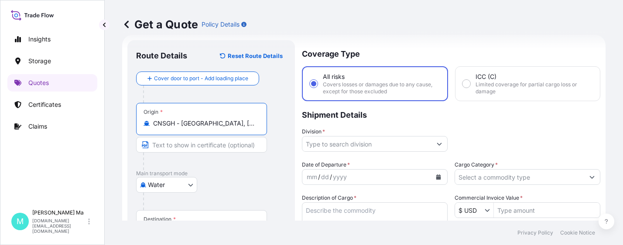
type input "CNSGH - [GEOGRAPHIC_DATA], [GEOGRAPHIC_DATA]"
click at [217, 217] on div "Destination *" at bounding box center [201, 226] width 131 height 32
click at [217, 226] on input "Destination *" at bounding box center [204, 230] width 103 height 9
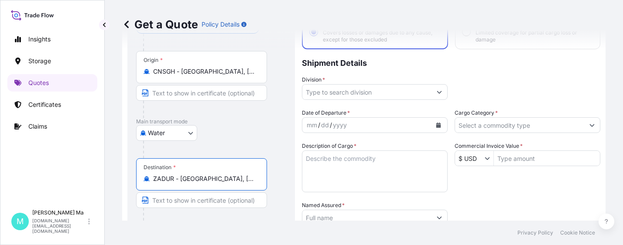
scroll to position [0, 0]
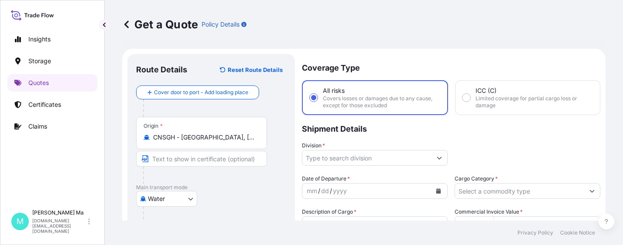
type input "ZADUR - [GEOGRAPHIC_DATA], [GEOGRAPHIC_DATA]"
click at [127, 25] on icon at bounding box center [126, 24] width 9 height 9
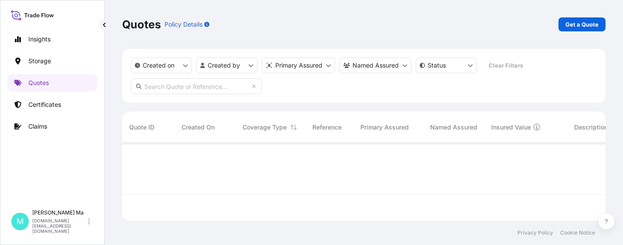
scroll to position [76, 477]
click at [577, 23] on p "Get a Quote" at bounding box center [581, 24] width 33 height 9
select select "Water"
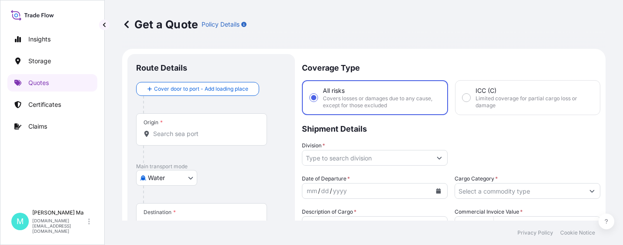
scroll to position [14, 0]
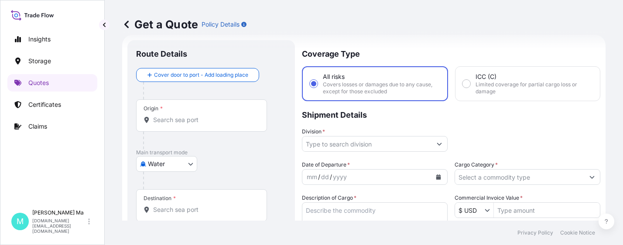
click at [202, 119] on input "Origin *" at bounding box center [204, 120] width 103 height 9
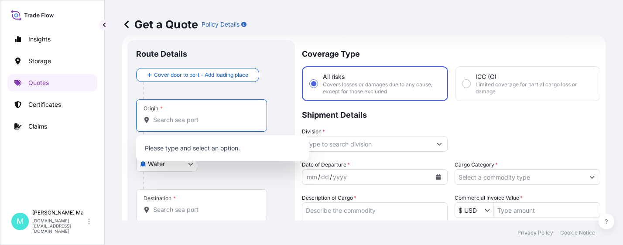
scroll to position [0, 0]
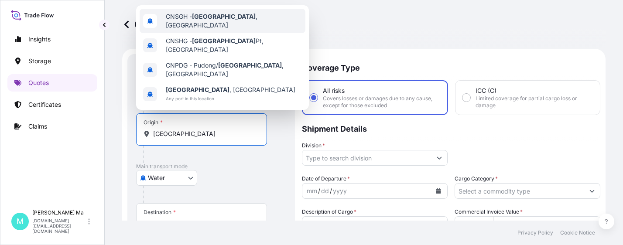
click at [232, 19] on span "CNSGH - [GEOGRAPHIC_DATA] , [GEOGRAPHIC_DATA]" at bounding box center [234, 20] width 136 height 17
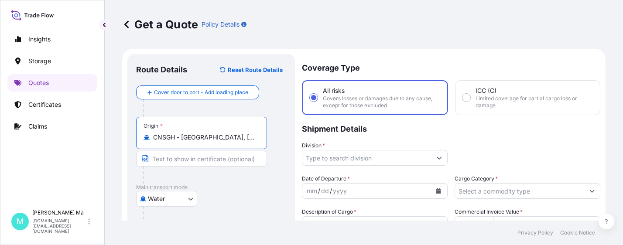
scroll to position [44, 0]
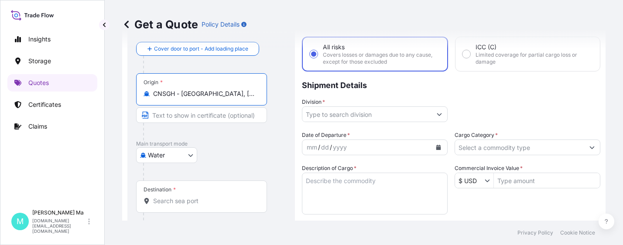
type input "CNSGH - [GEOGRAPHIC_DATA], [GEOGRAPHIC_DATA]"
click at [208, 201] on input "Destination *" at bounding box center [204, 201] width 103 height 9
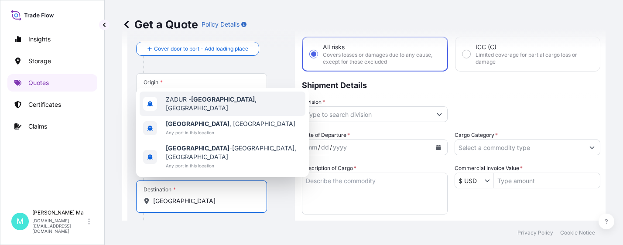
click at [252, 113] on span "ZADUR - [GEOGRAPHIC_DATA] , [GEOGRAPHIC_DATA]" at bounding box center [234, 103] width 136 height 17
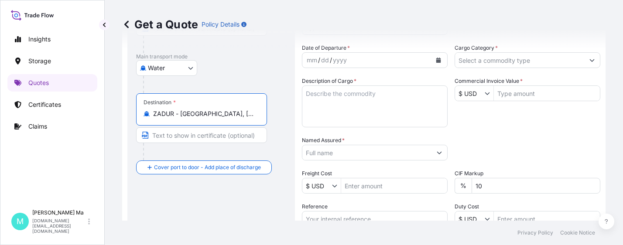
scroll to position [0, 0]
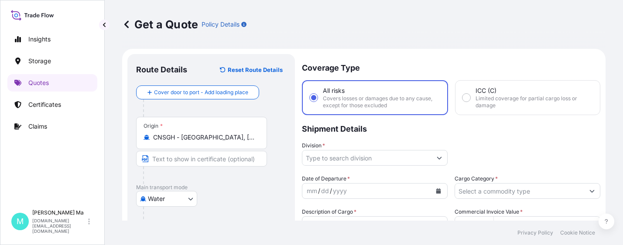
type input "ZADUR - [GEOGRAPHIC_DATA], [GEOGRAPHIC_DATA]"
click at [126, 23] on icon at bounding box center [126, 24] width 4 height 7
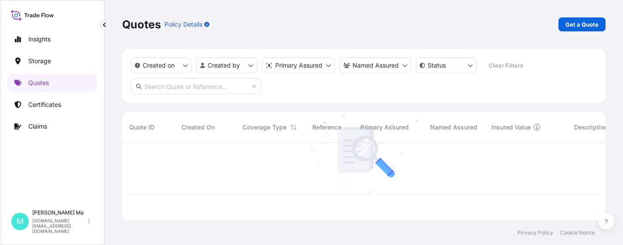
scroll to position [76, 477]
click at [573, 29] on link "Get a Quote" at bounding box center [581, 24] width 47 height 14
select select "Water"
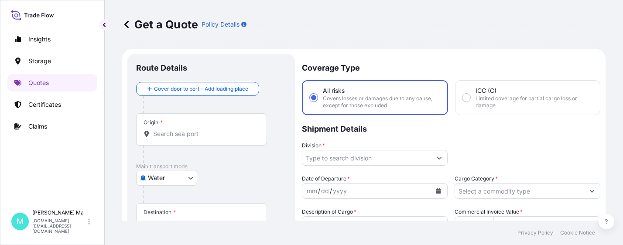
type input "$ USD"
click at [241, 126] on div "Origin *" at bounding box center [201, 129] width 131 height 32
click at [241, 130] on input "Origin *" at bounding box center [204, 134] width 103 height 9
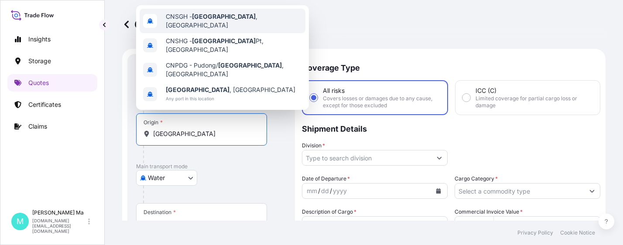
click at [238, 17] on span "CNSGH - [GEOGRAPHIC_DATA] , [GEOGRAPHIC_DATA]" at bounding box center [234, 20] width 136 height 17
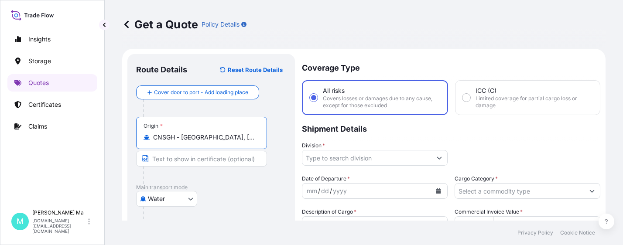
scroll to position [44, 0]
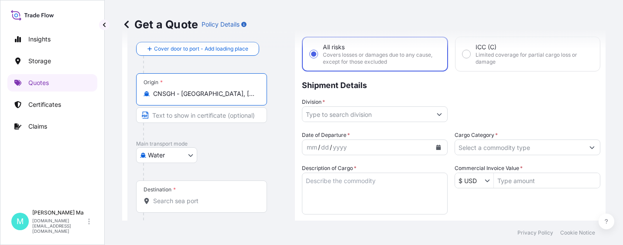
type input "CNSGH - [GEOGRAPHIC_DATA], [GEOGRAPHIC_DATA]"
click at [209, 196] on div "Destination *" at bounding box center [201, 197] width 131 height 32
click at [209, 197] on input "Destination *" at bounding box center [204, 201] width 103 height 9
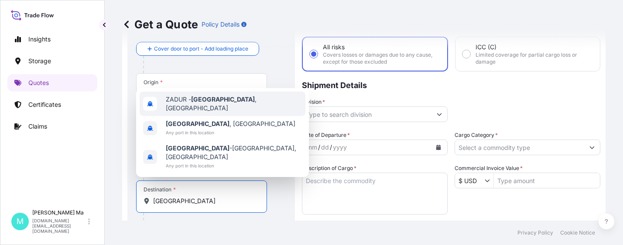
click at [243, 113] on span "ZADUR - [GEOGRAPHIC_DATA] , [GEOGRAPHIC_DATA]" at bounding box center [234, 103] width 136 height 17
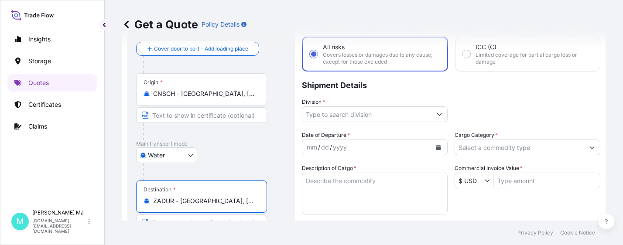
scroll to position [131, 0]
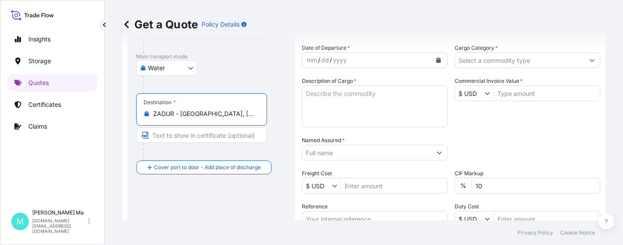
type input "ZADUR - [GEOGRAPHIC_DATA], [GEOGRAPHIC_DATA]"
click at [126, 25] on icon at bounding box center [126, 24] width 4 height 7
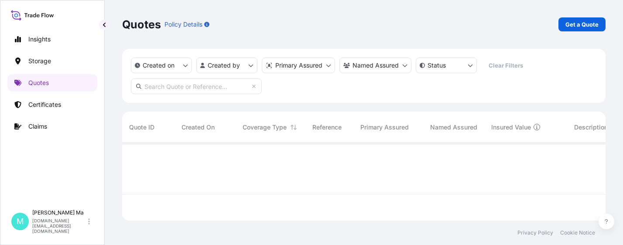
scroll to position [76, 477]
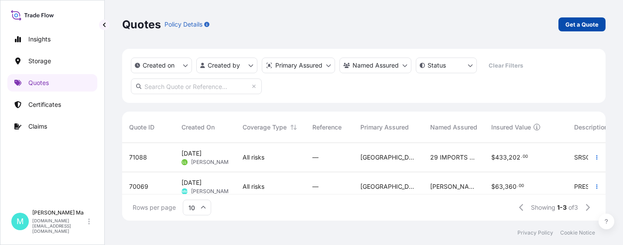
click at [580, 24] on p "Get a Quote" at bounding box center [581, 24] width 33 height 9
select select "Water"
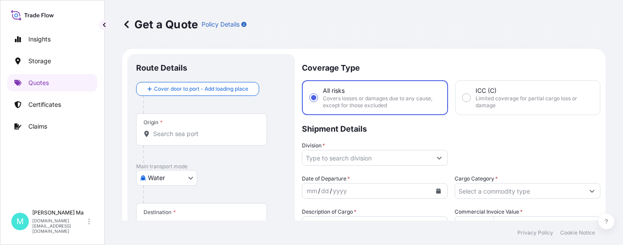
scroll to position [14, 0]
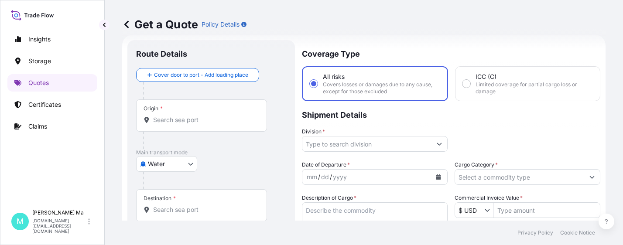
click at [205, 120] on input "Origin *" at bounding box center [204, 120] width 103 height 9
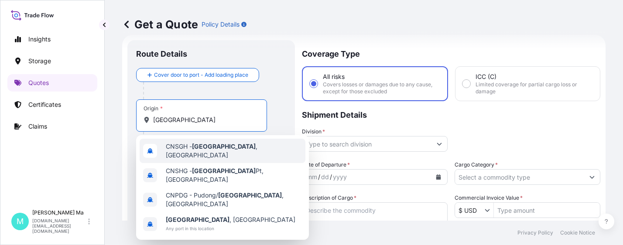
click at [260, 150] on div "CNSGH - [GEOGRAPHIC_DATA] , [GEOGRAPHIC_DATA]" at bounding box center [223, 151] width 166 height 24
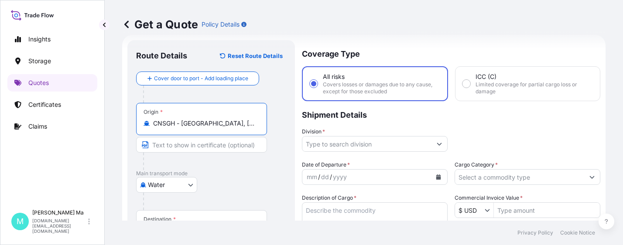
scroll to position [58, 0]
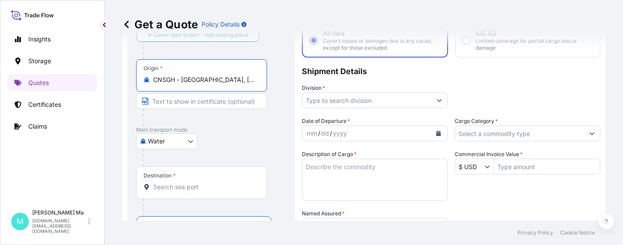
type input "CNSGH - [GEOGRAPHIC_DATA], [GEOGRAPHIC_DATA]"
click at [229, 186] on input "Destination *" at bounding box center [204, 187] width 103 height 9
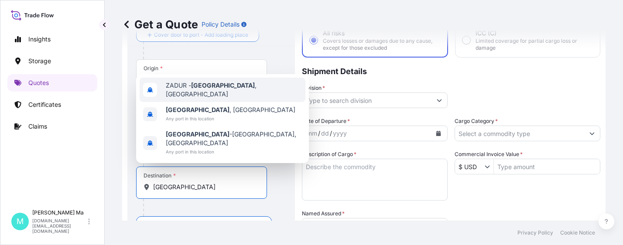
click at [250, 98] on span "ZADUR - [GEOGRAPHIC_DATA] , [GEOGRAPHIC_DATA]" at bounding box center [234, 89] width 136 height 17
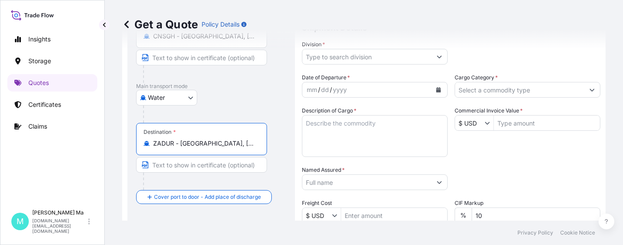
scroll to position [145, 0]
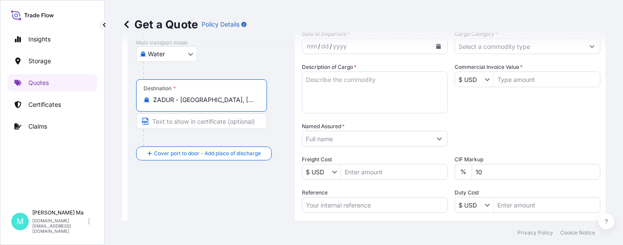
type input "ZADUR - [GEOGRAPHIC_DATA], [GEOGRAPHIC_DATA]"
click at [127, 24] on icon at bounding box center [126, 24] width 9 height 9
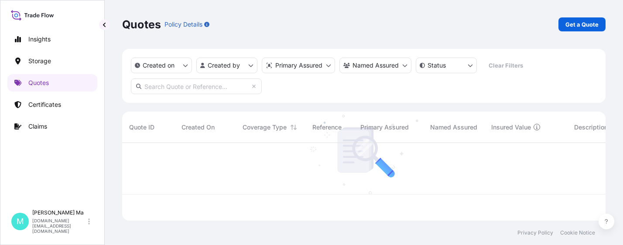
scroll to position [76, 477]
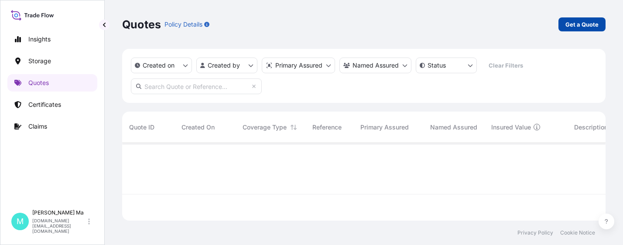
click at [585, 24] on p "Get a Quote" at bounding box center [581, 24] width 33 height 9
select select "Water"
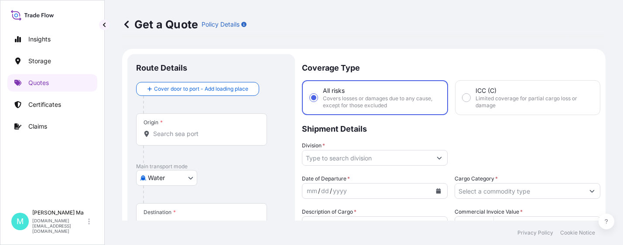
type input "$ USD"
click at [239, 133] on input "Origin *" at bounding box center [204, 134] width 103 height 9
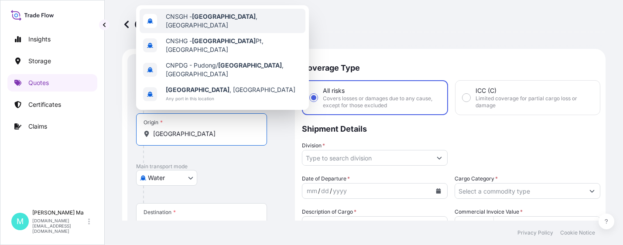
click at [230, 18] on span "CNSGH - [GEOGRAPHIC_DATA] , [GEOGRAPHIC_DATA]" at bounding box center [234, 20] width 136 height 17
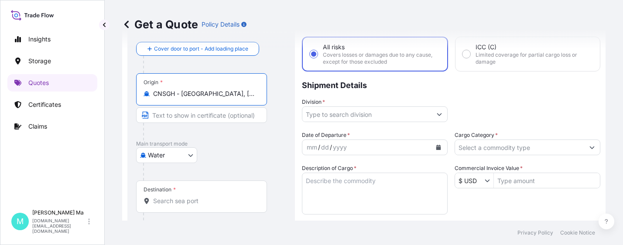
scroll to position [87, 0]
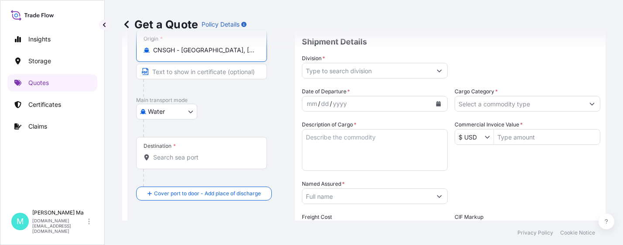
type input "CNSGH - [GEOGRAPHIC_DATA], [GEOGRAPHIC_DATA]"
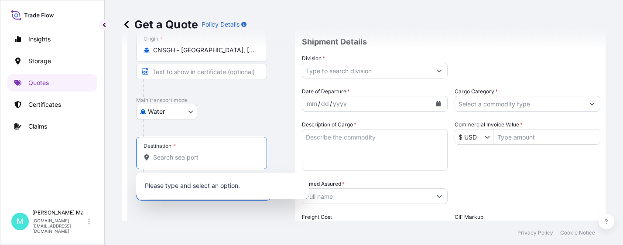
click at [217, 157] on input "Destination *" at bounding box center [204, 157] width 103 height 9
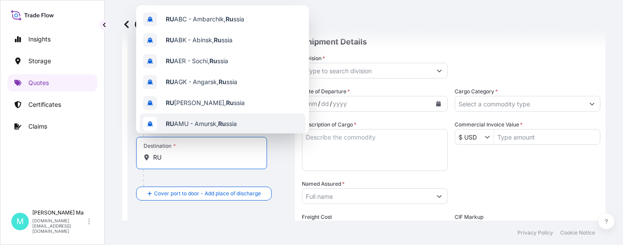
type input "R"
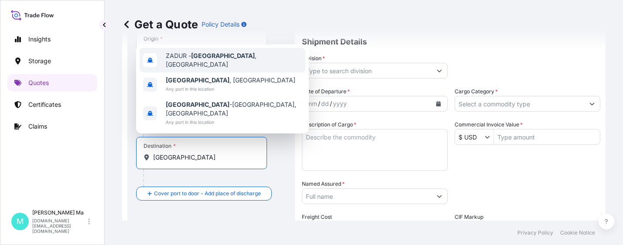
click at [225, 69] on span "ZADUR - [GEOGRAPHIC_DATA] , [GEOGRAPHIC_DATA]" at bounding box center [234, 59] width 136 height 17
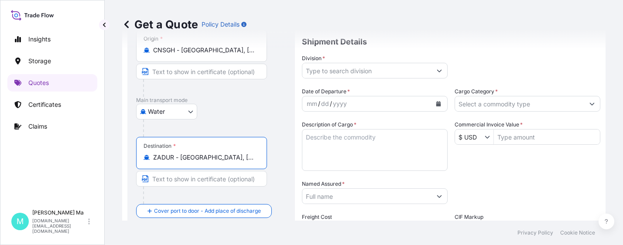
type input "ZADUR - [GEOGRAPHIC_DATA], [GEOGRAPHIC_DATA]"
click at [126, 23] on icon at bounding box center [126, 24] width 4 height 7
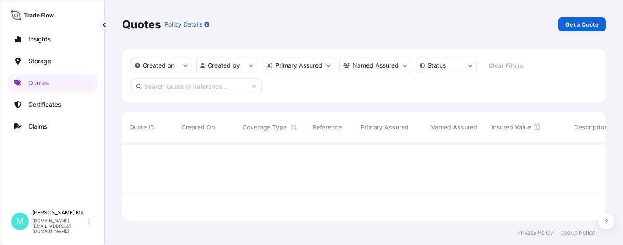
scroll to position [76, 477]
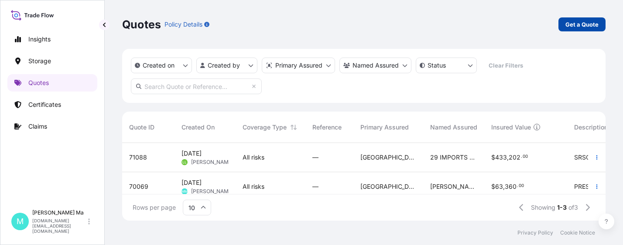
click at [570, 26] on p "Get a Quote" at bounding box center [581, 24] width 33 height 9
select select "Water"
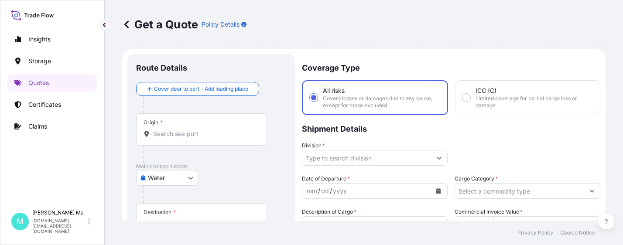
click at [278, 131] on div "Origin *" at bounding box center [211, 138] width 150 height 50
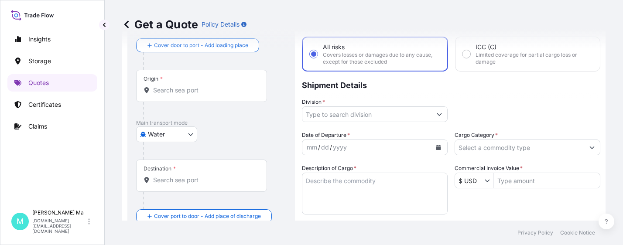
click at [222, 90] on input "Origin *" at bounding box center [204, 90] width 103 height 9
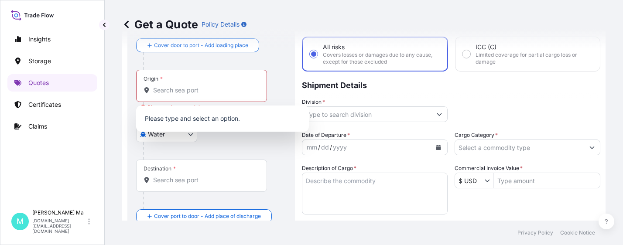
click at [283, 83] on div "Origin * Please select an origin" at bounding box center [211, 95] width 150 height 50
click at [227, 92] on input "Origin * Please select an origin" at bounding box center [204, 90] width 103 height 9
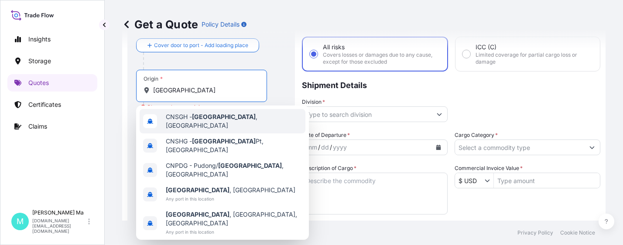
click at [257, 117] on div "CNSGH - [GEOGRAPHIC_DATA] , [GEOGRAPHIC_DATA]" at bounding box center [223, 121] width 166 height 24
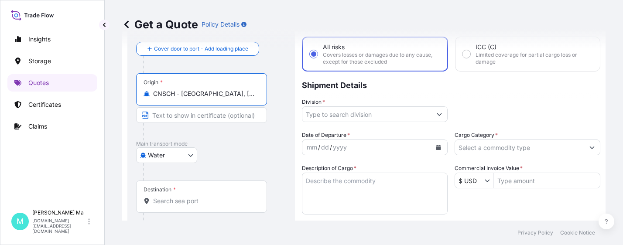
scroll to position [87, 0]
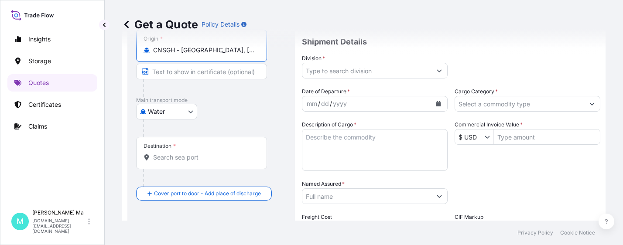
type input "CNSGH - [GEOGRAPHIC_DATA], [GEOGRAPHIC_DATA]"
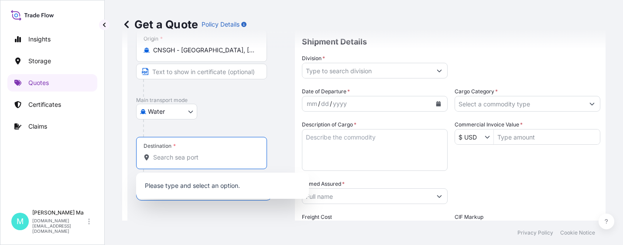
click at [205, 158] on input "Destination *" at bounding box center [204, 157] width 103 height 9
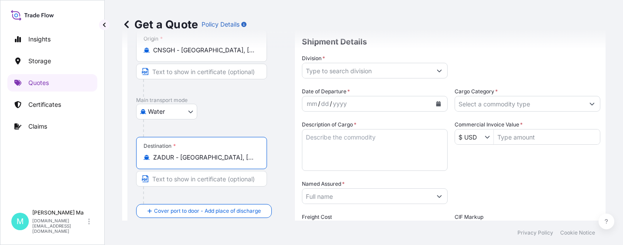
type input "ZADUR - [GEOGRAPHIC_DATA], [GEOGRAPHIC_DATA]"
click at [125, 24] on icon at bounding box center [126, 24] width 4 height 7
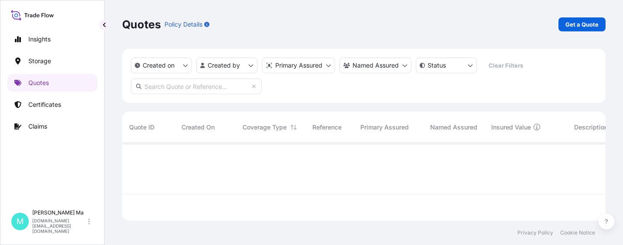
scroll to position [76, 477]
click at [578, 23] on p "Get a Quote" at bounding box center [581, 24] width 33 height 9
select select "Water"
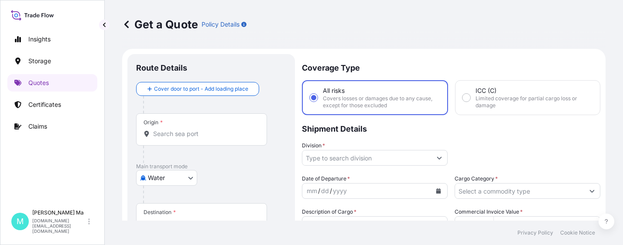
type input "$ USD"
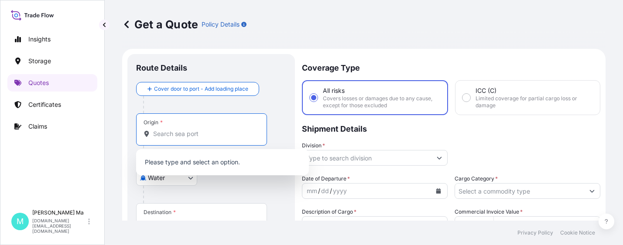
click at [236, 133] on input "Origin *" at bounding box center [204, 134] width 103 height 9
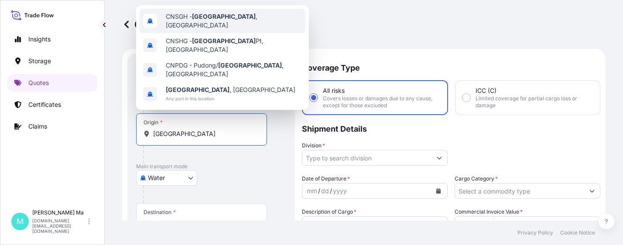
click at [234, 21] on span "CNSGH - [GEOGRAPHIC_DATA] , [GEOGRAPHIC_DATA]" at bounding box center [234, 20] width 136 height 17
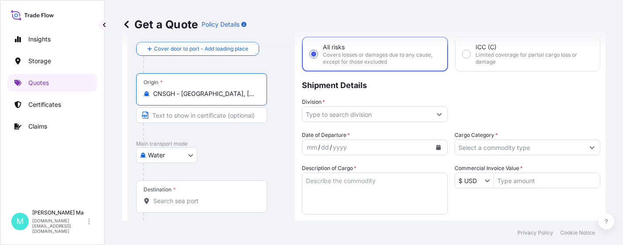
scroll to position [87, 0]
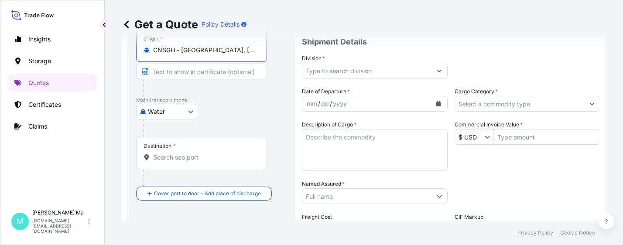
type input "CNSGH - [GEOGRAPHIC_DATA], [GEOGRAPHIC_DATA]"
click at [212, 156] on input "Destination *" at bounding box center [204, 157] width 103 height 9
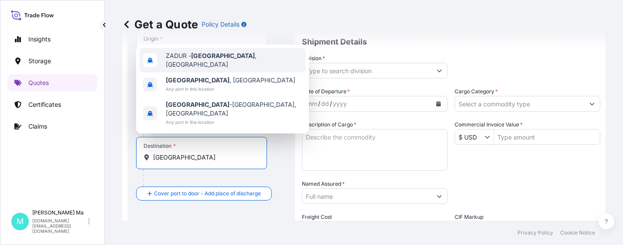
click at [257, 71] on div "ZADUR - [GEOGRAPHIC_DATA] , [GEOGRAPHIC_DATA]" at bounding box center [223, 60] width 166 height 24
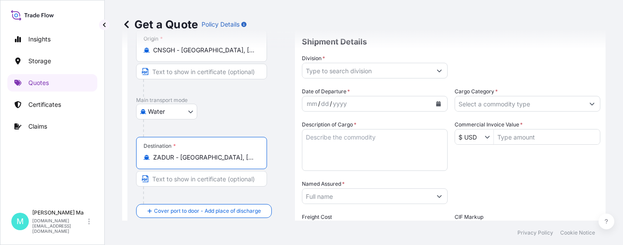
type input "ZADUR - [GEOGRAPHIC_DATA], [GEOGRAPHIC_DATA]"
click at [125, 22] on icon at bounding box center [126, 24] width 9 height 9
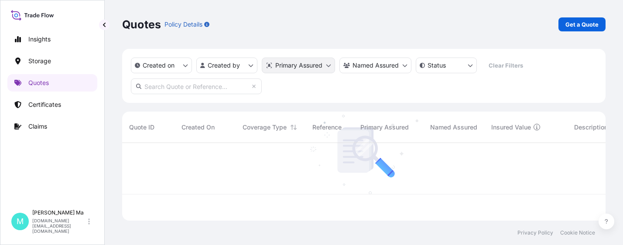
scroll to position [76, 477]
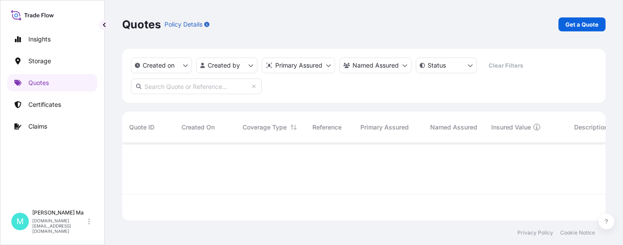
click at [570, 27] on p "Get a Quote" at bounding box center [581, 24] width 33 height 9
select select "Water"
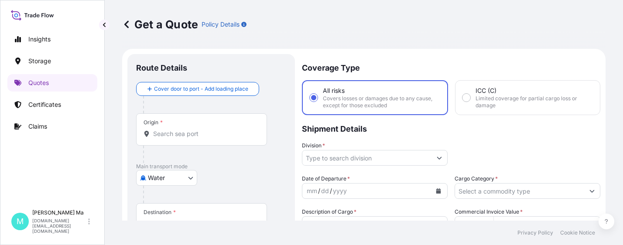
click at [194, 135] on input "Origin *" at bounding box center [204, 134] width 103 height 9
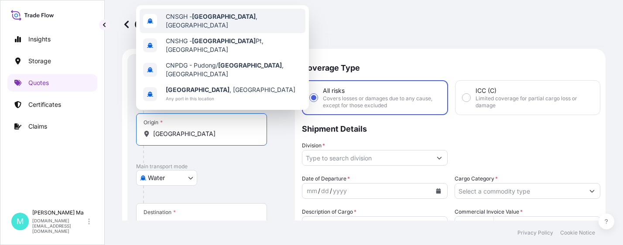
click at [241, 18] on span "CNSGH - [GEOGRAPHIC_DATA] , [GEOGRAPHIC_DATA]" at bounding box center [234, 20] width 136 height 17
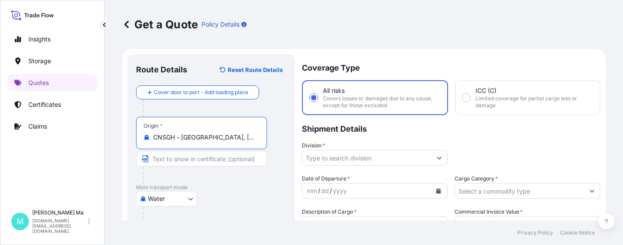
type input "CNSGH - [GEOGRAPHIC_DATA], [GEOGRAPHIC_DATA]"
click at [126, 23] on icon at bounding box center [126, 24] width 9 height 9
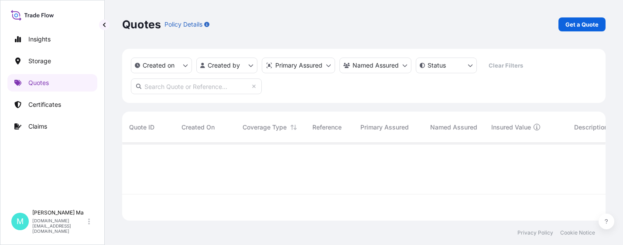
scroll to position [76, 477]
click at [570, 26] on p "Get a Quote" at bounding box center [581, 24] width 33 height 9
select select "Water"
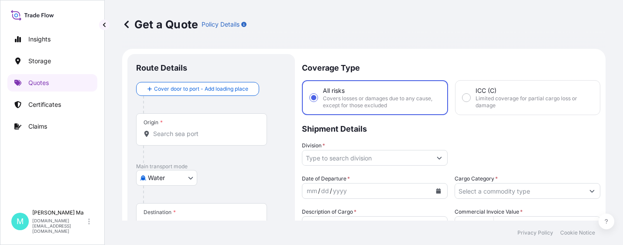
click at [209, 118] on div "Origin *" at bounding box center [201, 129] width 131 height 32
click at [209, 130] on input "Origin *" at bounding box center [204, 134] width 103 height 9
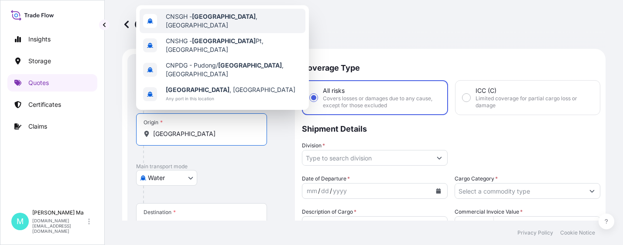
click at [259, 17] on div "CNSGH - [GEOGRAPHIC_DATA] , [GEOGRAPHIC_DATA]" at bounding box center [223, 21] width 166 height 24
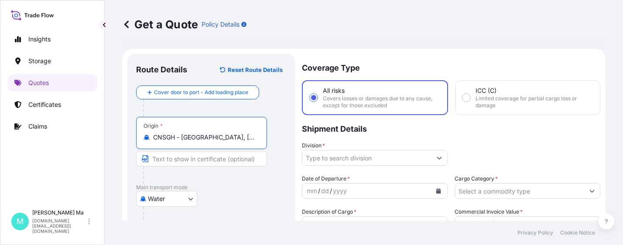
scroll to position [44, 0]
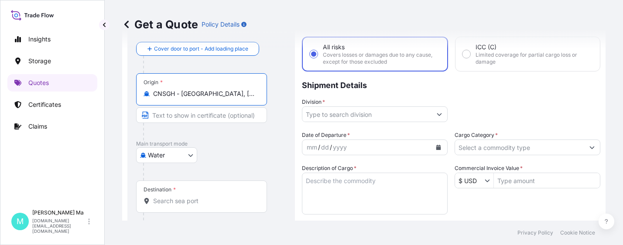
type input "CNSGH - [GEOGRAPHIC_DATA], [GEOGRAPHIC_DATA]"
click at [195, 201] on input "Destination *" at bounding box center [204, 201] width 103 height 9
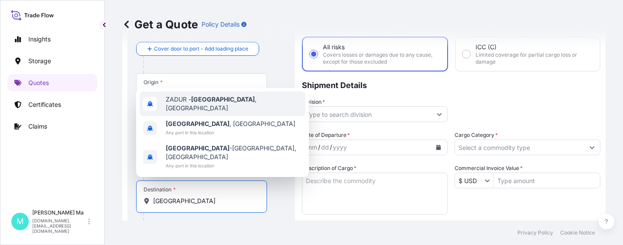
click at [233, 113] on span "ZADUR - [GEOGRAPHIC_DATA] , [GEOGRAPHIC_DATA]" at bounding box center [234, 103] width 136 height 17
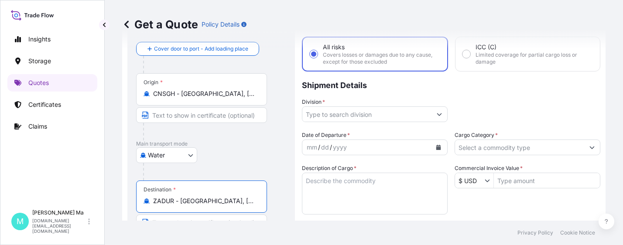
type input "ZADUR - [GEOGRAPHIC_DATA], [GEOGRAPHIC_DATA]"
